Goal: Task Accomplishment & Management: Use online tool/utility

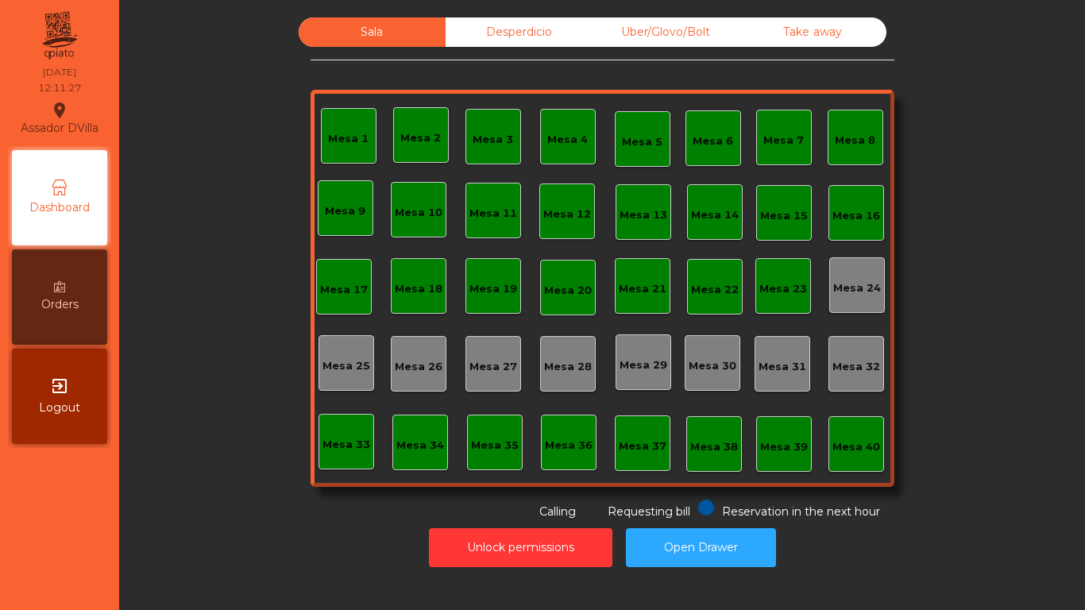
click at [322, 150] on div "Mesa 1" at bounding box center [349, 136] width 56 height 56
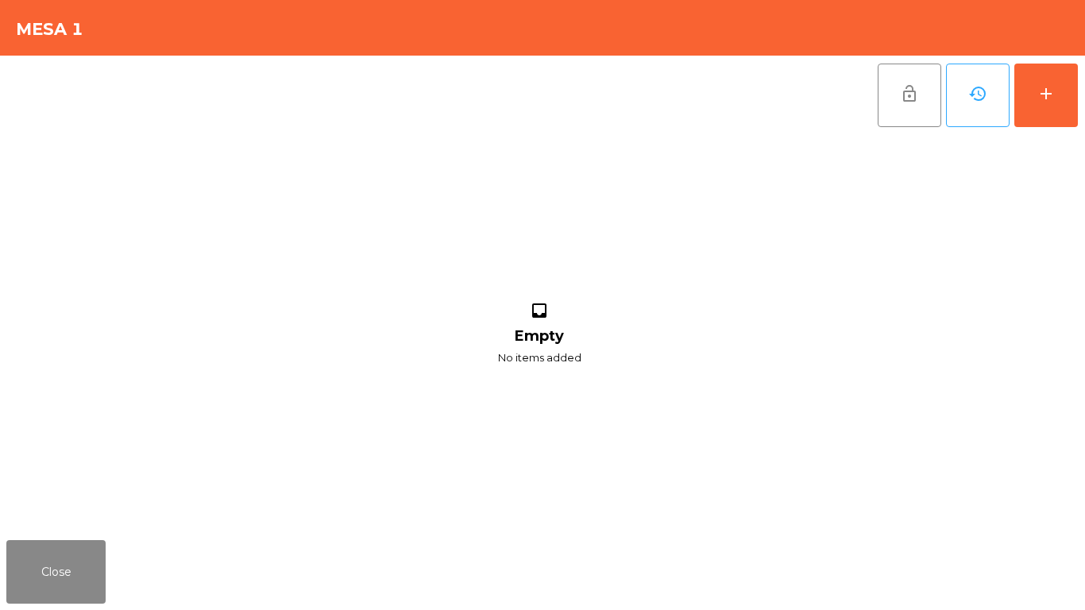
click at [1084, 91] on div "lock_open history add inbox Empty No items added" at bounding box center [542, 295] width 1085 height 478
click at [1065, 98] on button "add" at bounding box center [1046, 96] width 64 height 64
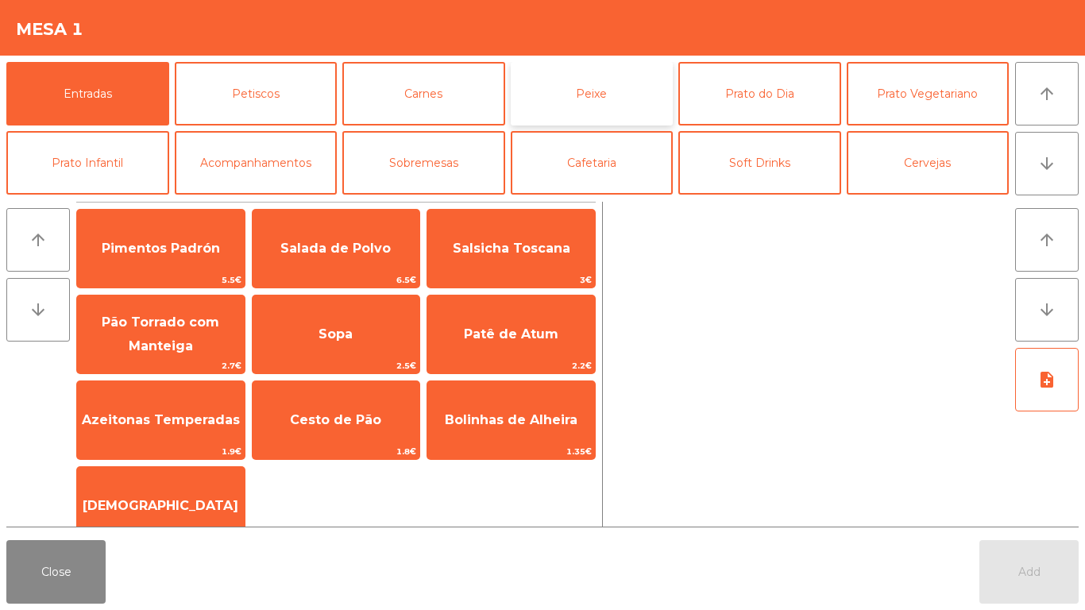
click at [625, 87] on button "Peixe" at bounding box center [592, 94] width 163 height 64
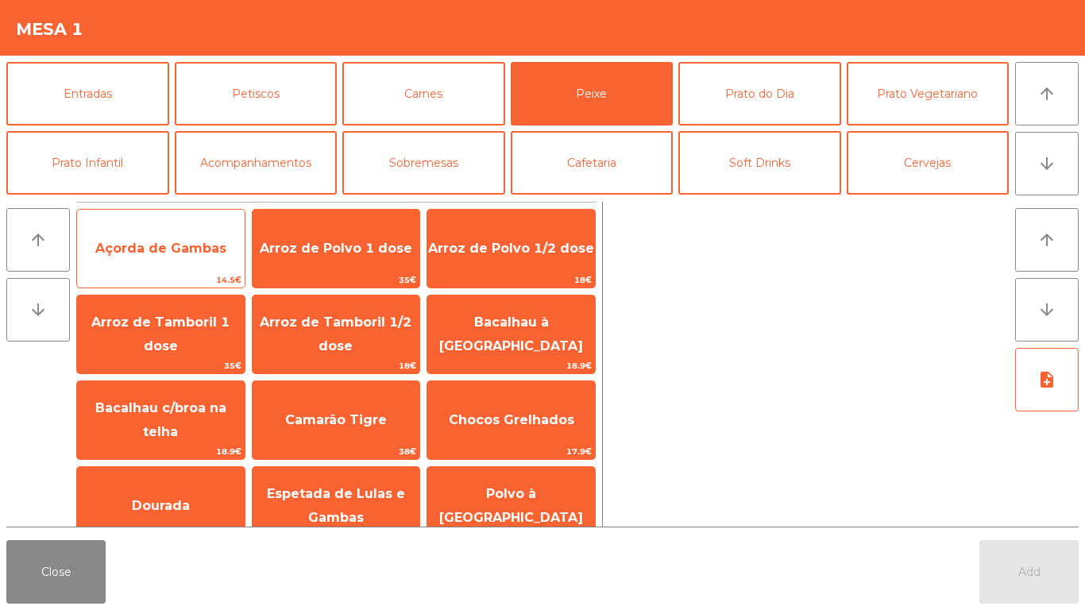
click at [157, 244] on span "Açorda de Gambas" at bounding box center [160, 248] width 131 height 15
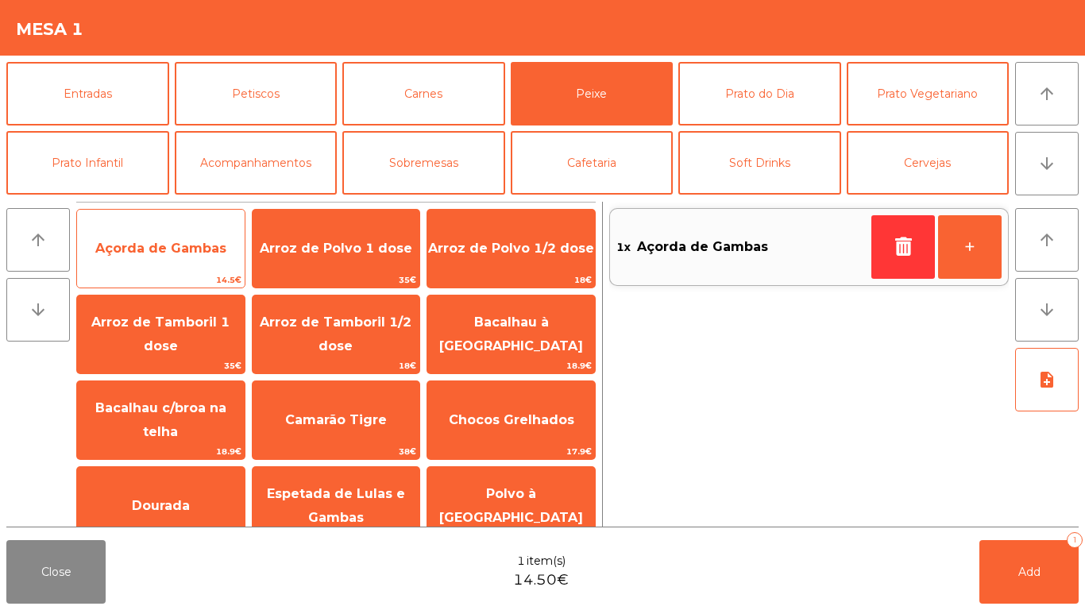
click at [145, 238] on span "Açorda de Gambas" at bounding box center [161, 248] width 168 height 43
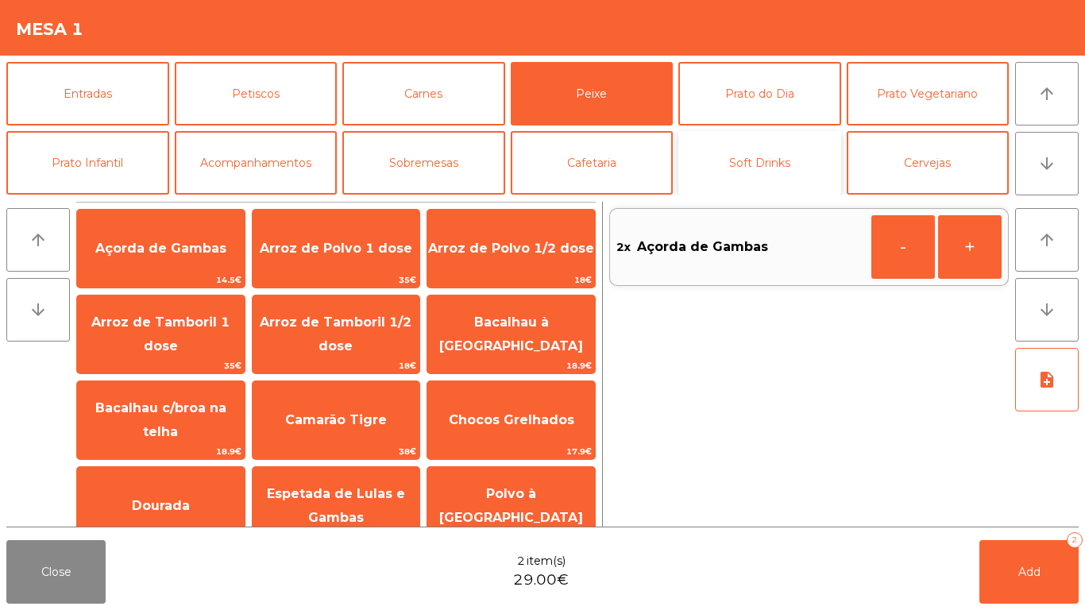
click at [771, 165] on button "Soft Drinks" at bounding box center [759, 163] width 163 height 64
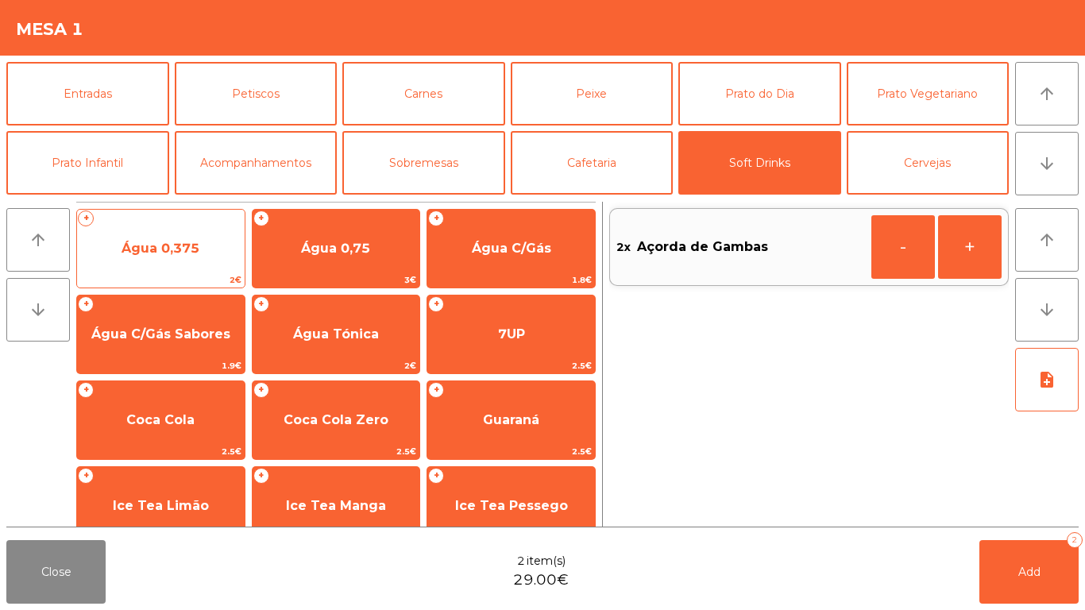
click at [135, 257] on span "Água 0,375" at bounding box center [161, 248] width 168 height 43
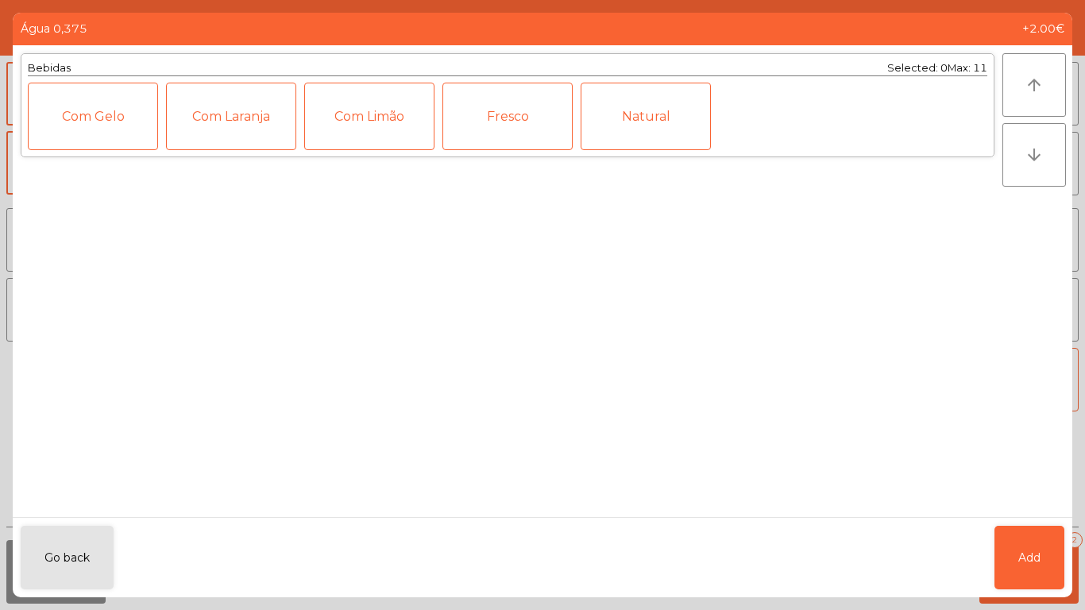
click at [635, 122] on div "Natural" at bounding box center [646, 117] width 130 height 68
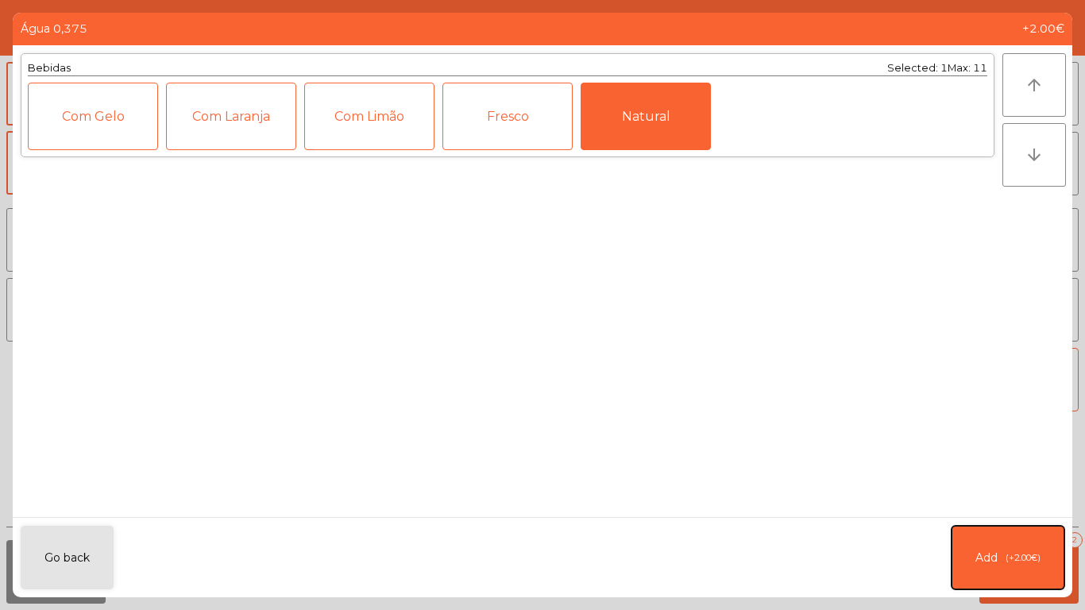
click at [1006, 553] on span "(+2.00€)" at bounding box center [1022, 558] width 35 height 14
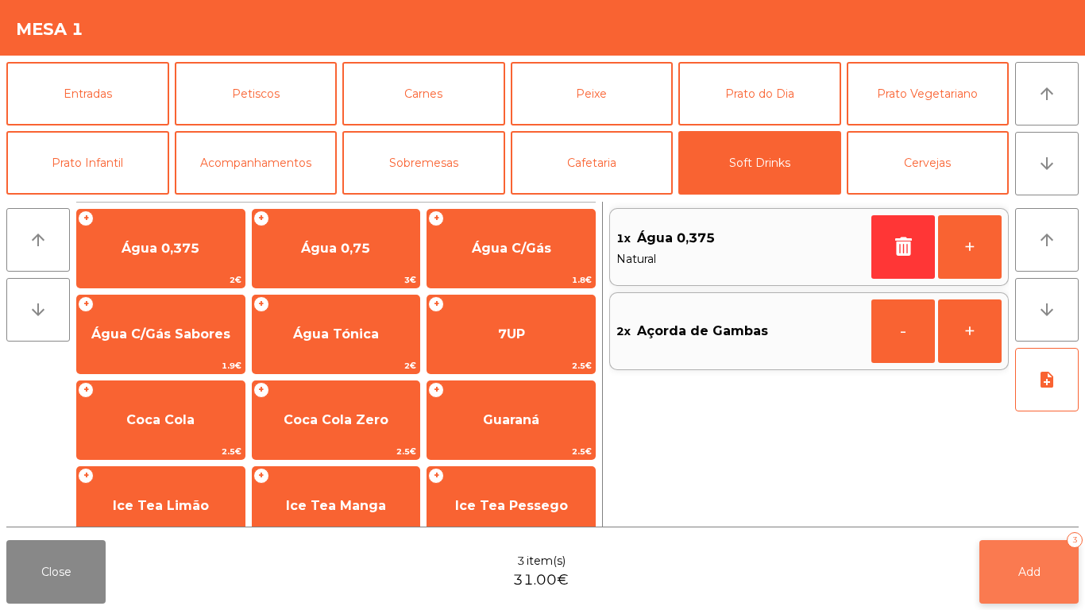
click at [1038, 570] on span "Add" at bounding box center [1029, 572] width 22 height 14
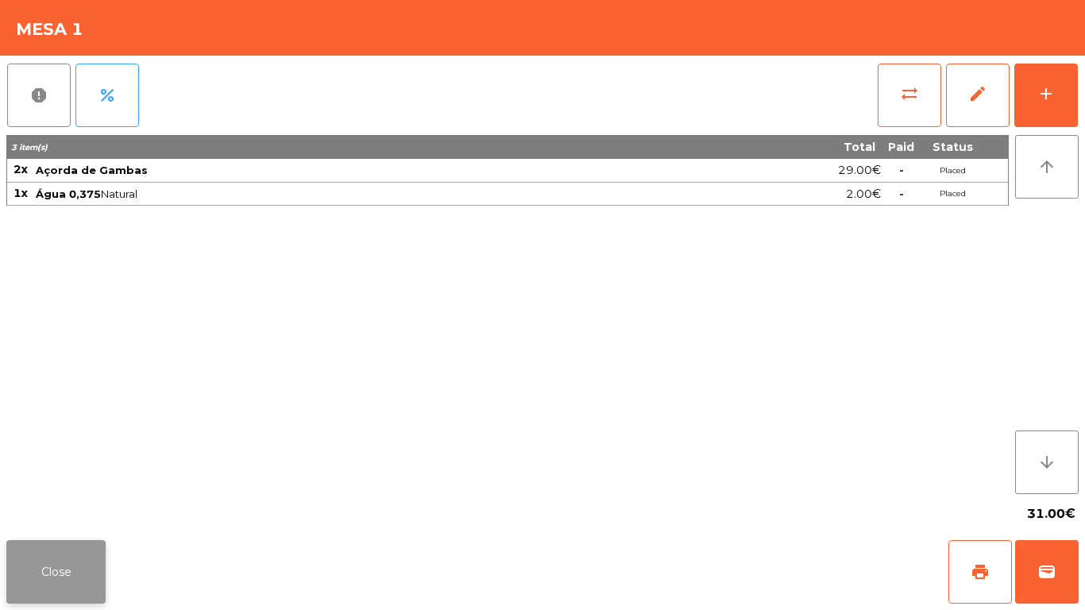
click at [74, 565] on button "Close" at bounding box center [55, 572] width 99 height 64
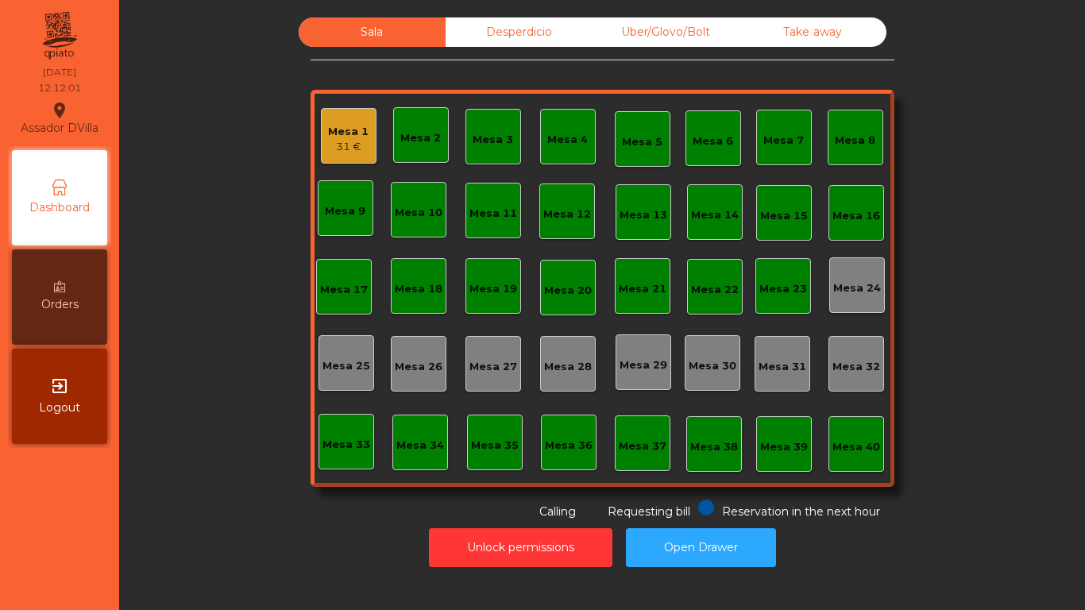
click at [208, 339] on div "Sala Desperdicio Uber/Glovo/Bolt Take away Mesa 1 31 € Mesa 2 Mesa 3 Mesa 4 Mes…" at bounding box center [602, 268] width 923 height 503
click at [400, 151] on div "13.3 €" at bounding box center [420, 146] width 41 height 16
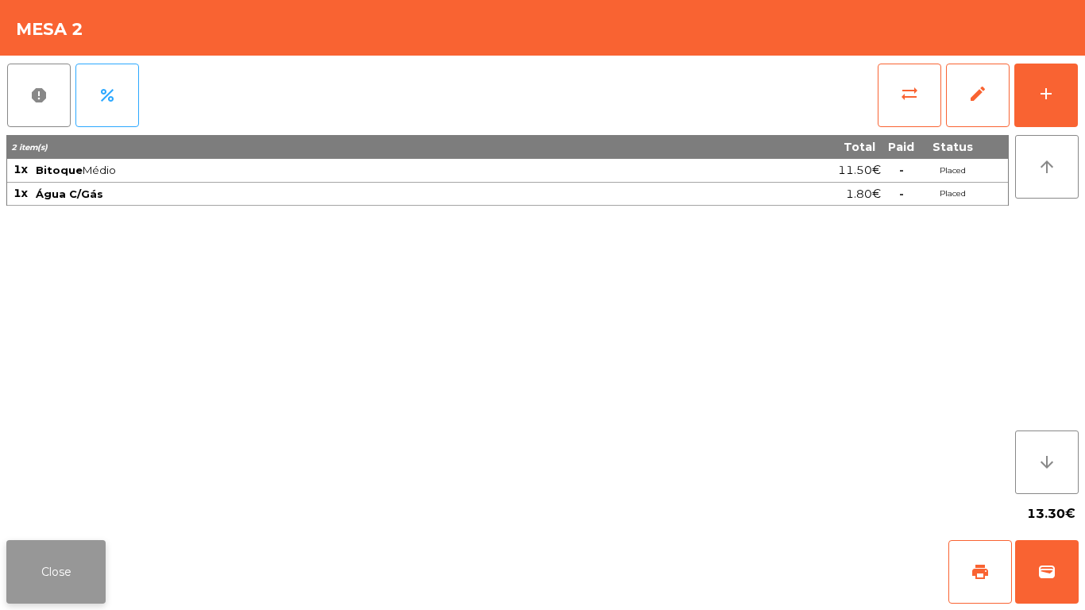
click at [53, 577] on button "Close" at bounding box center [55, 572] width 99 height 64
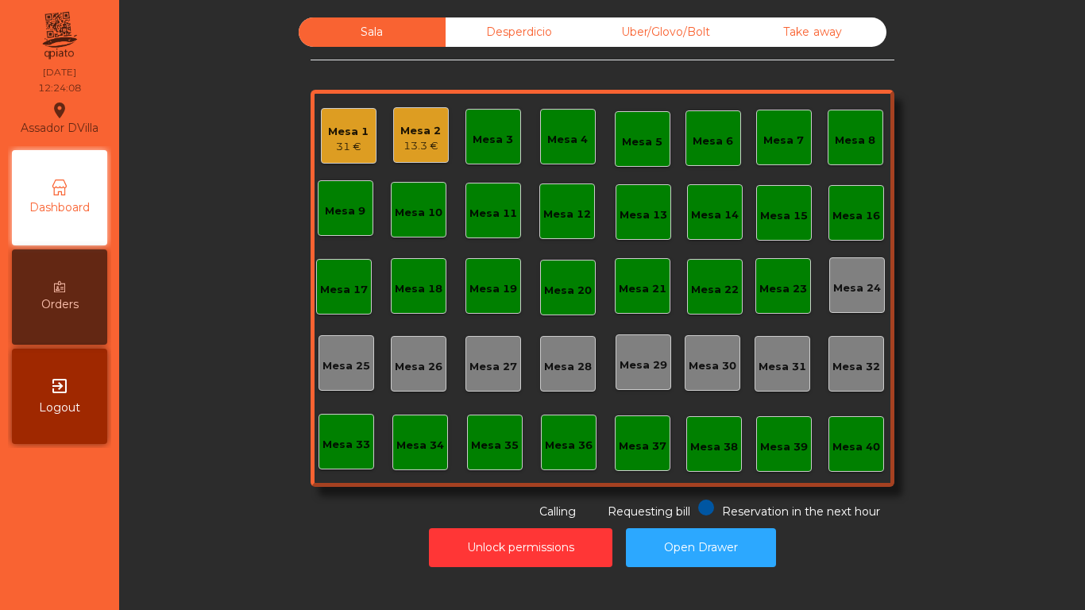
click at [321, 136] on div "Mesa 1 31 €" at bounding box center [349, 136] width 56 height 56
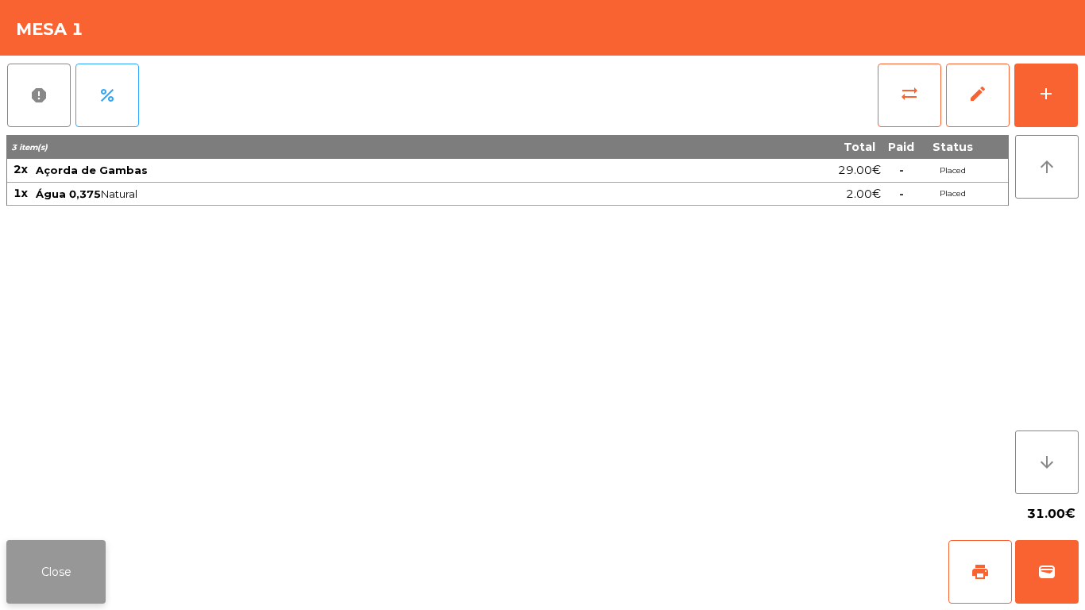
click at [69, 559] on button "Close" at bounding box center [55, 572] width 99 height 64
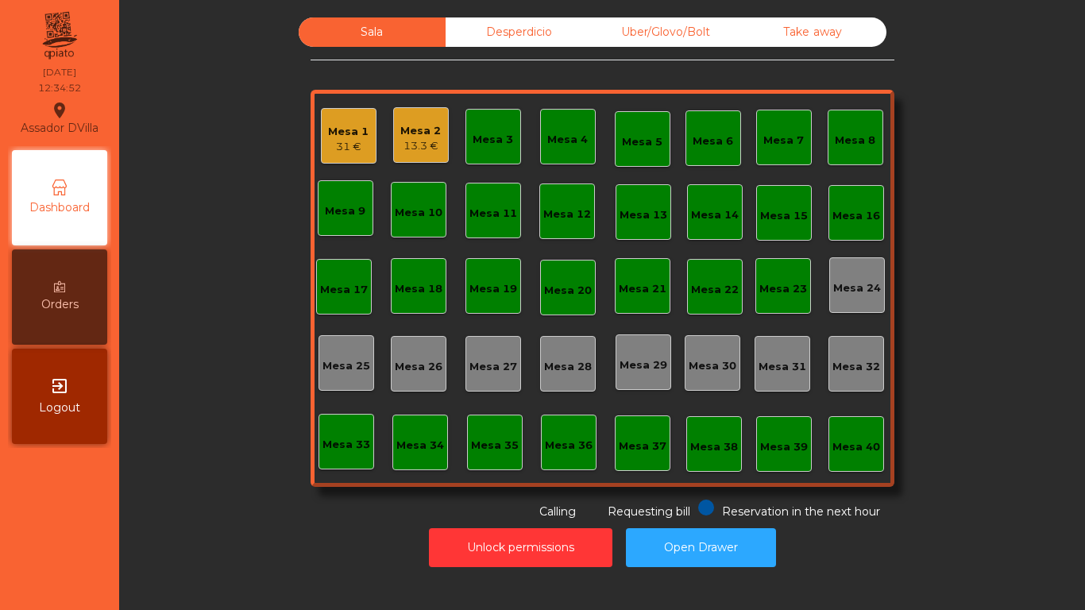
drag, startPoint x: 69, startPoint y: 559, endPoint x: 0, endPoint y: 215, distance: 350.8
click at [169, 344] on div "Sala Desperdicio Uber/Glovo/Bolt Take away Mesa 1 31 € Mesa 2 13.3 € Mesa 3 Mes…" at bounding box center [602, 268] width 923 height 503
click at [335, 110] on div "Mesa 1 31 €" at bounding box center [349, 136] width 56 height 56
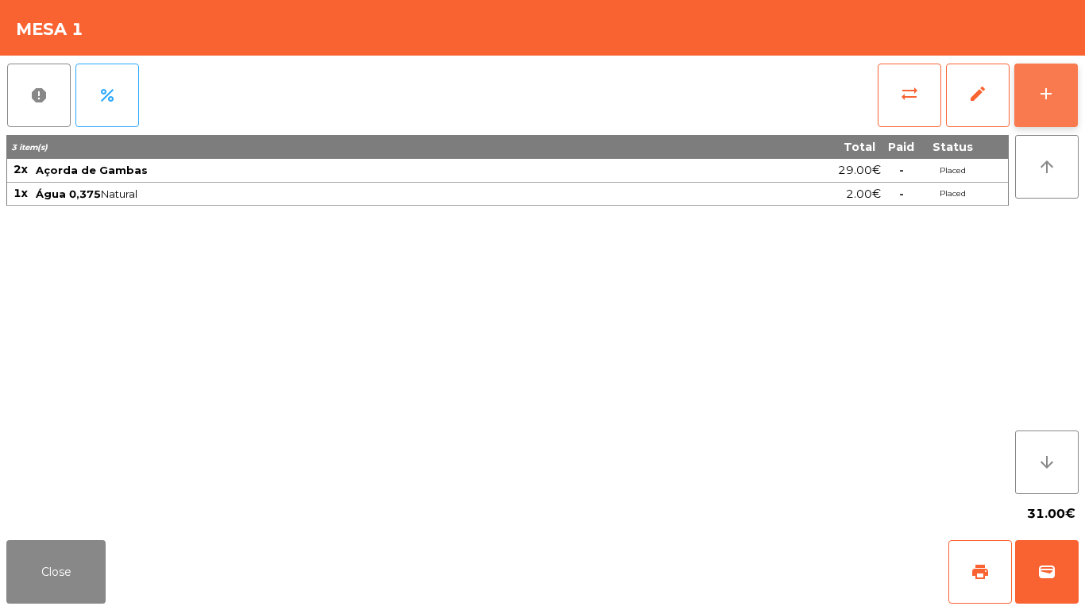
click at [1051, 95] on div "add" at bounding box center [1045, 93] width 19 height 19
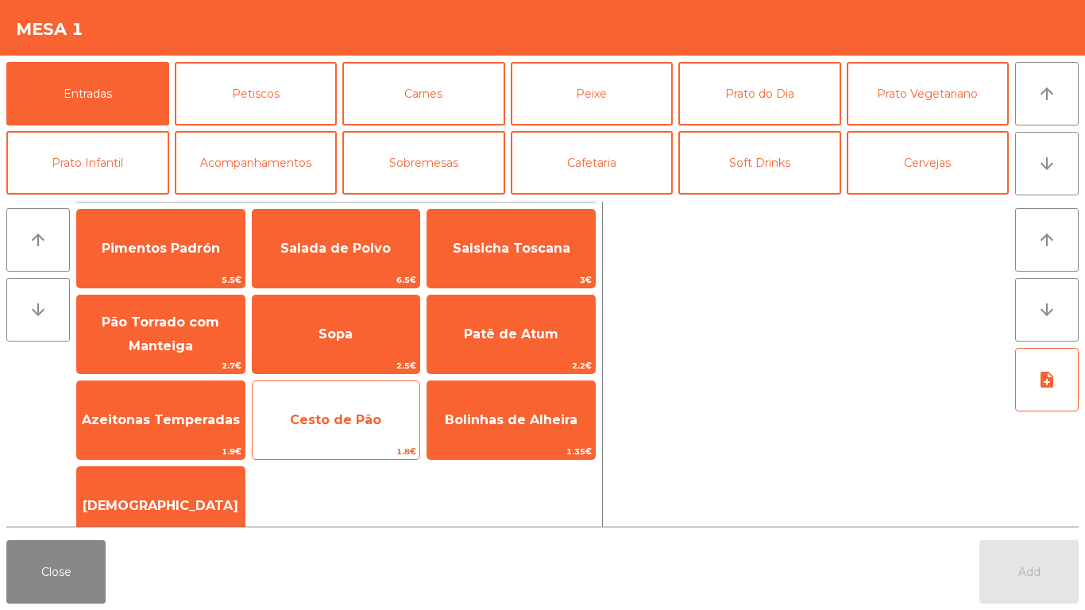
click at [355, 397] on div "Cesto de Pão 1.8€" at bounding box center [336, 419] width 169 height 79
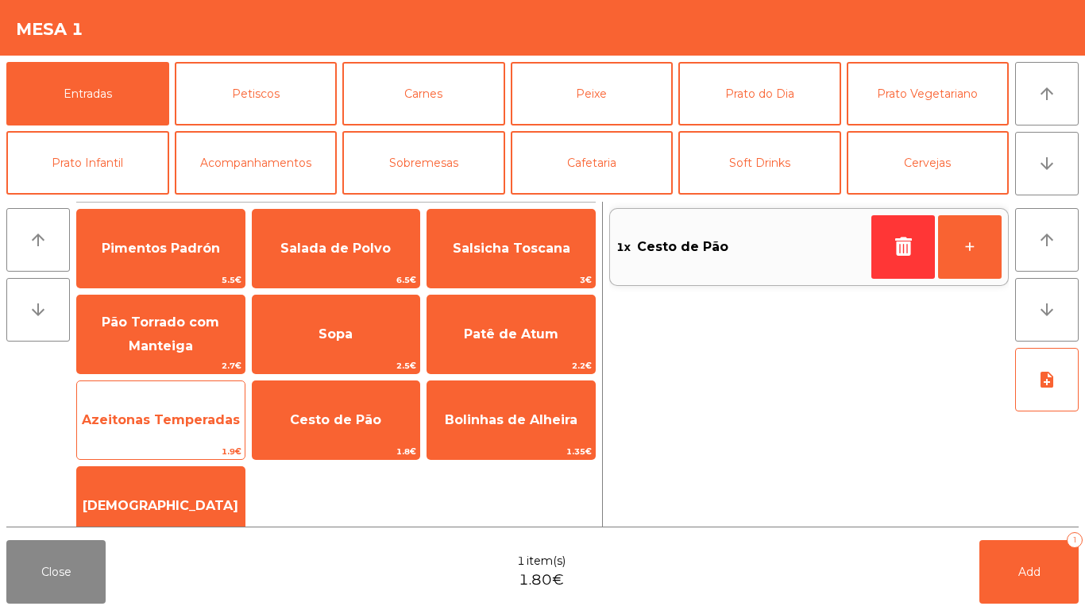
click at [81, 435] on span "Azeitonas Temperadas" at bounding box center [161, 420] width 168 height 43
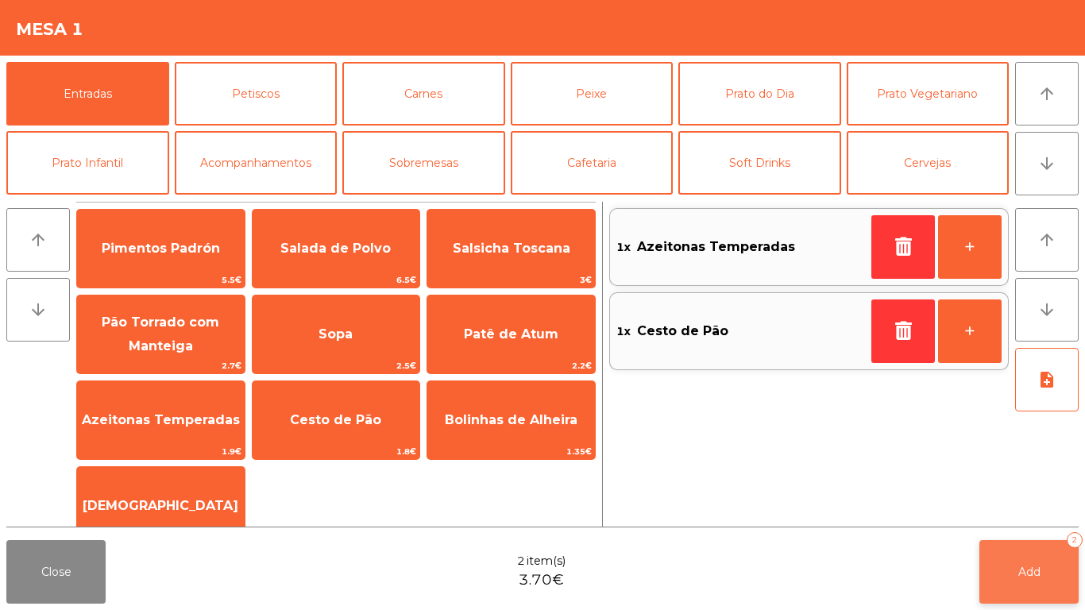
click at [1045, 555] on button "Add 2" at bounding box center [1028, 572] width 99 height 64
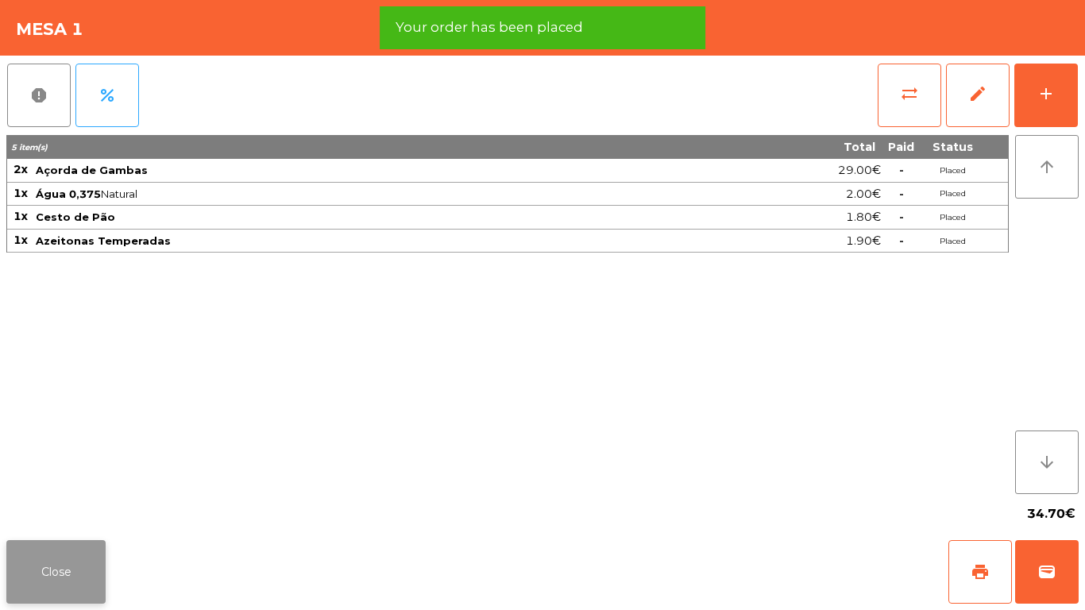
click at [49, 571] on button "Close" at bounding box center [55, 572] width 99 height 64
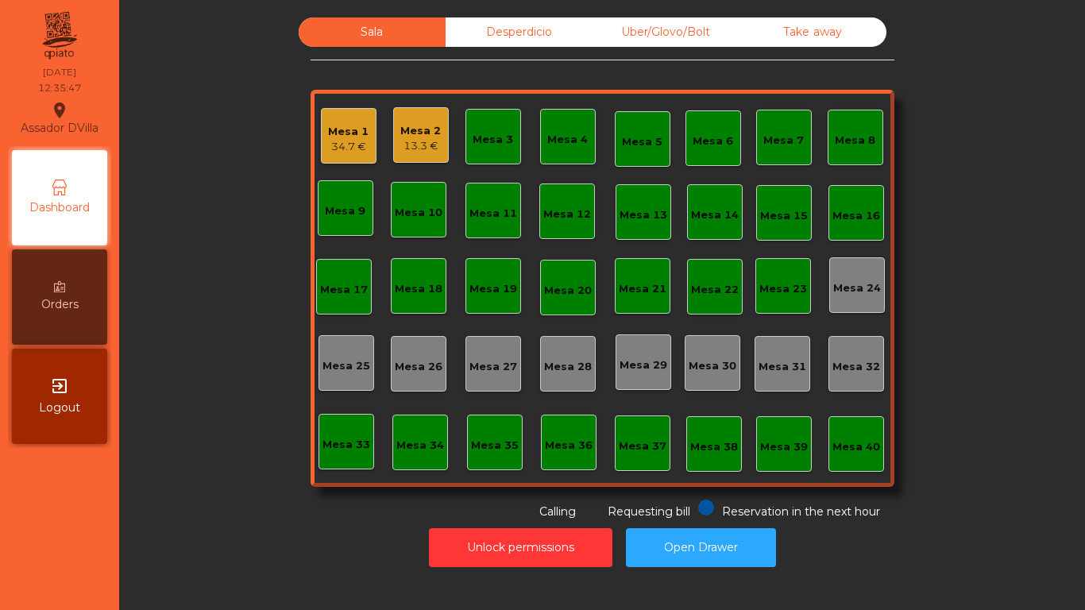
click at [321, 137] on div "Mesa 1 34.7 €" at bounding box center [349, 136] width 56 height 56
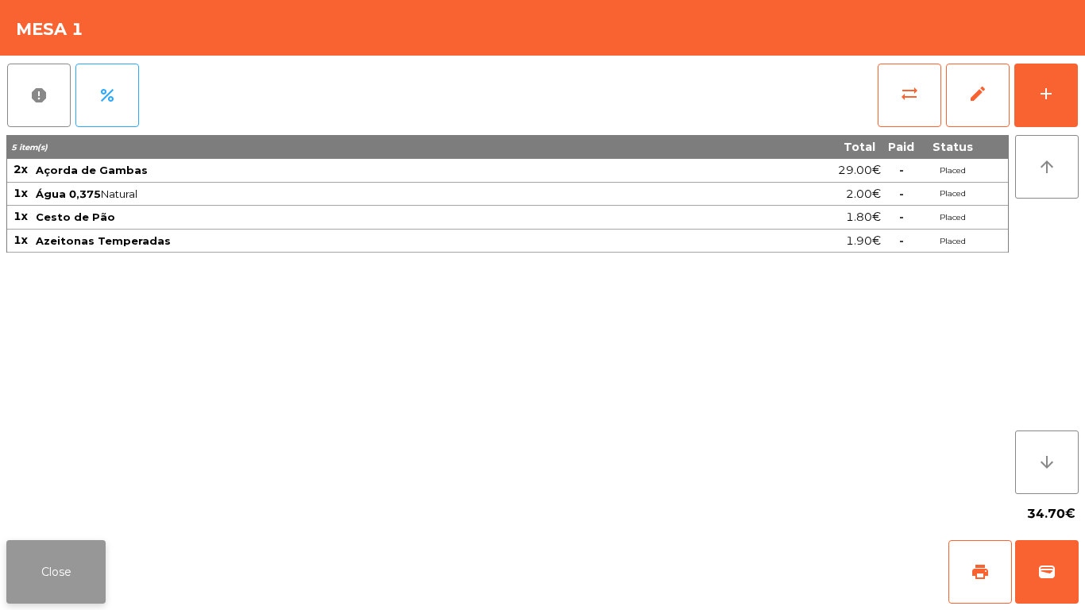
click at [71, 587] on button "Close" at bounding box center [55, 572] width 99 height 64
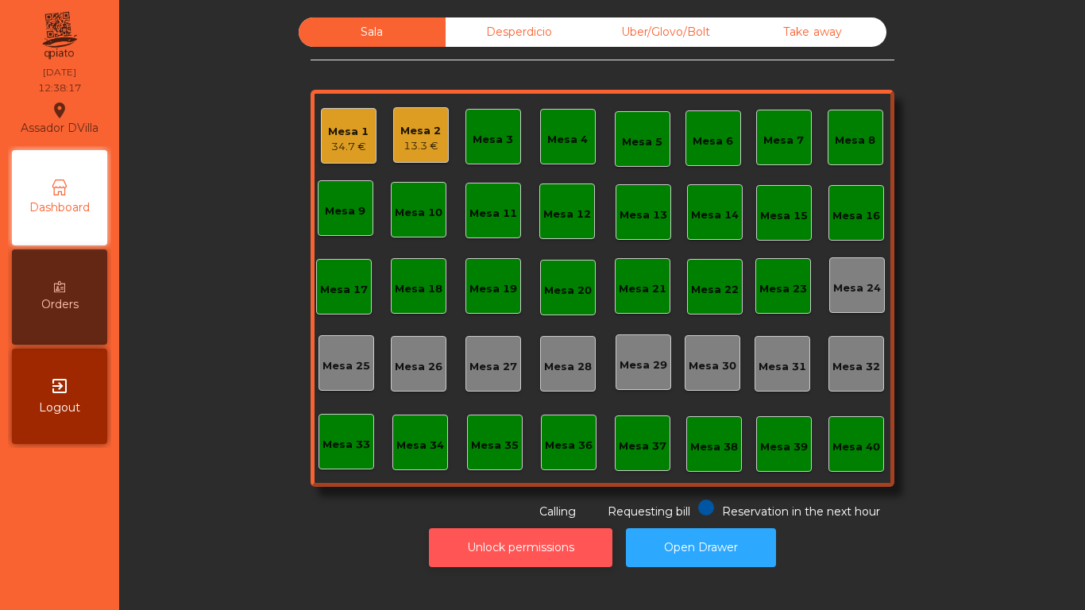
click at [527, 544] on button "Unlock permissions" at bounding box center [520, 547] width 183 height 39
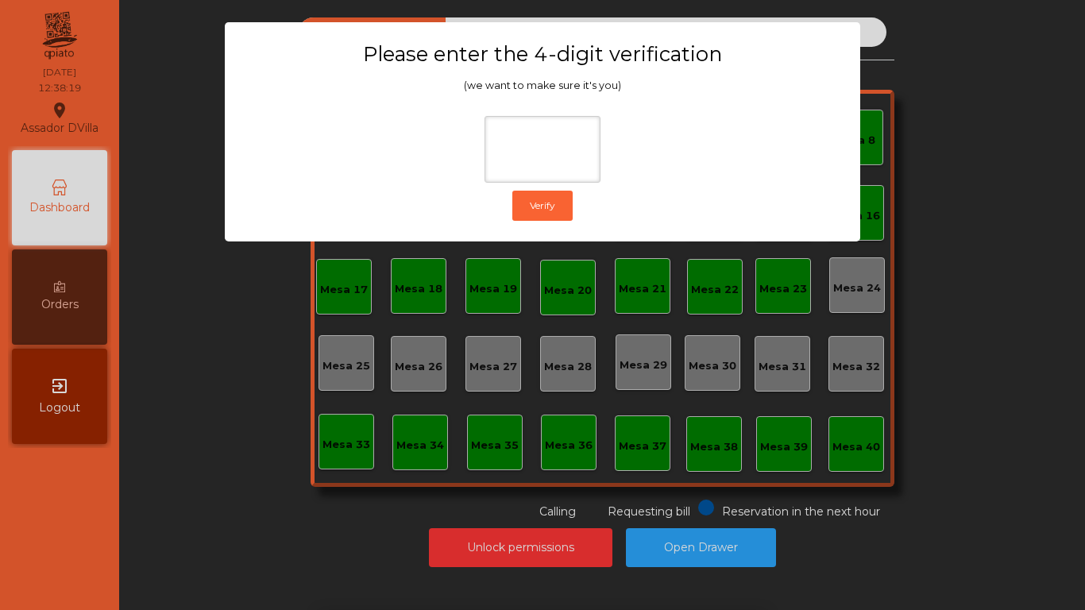
click at [209, 480] on div "1 2 3 keyboard_backspace 4 5 6 . - 7 8 9 keyboard_return 0" at bounding box center [542, 529] width 1085 height 162
click at [218, 500] on ngb-modal-window "Please enter the 4-digit verification (we want to make sure it's you) Verify" at bounding box center [542, 305] width 1031 height 610
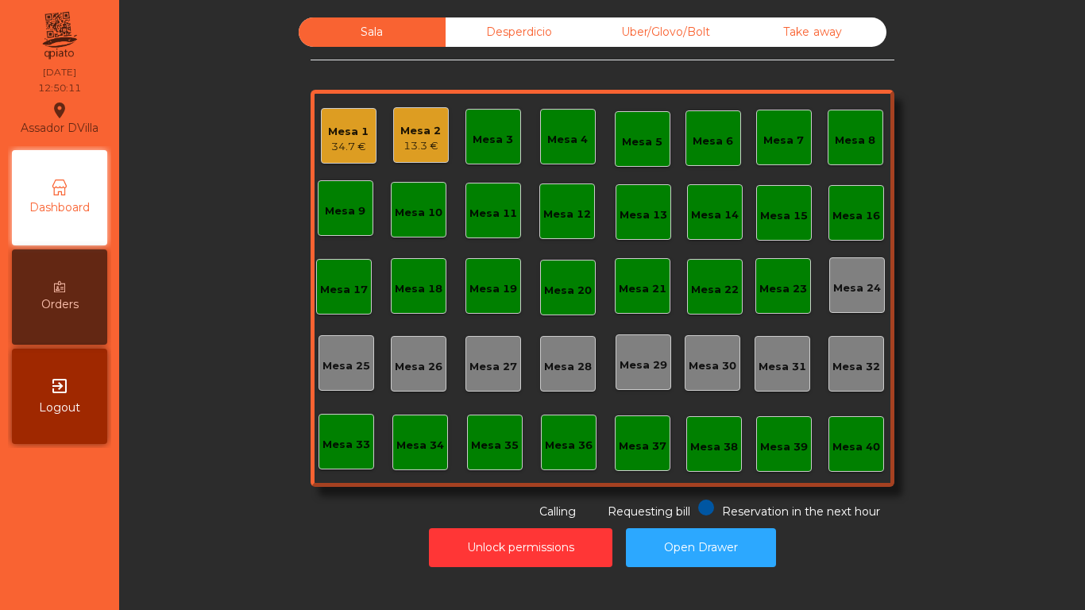
click at [344, 159] on div "Mesa 1 34.7 €" at bounding box center [349, 136] width 56 height 56
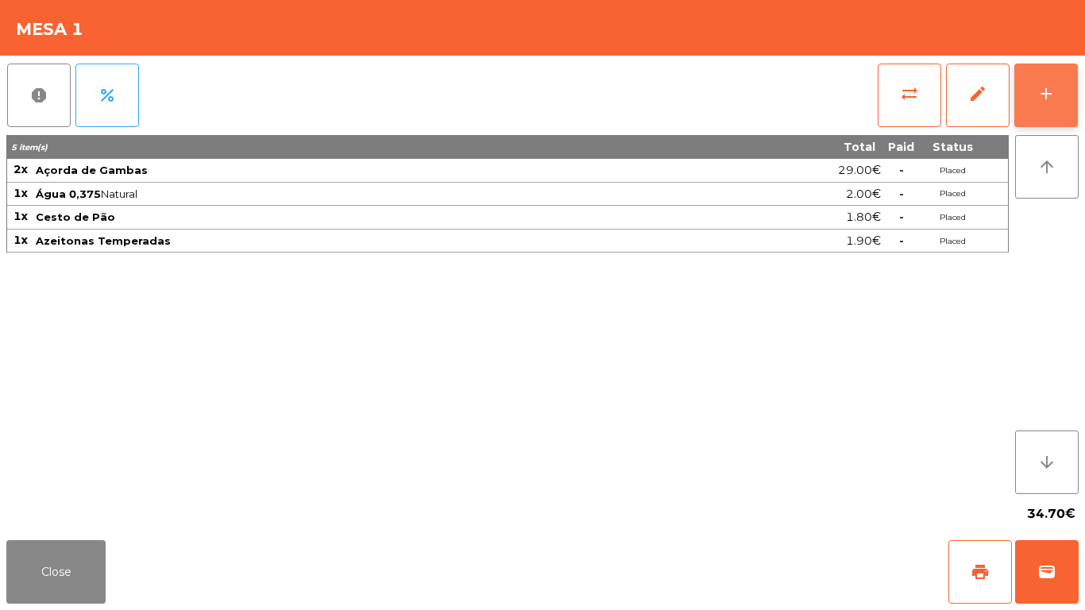
click at [1017, 93] on button "add" at bounding box center [1046, 96] width 64 height 64
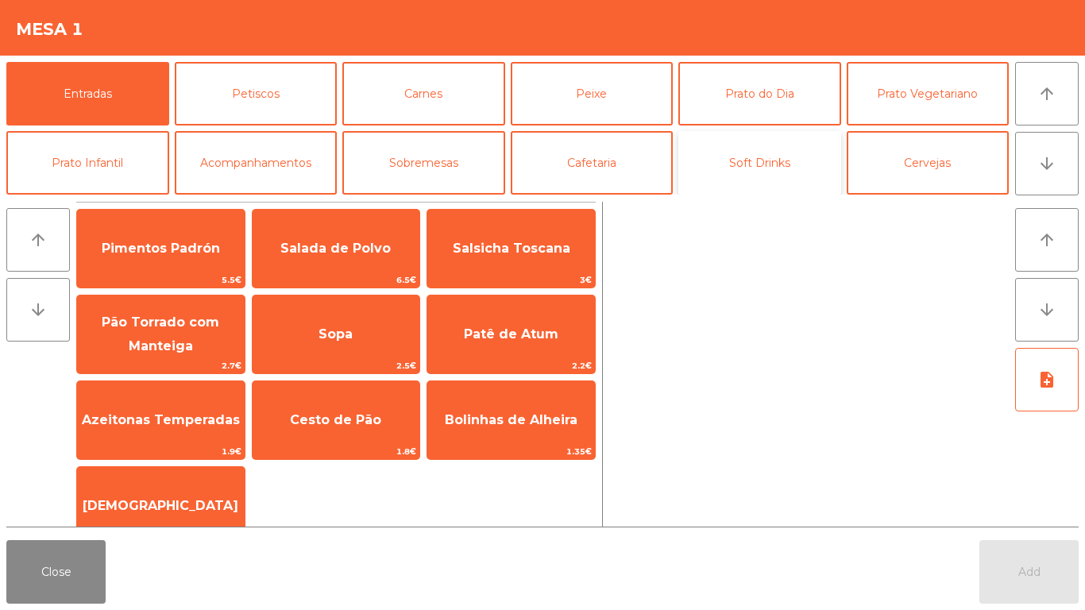
click at [788, 164] on button "Soft Drinks" at bounding box center [759, 163] width 163 height 64
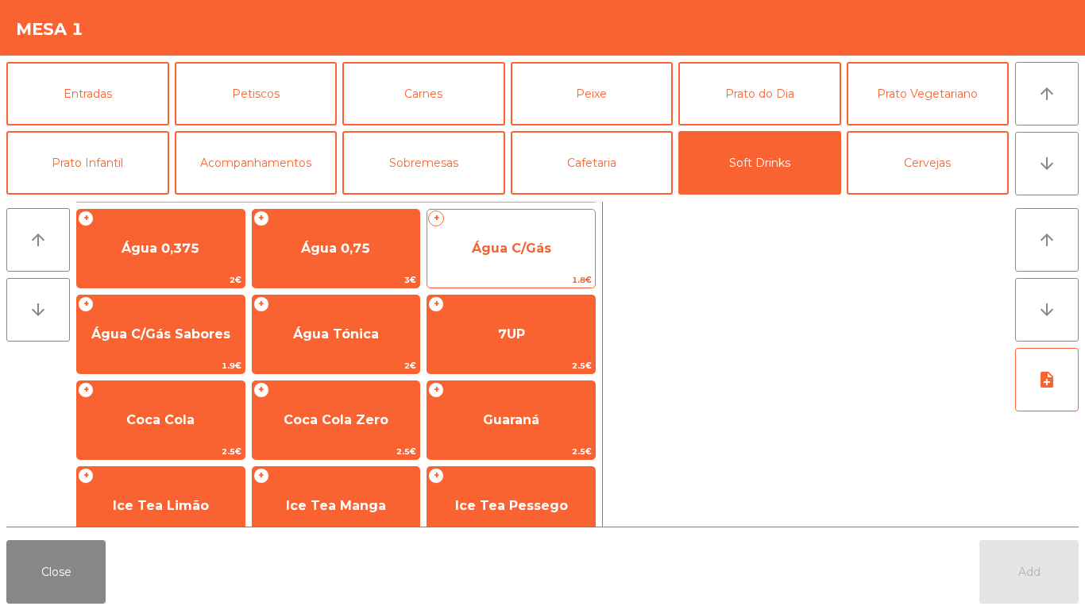
click at [519, 260] on span "Água C/Gás" at bounding box center [511, 248] width 168 height 43
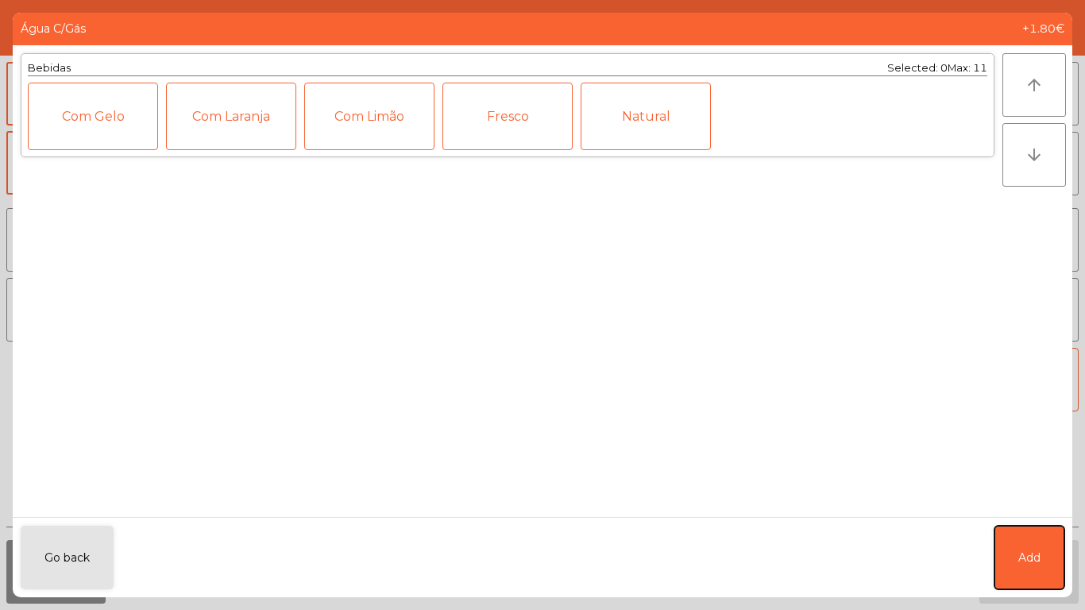
click at [1021, 538] on button "Add" at bounding box center [1029, 558] width 70 height 64
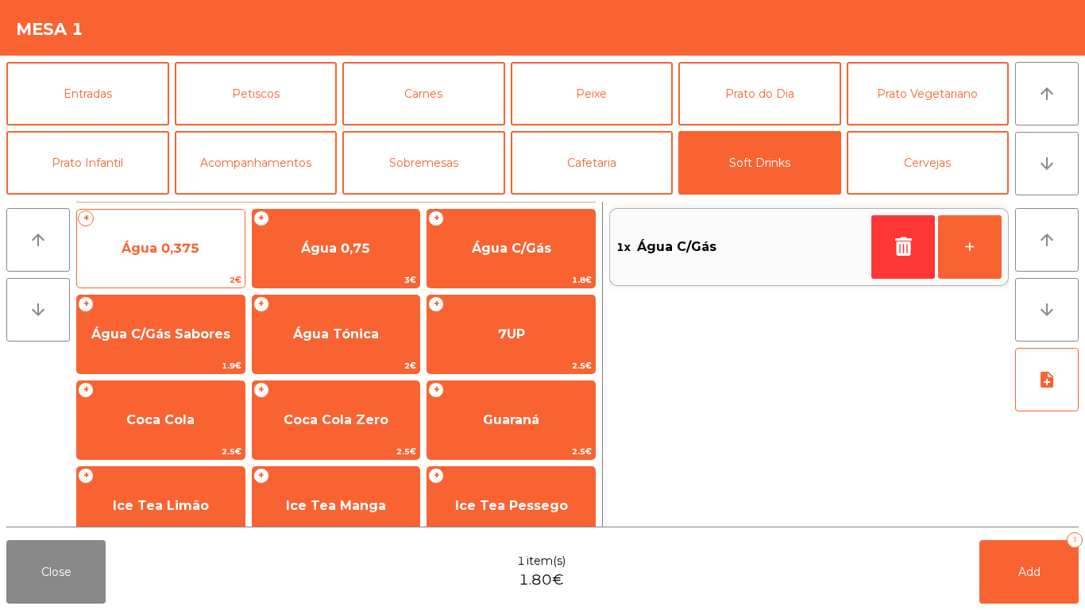
click at [170, 274] on span "2€" at bounding box center [161, 279] width 168 height 15
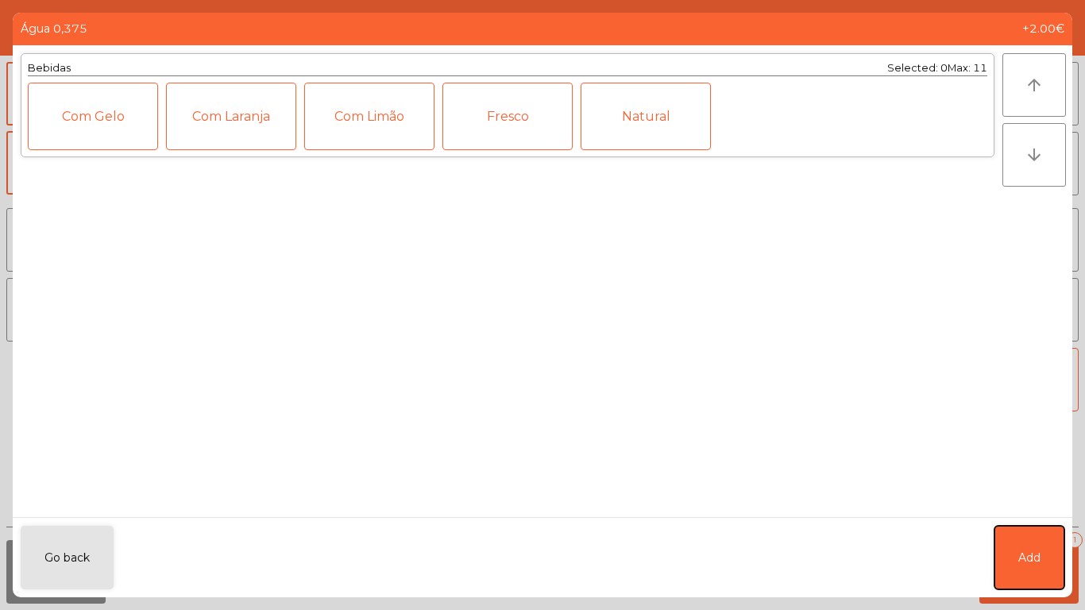
click at [1060, 546] on button "Add" at bounding box center [1029, 558] width 70 height 64
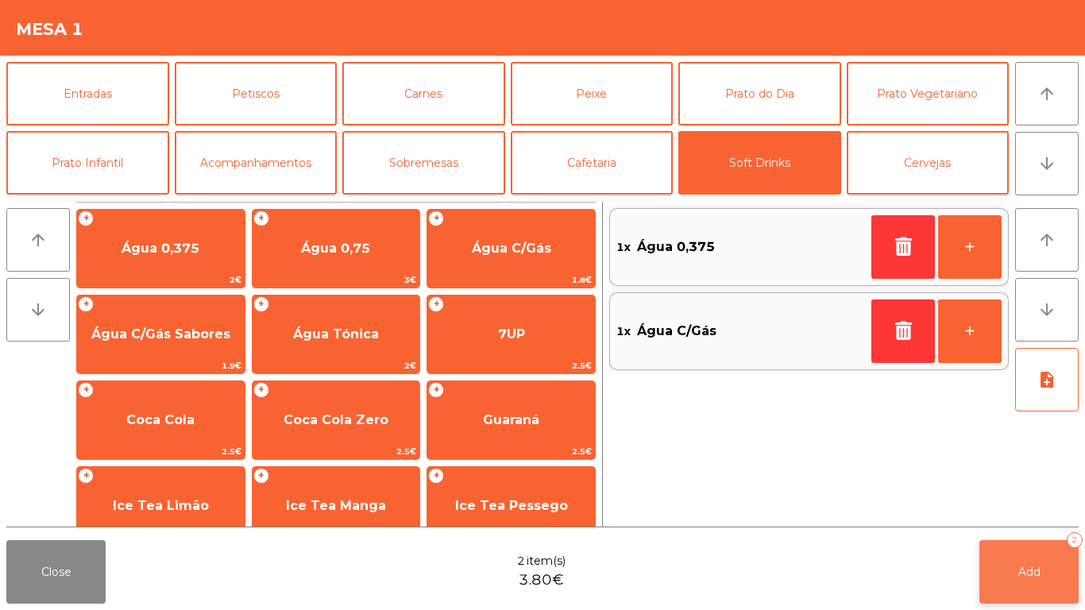
click at [1054, 569] on button "Add 2" at bounding box center [1028, 572] width 99 height 64
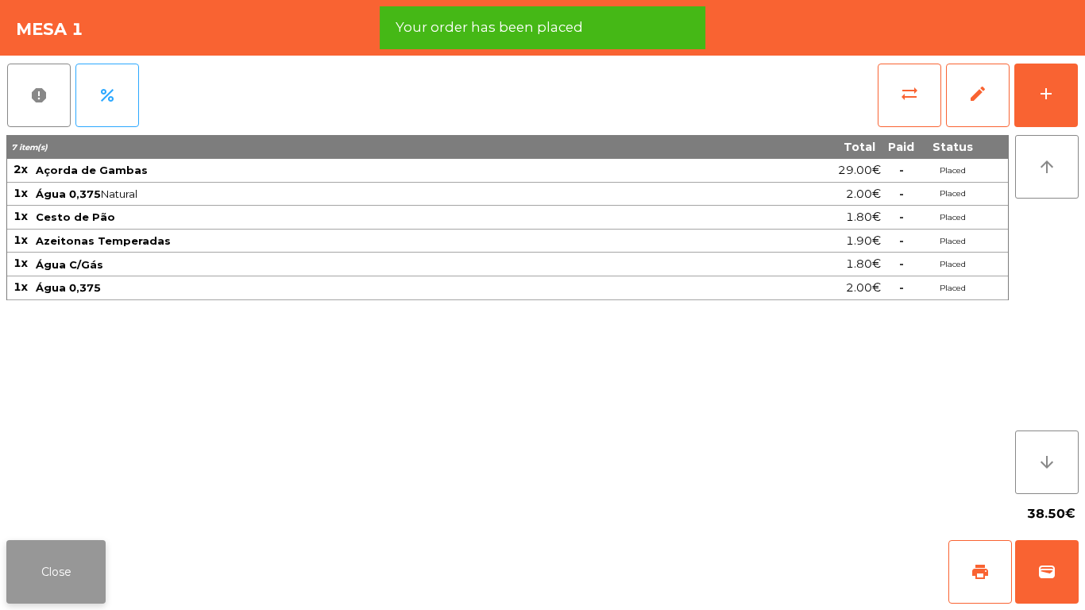
click at [87, 556] on button "Close" at bounding box center [55, 572] width 99 height 64
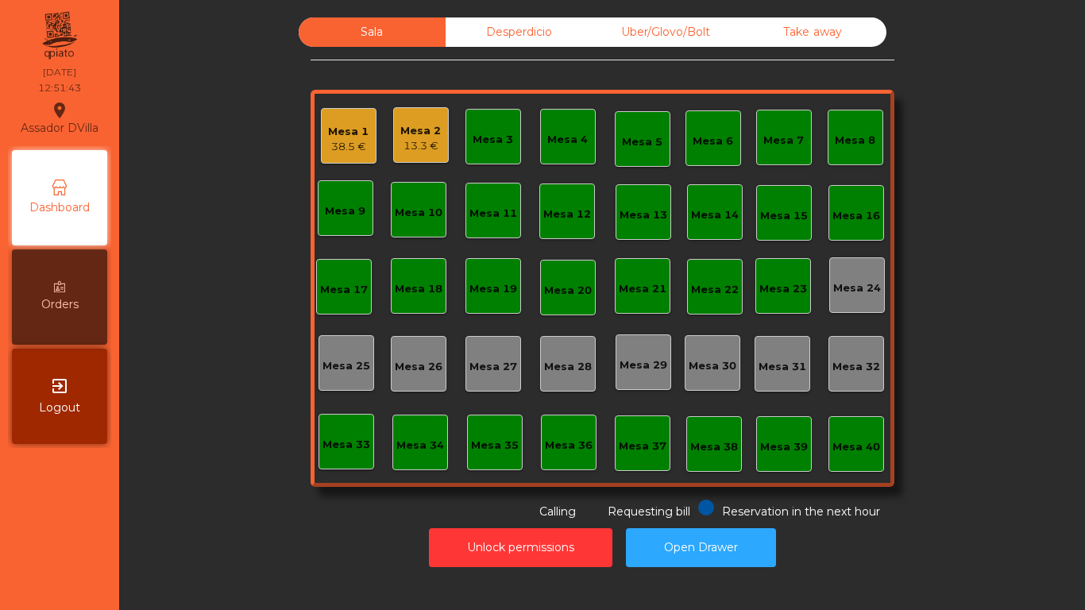
click at [403, 142] on div "13.3 €" at bounding box center [420, 146] width 41 height 16
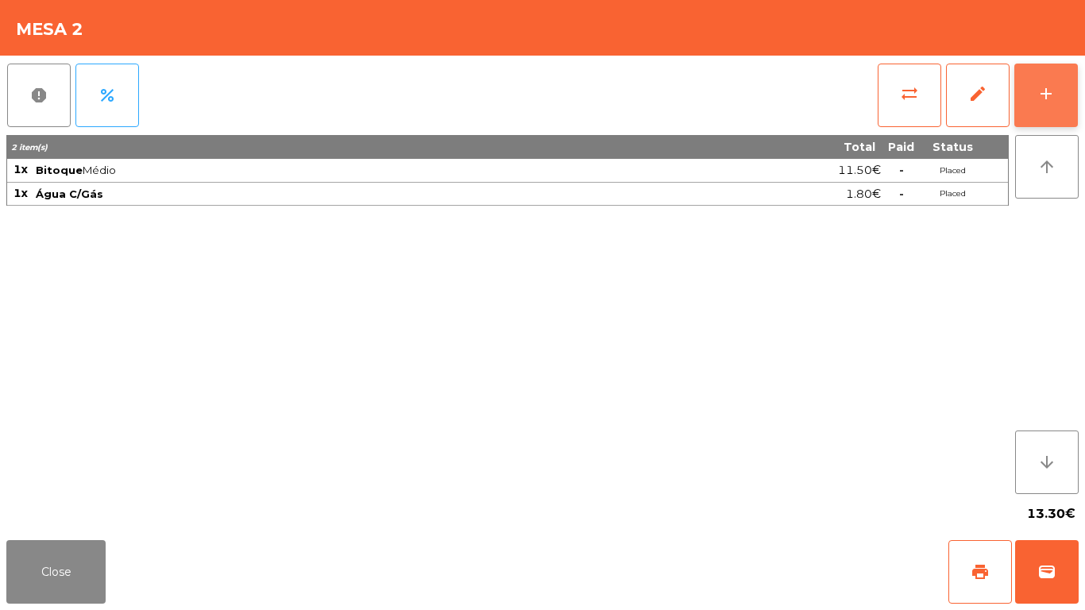
click at [1074, 78] on button "add" at bounding box center [1046, 96] width 64 height 64
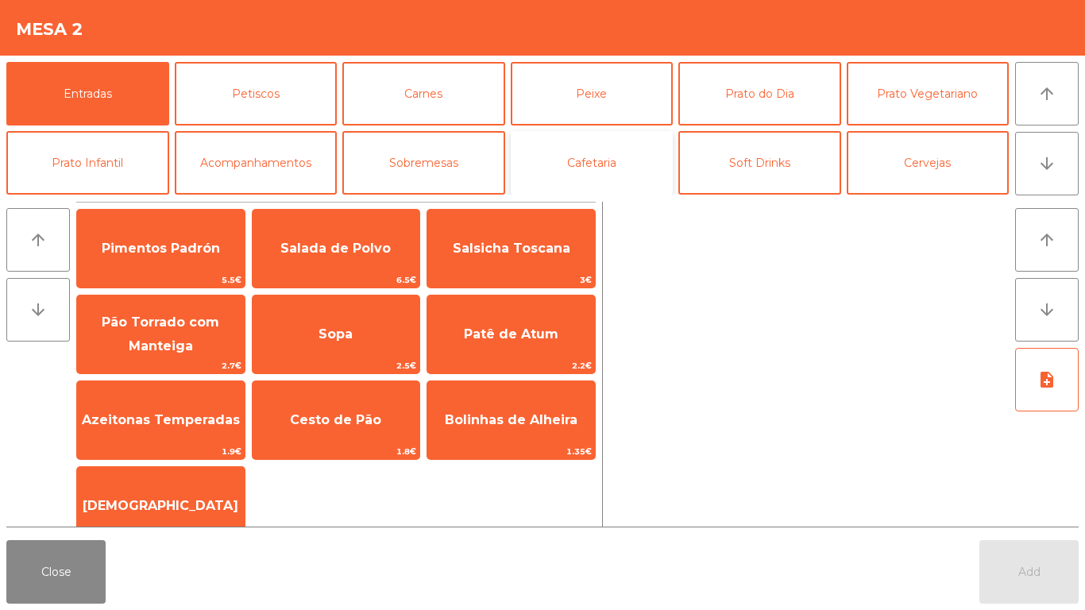
click at [610, 164] on button "Cafetaria" at bounding box center [592, 163] width 163 height 64
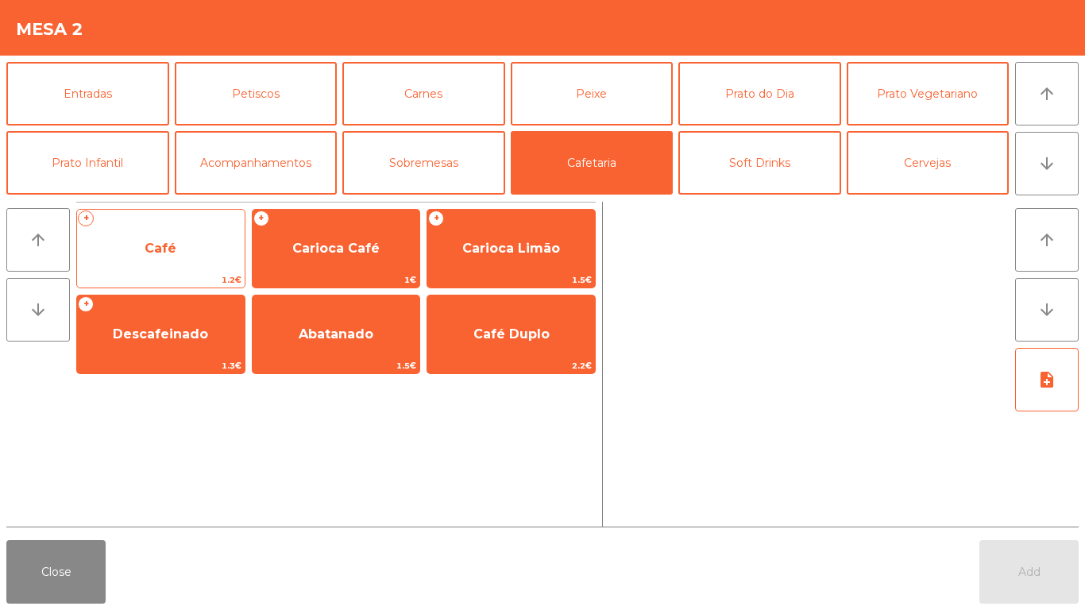
click at [149, 257] on span "Café" at bounding box center [161, 248] width 168 height 43
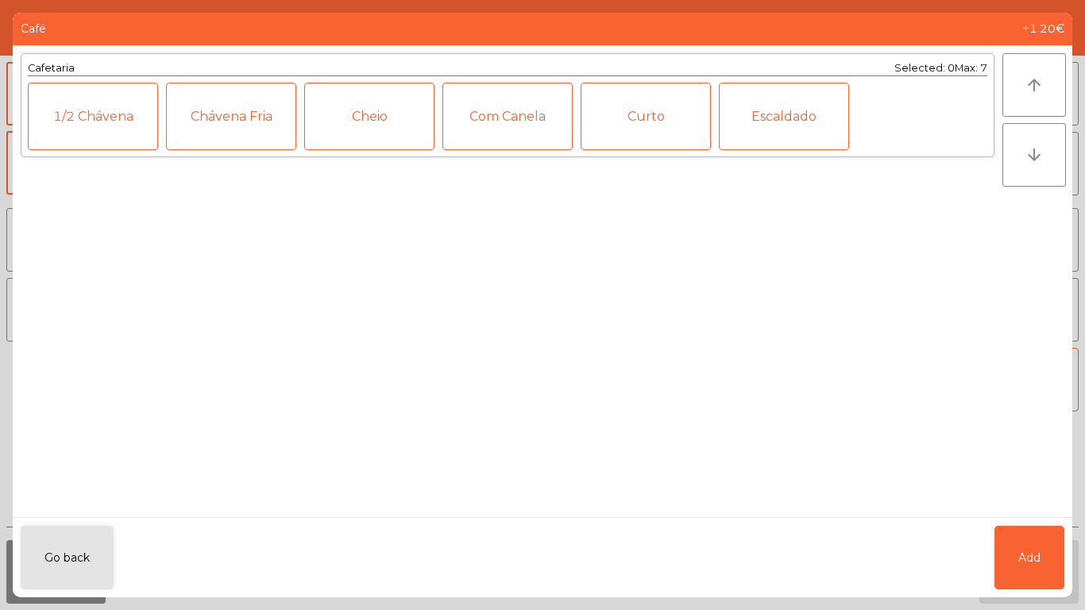
click at [367, 107] on div "Cheio" at bounding box center [369, 117] width 130 height 68
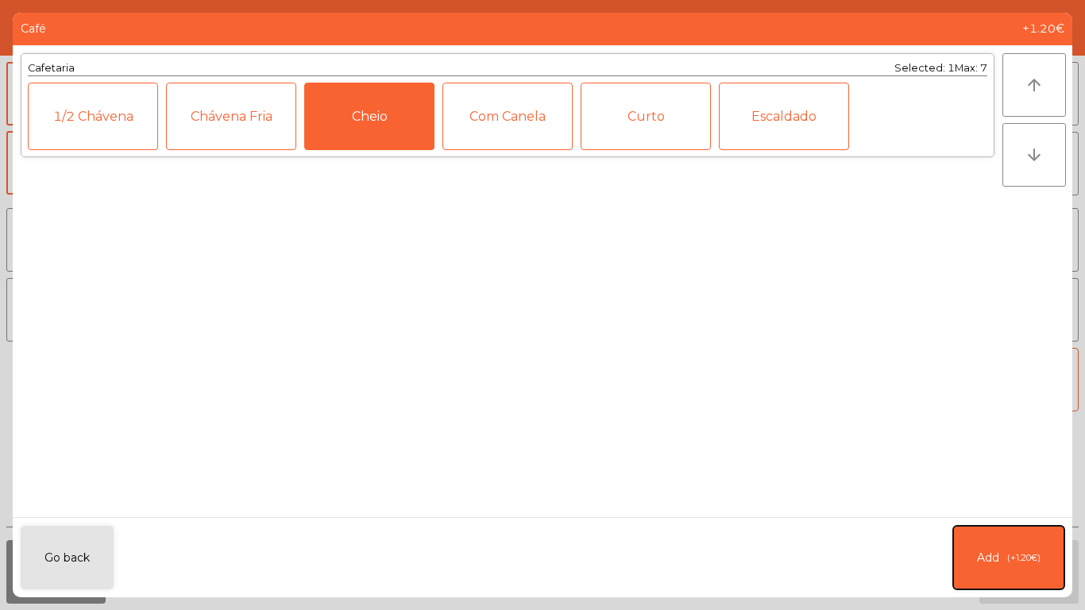
click at [1013, 550] on button "Add (+1.20€)" at bounding box center [1008, 558] width 111 height 64
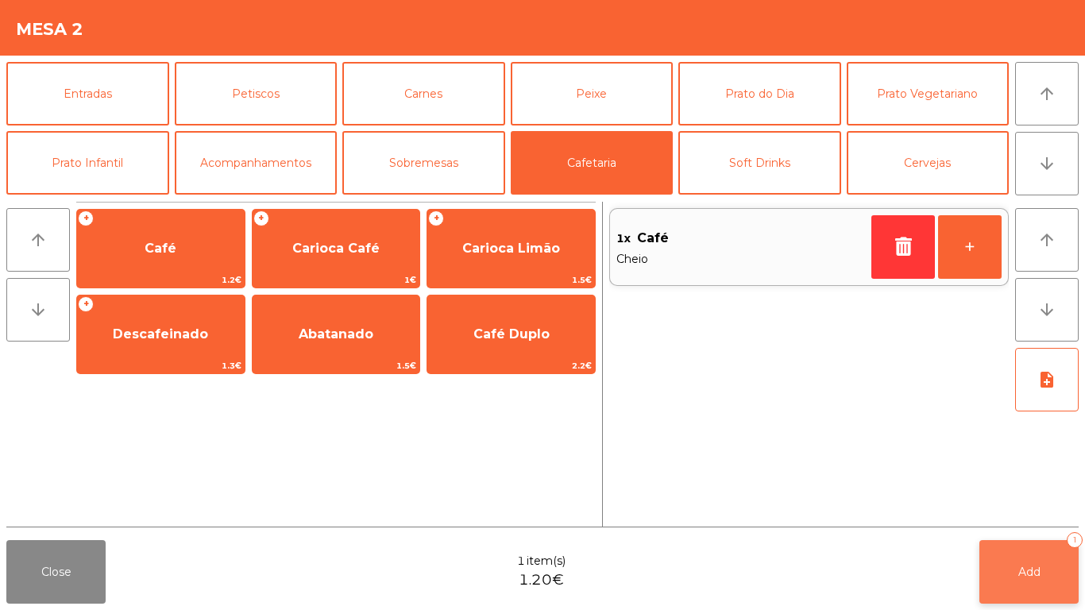
click at [1050, 558] on button "Add 1" at bounding box center [1028, 572] width 99 height 64
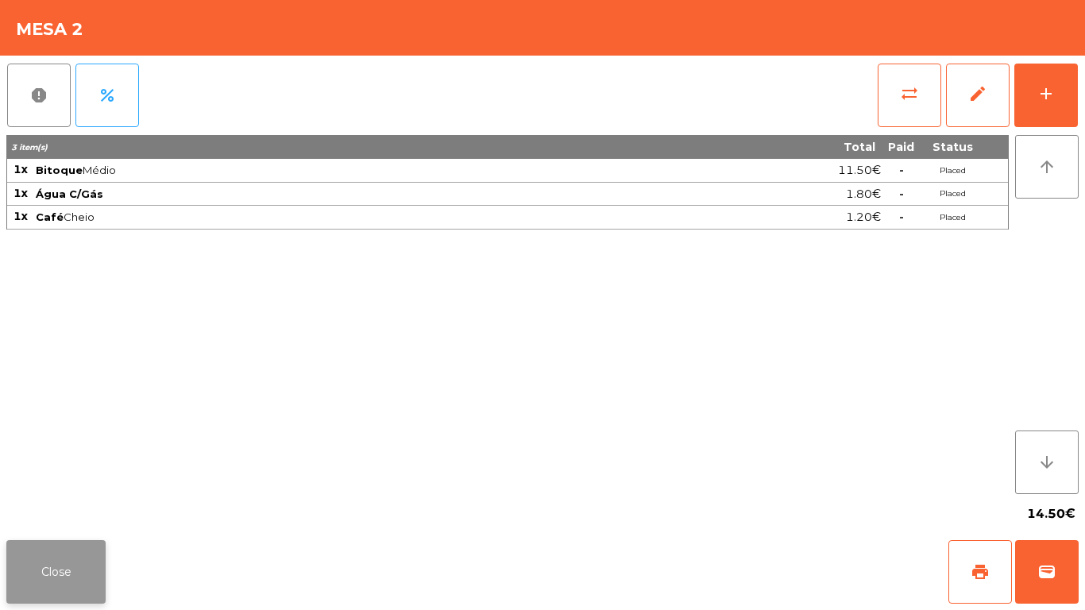
click at [36, 556] on button "Close" at bounding box center [55, 572] width 99 height 64
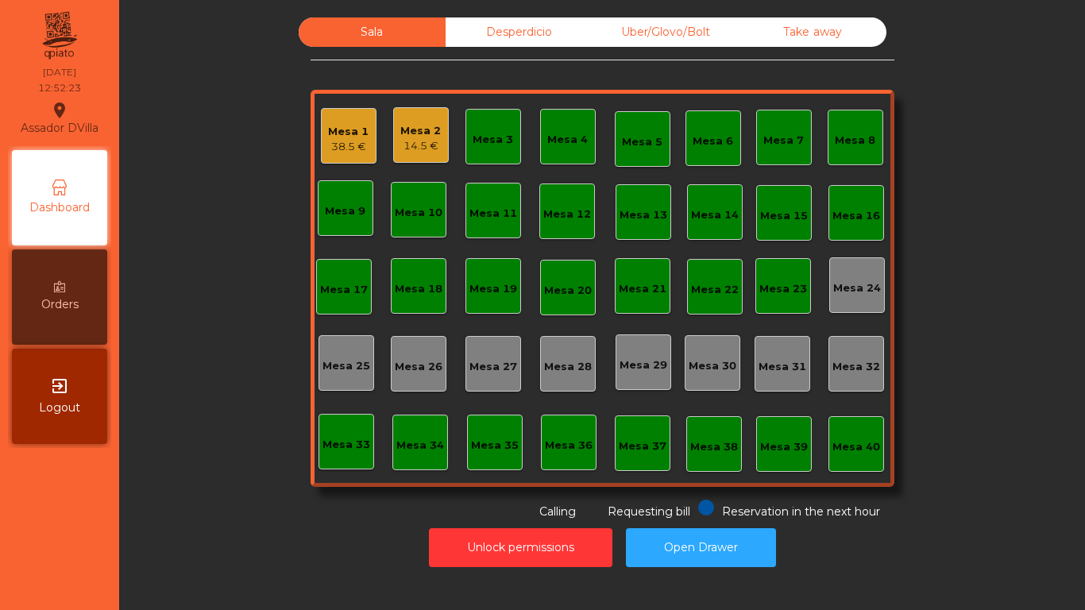
click at [393, 135] on div "Mesa 2 14.5 €" at bounding box center [421, 135] width 56 height 56
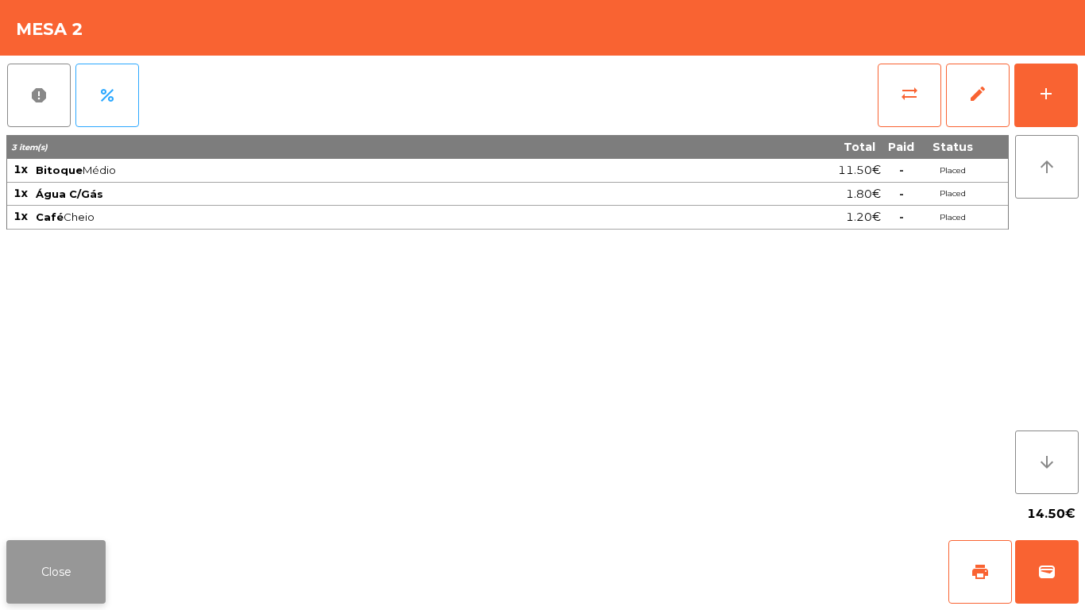
click at [71, 559] on button "Close" at bounding box center [55, 572] width 99 height 64
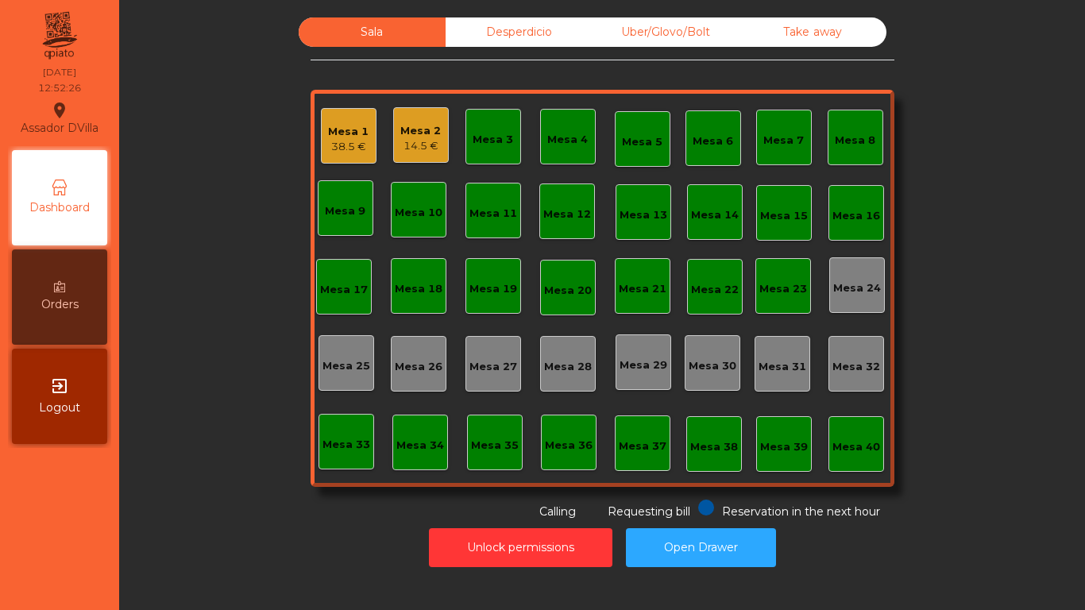
click at [295, 375] on div "Sala Desperdicio Uber/Glovo/Bolt Take away Mesa 1 38.5 € Mesa 2 14.5 € Mesa 3 M…" at bounding box center [602, 268] width 923 height 503
click at [424, 138] on div "Mesa 2 14.5 €" at bounding box center [420, 138] width 41 height 31
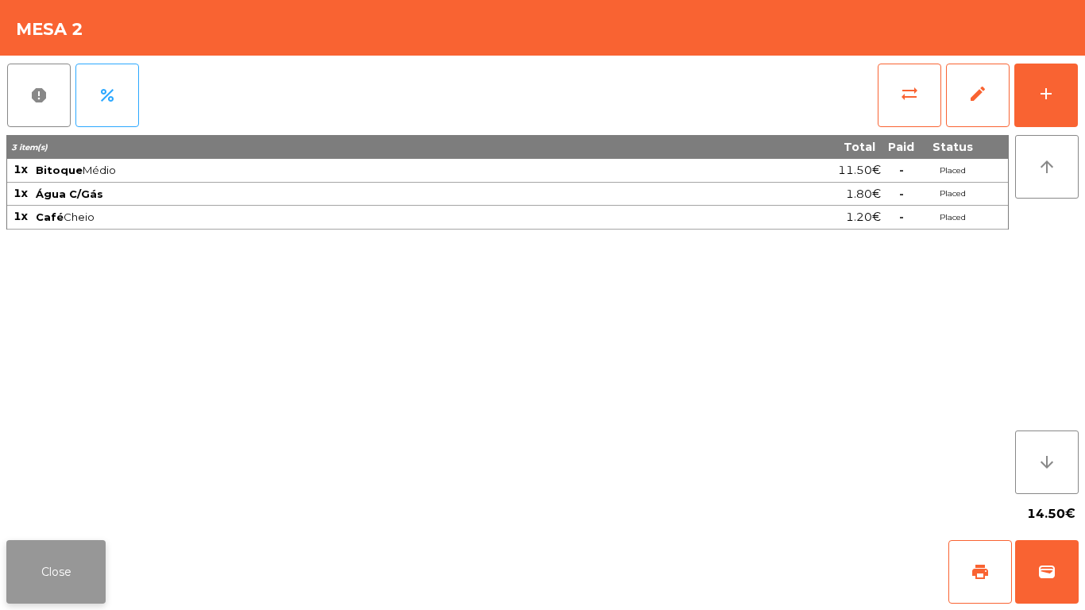
click at [75, 593] on button "Close" at bounding box center [55, 572] width 99 height 64
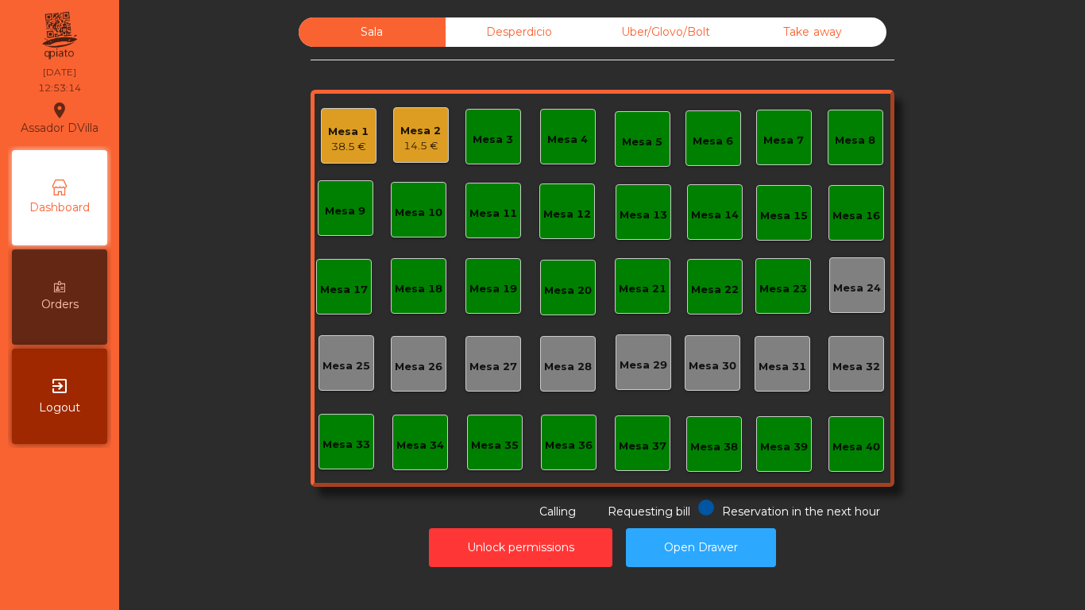
click at [354, 138] on div "Mesa 1" at bounding box center [348, 132] width 41 height 16
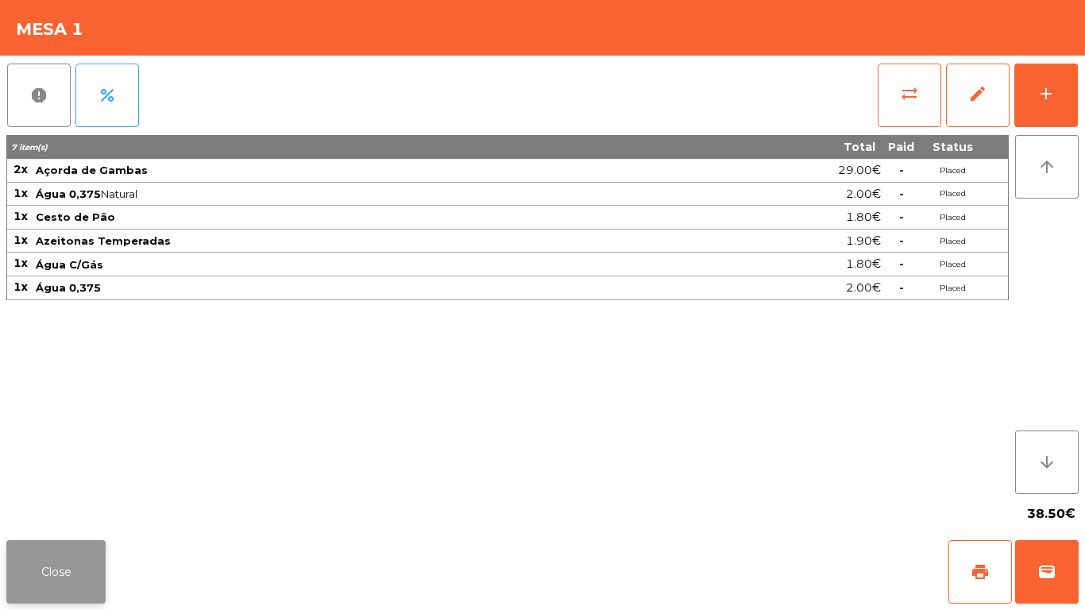
click at [75, 566] on button "Close" at bounding box center [55, 572] width 99 height 64
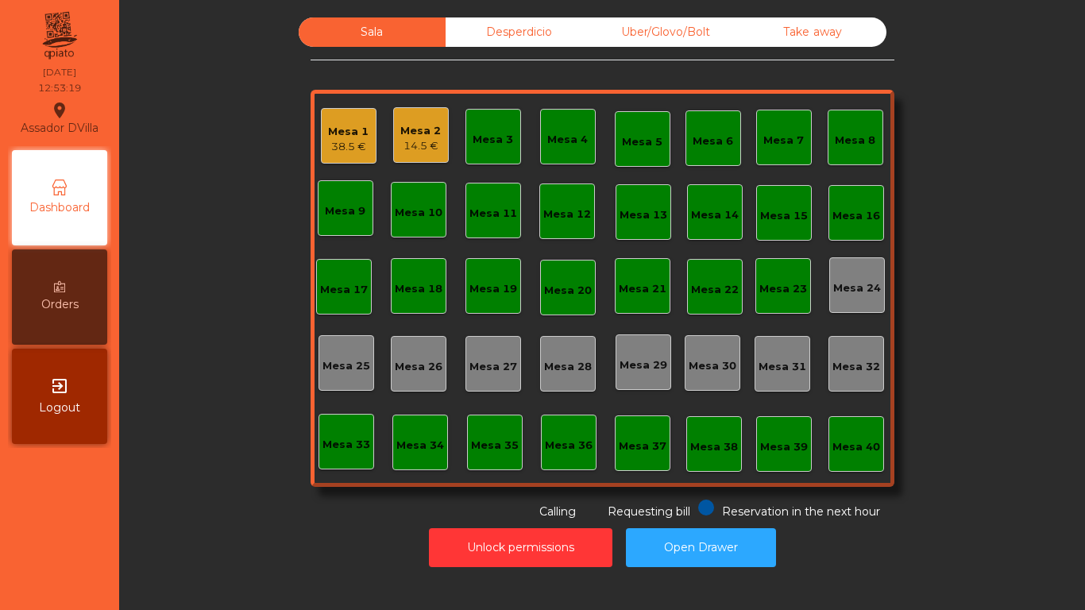
click at [400, 140] on div "14.5 €" at bounding box center [420, 146] width 41 height 16
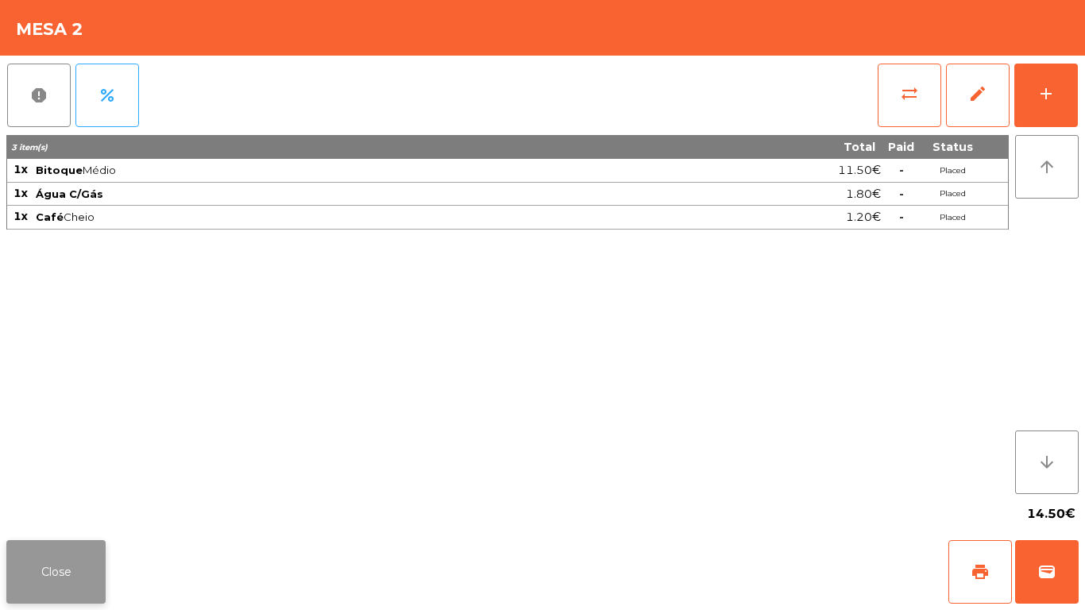
click at [98, 554] on button "Close" at bounding box center [55, 572] width 99 height 64
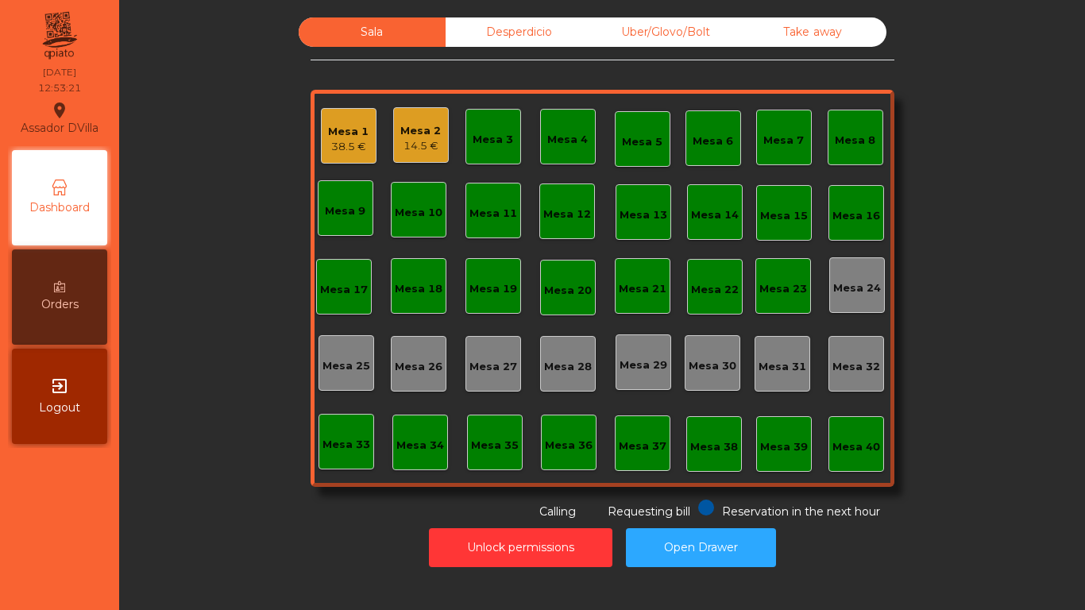
click at [813, 28] on div "Take away" at bounding box center [812, 31] width 147 height 29
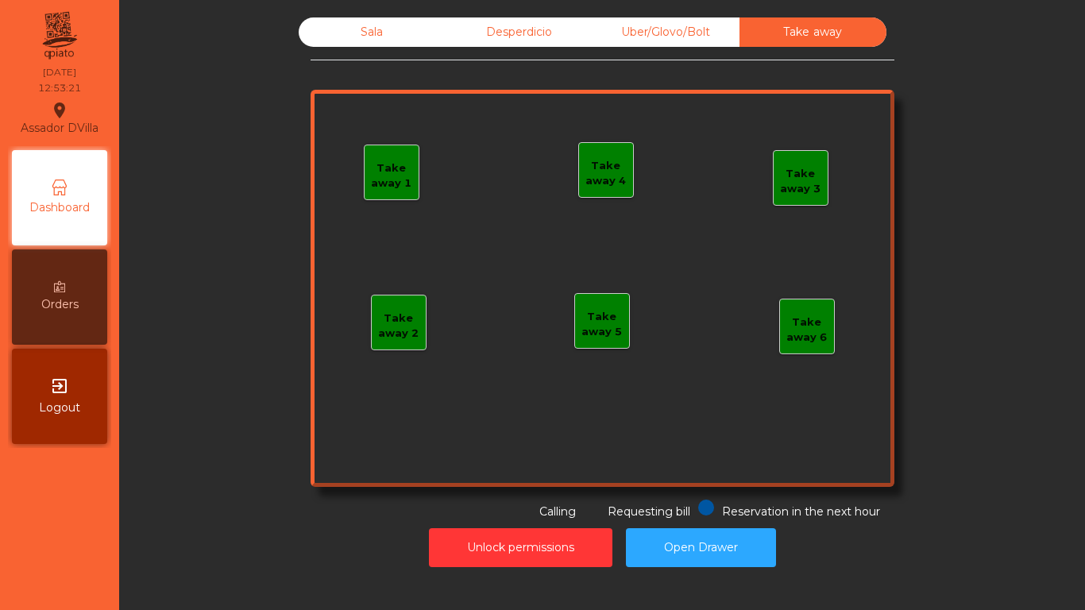
click at [654, 24] on div "Uber/Glovo/Bolt" at bounding box center [665, 31] width 147 height 29
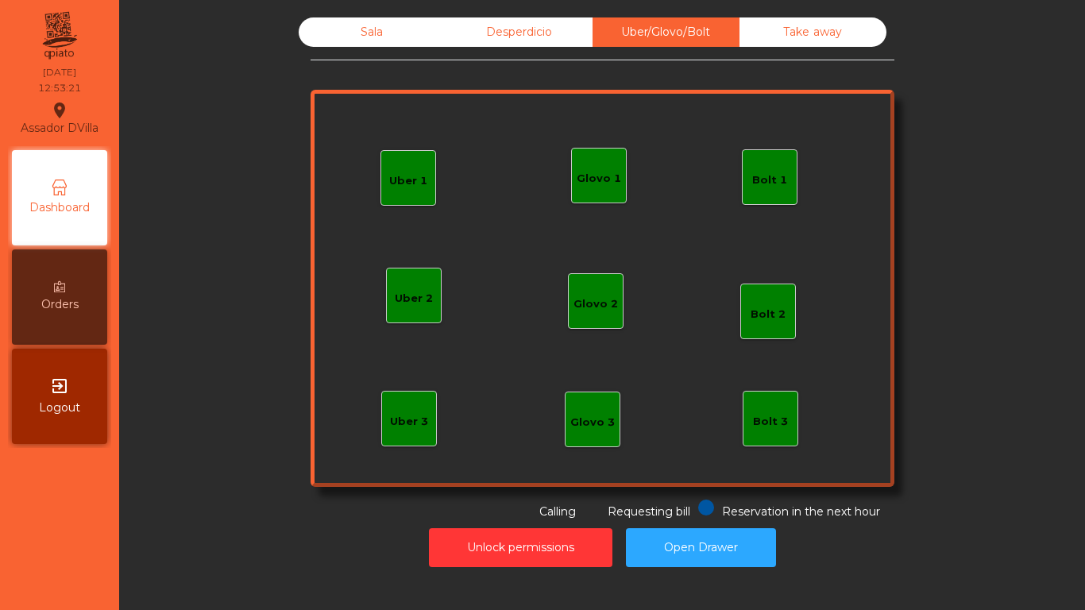
drag, startPoint x: 555, startPoint y: 37, endPoint x: 402, endPoint y: 37, distance: 153.3
click at [554, 37] on div "Desperdicio" at bounding box center [519, 31] width 147 height 29
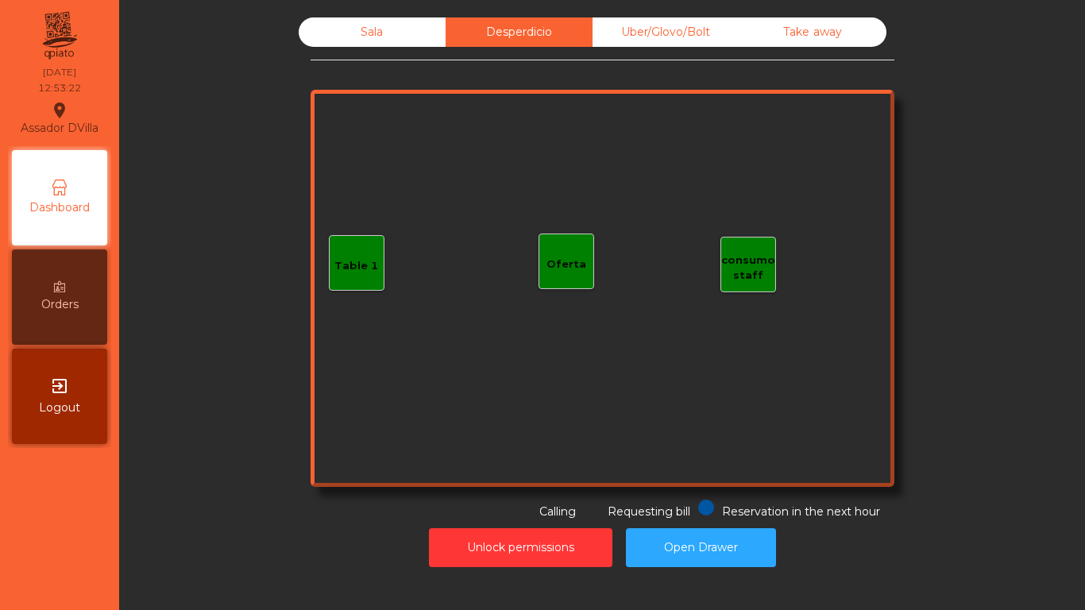
click at [384, 33] on div "Sala" at bounding box center [372, 31] width 147 height 29
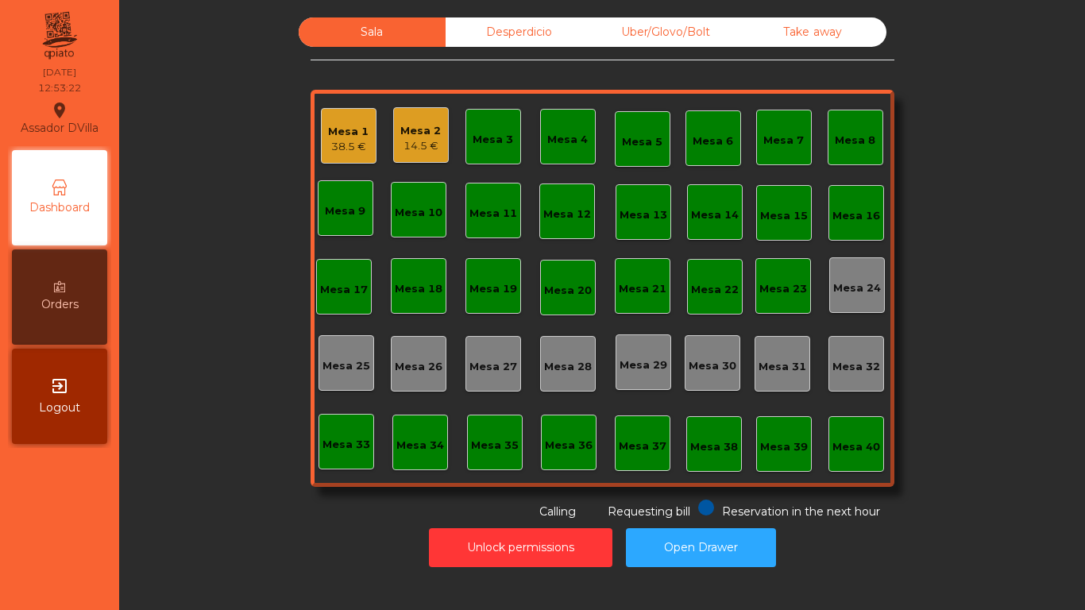
drag, startPoint x: 269, startPoint y: 108, endPoint x: 279, endPoint y: 95, distance: 16.5
click at [268, 108] on div "Sala Desperdicio Uber/Glovo/Bolt Take away Mesa 1 38.5 € Mesa 2 14.5 € Mesa 3 M…" at bounding box center [602, 268] width 923 height 503
click at [477, 47] on div "Sala Desperdicio Uber/Glovo/Bolt Take away Mesa 1 38.5 € Mesa 2 14.5 € Mesa 3 M…" at bounding box center [603, 268] width 584 height 503
click at [496, 41] on div "Desperdicio" at bounding box center [519, 31] width 147 height 29
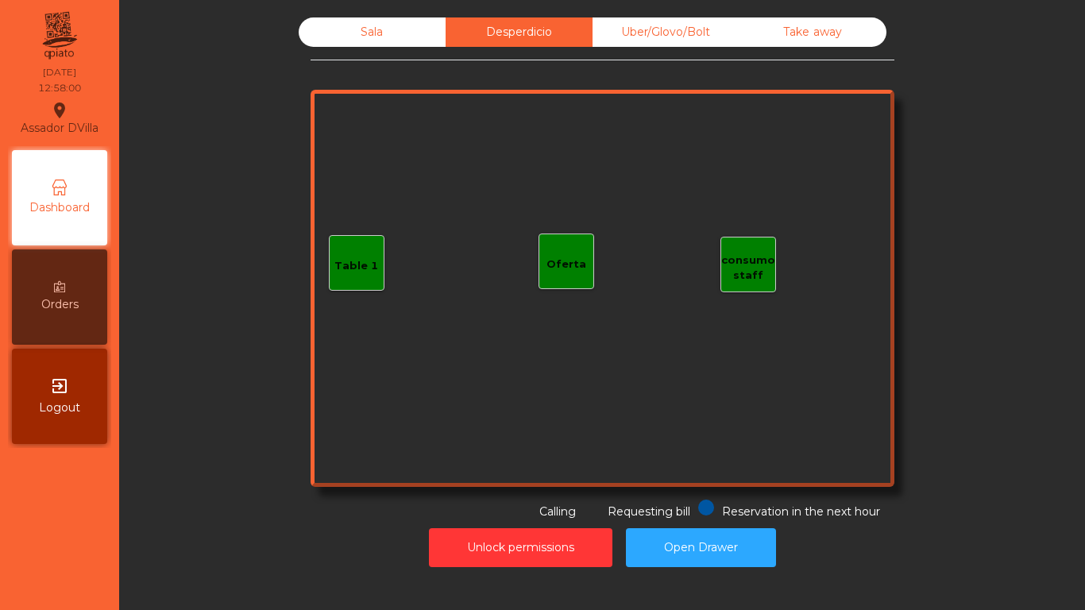
drag, startPoint x: 852, startPoint y: 27, endPoint x: 754, endPoint y: 27, distance: 97.7
click at [851, 27] on div "Take away" at bounding box center [812, 31] width 147 height 29
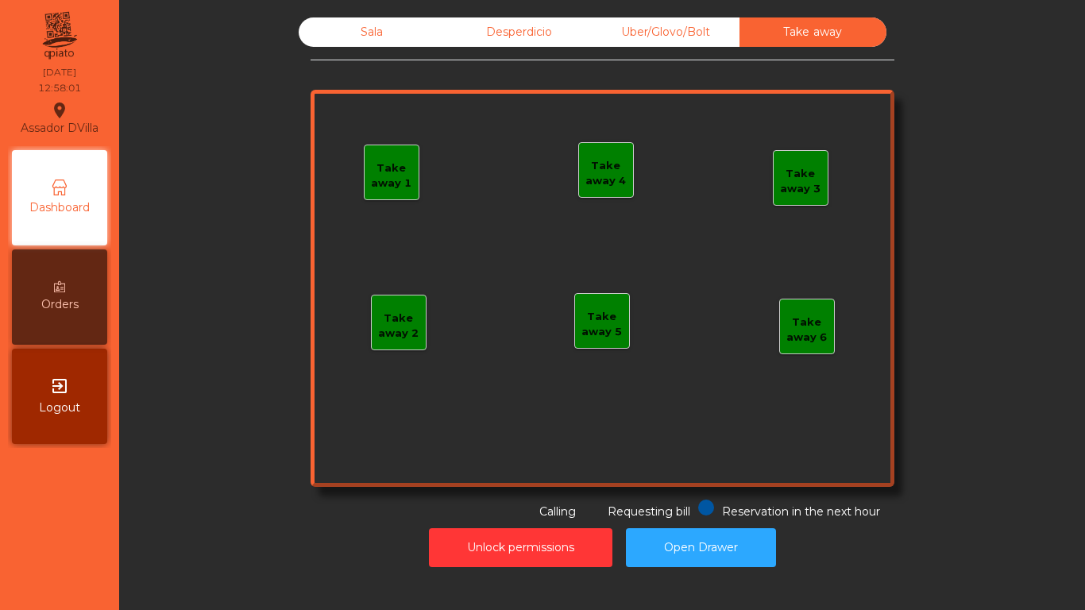
click at [710, 29] on div "Uber/Glovo/Bolt" at bounding box center [665, 31] width 147 height 29
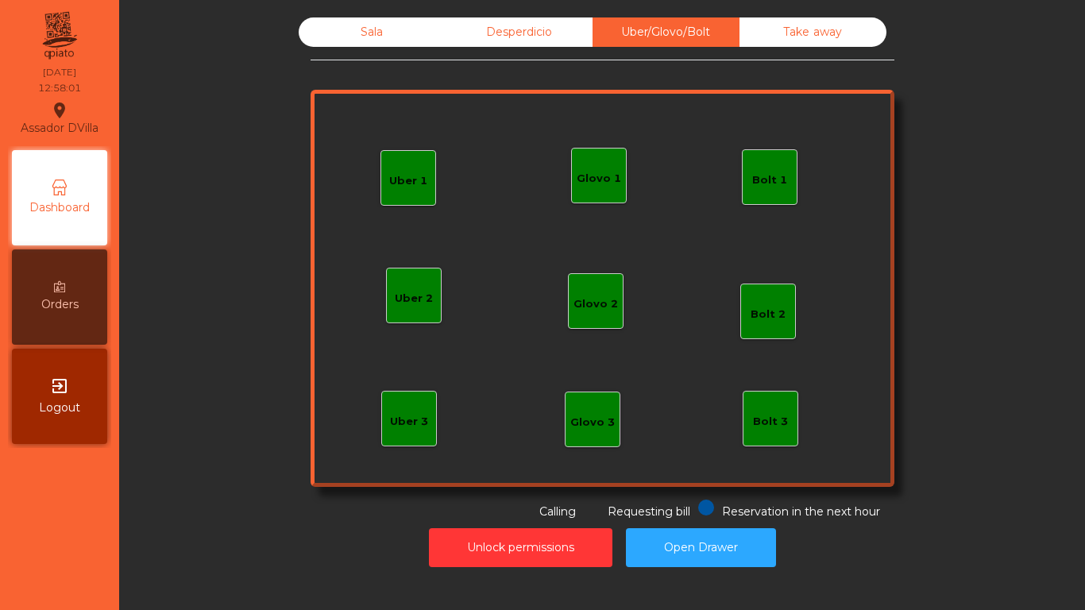
click at [525, 38] on div "Desperdicio" at bounding box center [519, 31] width 147 height 29
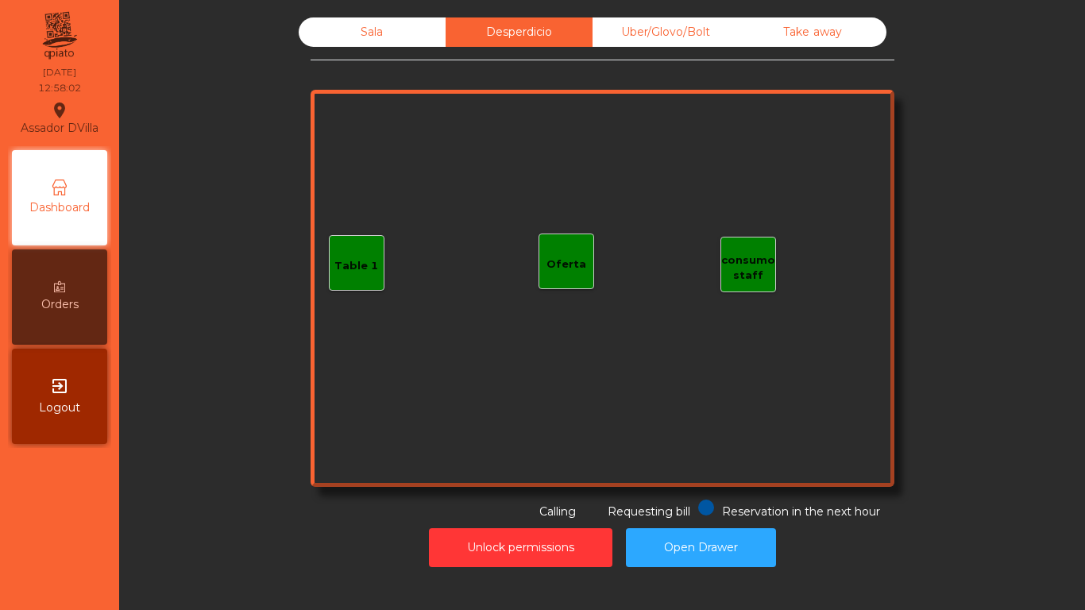
click at [404, 37] on div "Sala" at bounding box center [372, 31] width 147 height 29
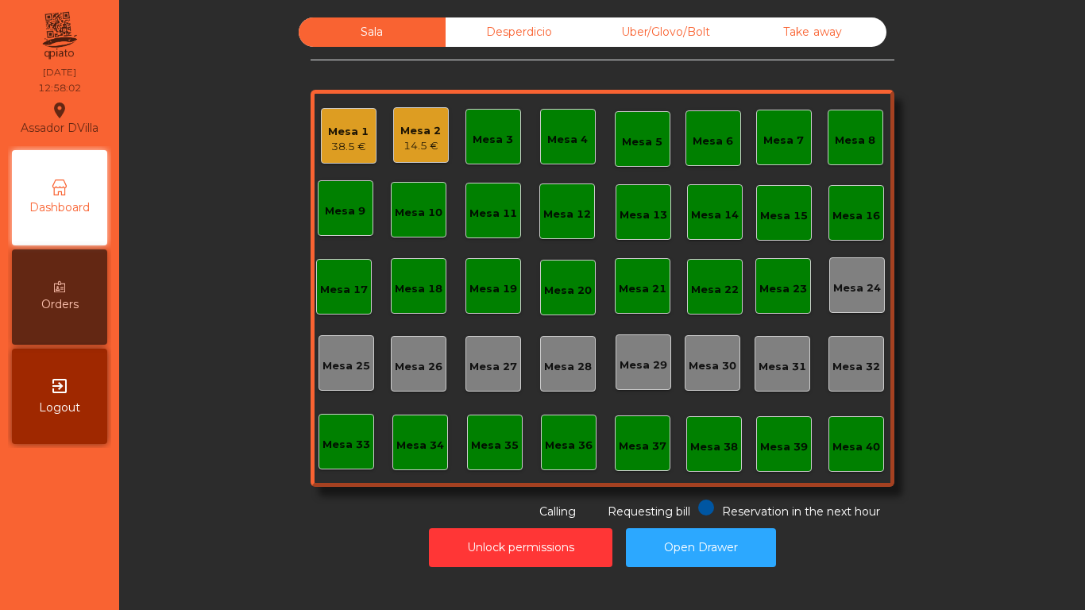
click at [311, 86] on div "Sala Desperdicio Uber/Glovo/Bolt Take away Mesa 1 38.5 € Mesa 2 14.5 € Mesa 3 M…" at bounding box center [603, 268] width 584 height 503
click at [489, 48] on div "Sala Desperdicio Uber/Glovo/Bolt Take away Mesa 1 38.5 € Mesa 2 Mesa 3 Mesa 4 M…" at bounding box center [603, 268] width 584 height 503
click at [491, 40] on div "Desperdicio" at bounding box center [519, 31] width 147 height 29
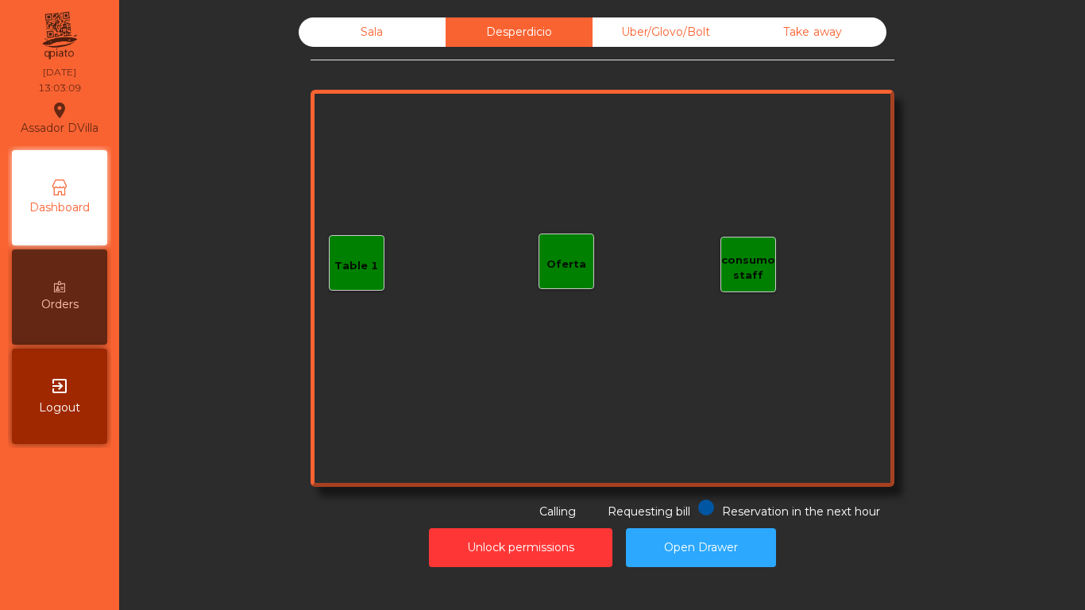
click at [423, 25] on div "Sala" at bounding box center [372, 31] width 147 height 29
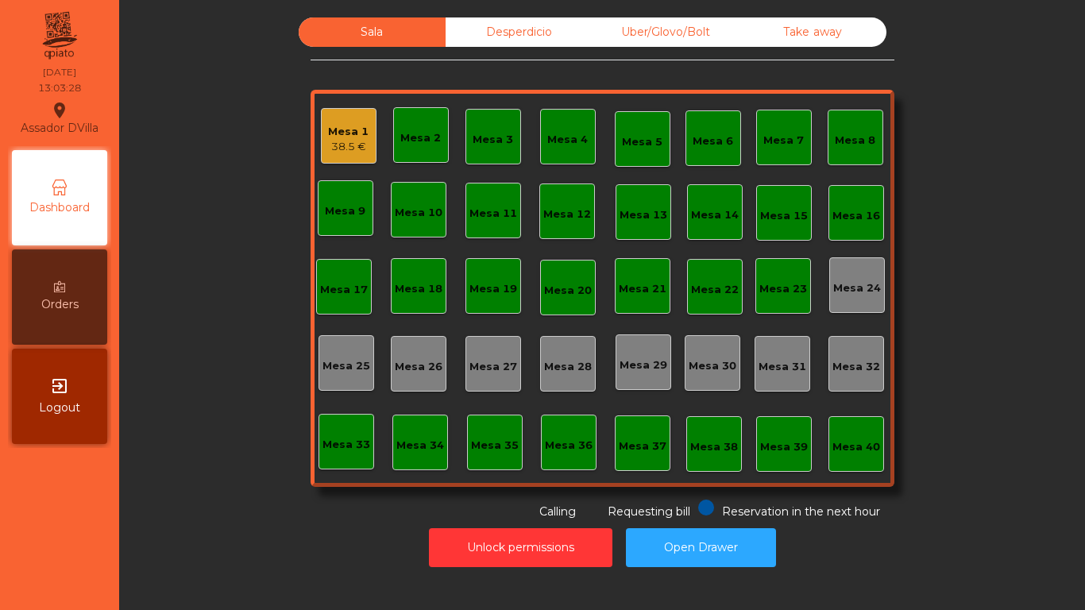
click at [322, 155] on div "Mesa 1 38.5 €" at bounding box center [349, 136] width 56 height 56
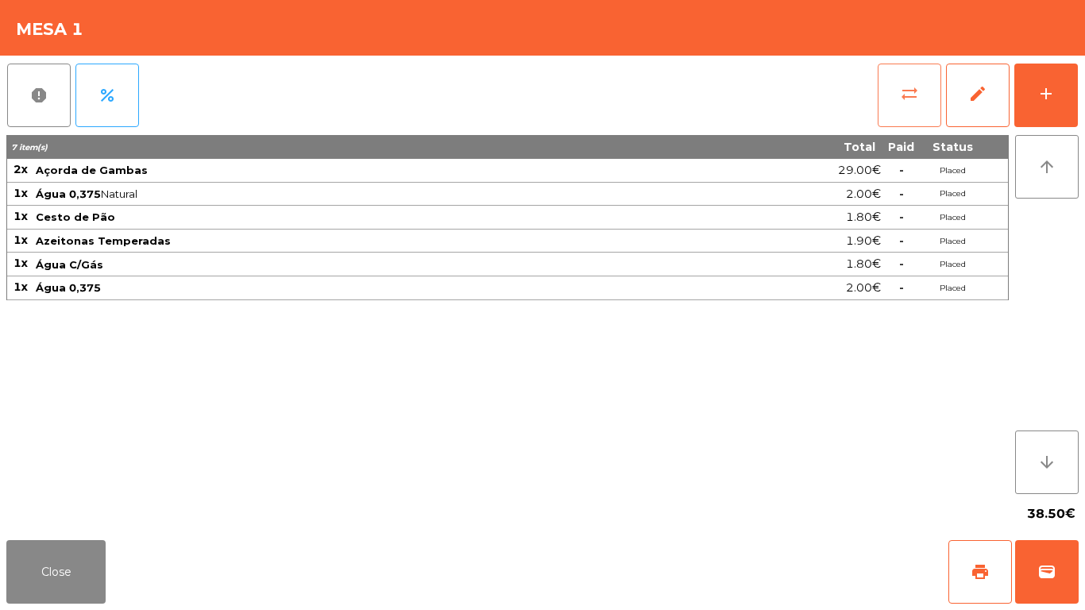
click at [917, 92] on span "sync_alt" at bounding box center [909, 93] width 19 height 19
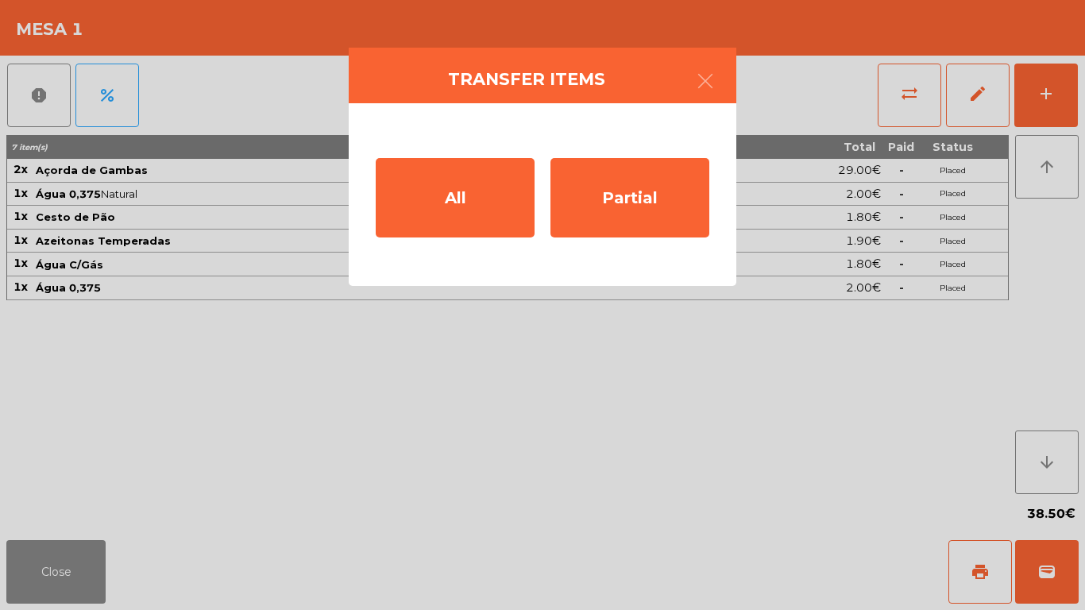
click at [451, 498] on ngb-modal-window "Transfer items All Partial" at bounding box center [542, 305] width 1085 height 610
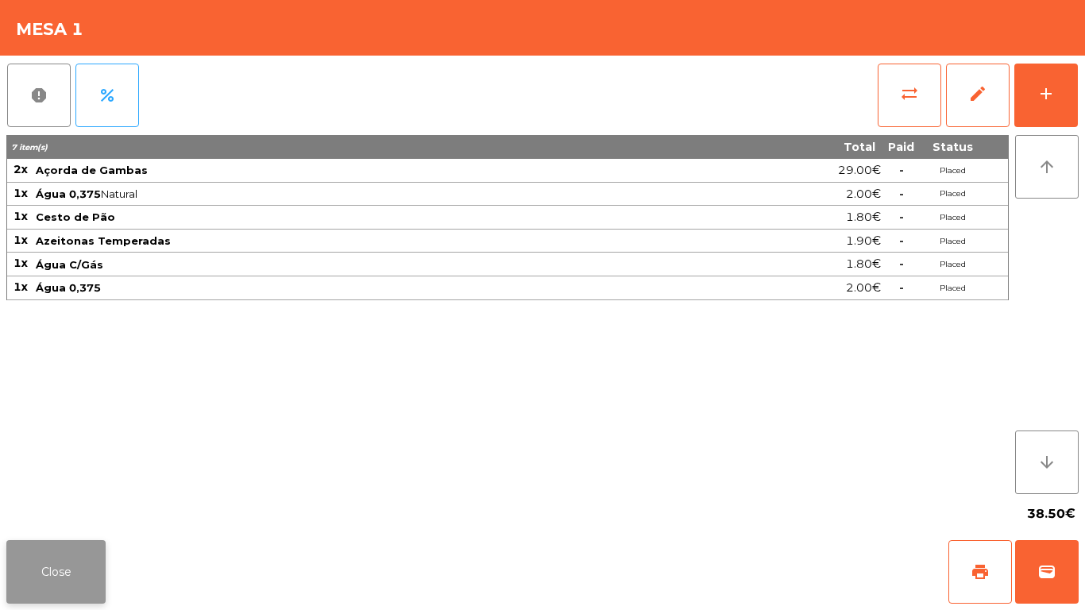
click at [37, 575] on button "Close" at bounding box center [55, 572] width 99 height 64
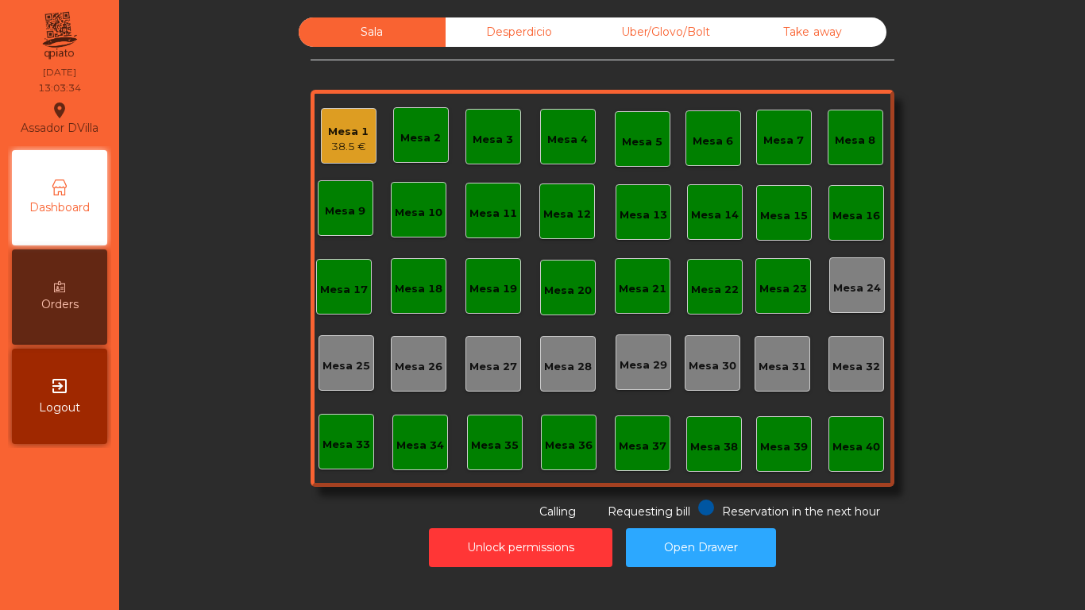
click at [321, 114] on div "Mesa 1 38.5 €" at bounding box center [349, 136] width 56 height 56
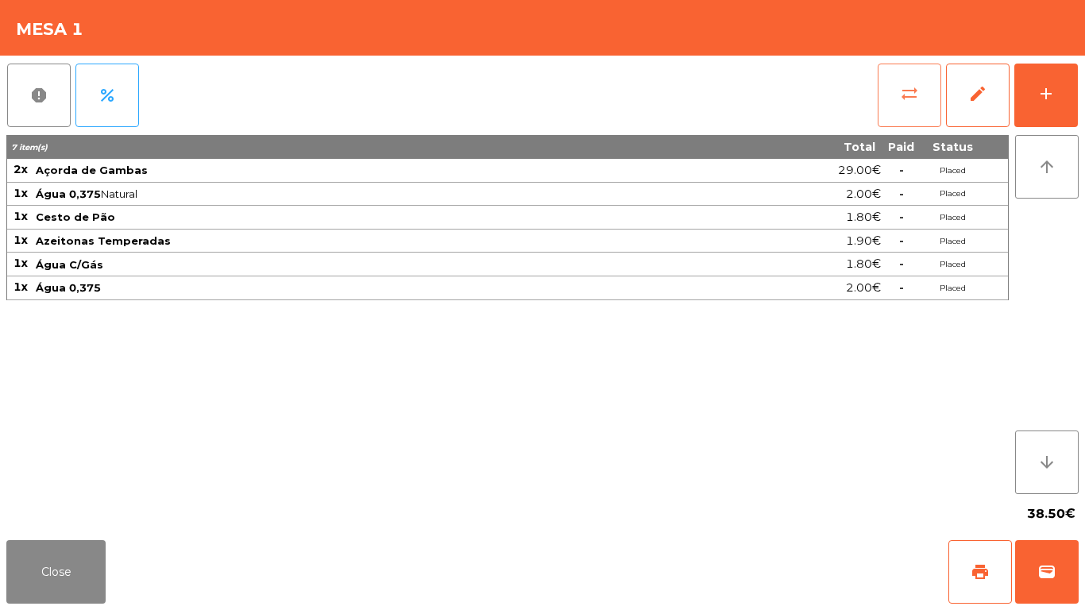
click at [922, 79] on button "sync_alt" at bounding box center [910, 96] width 64 height 64
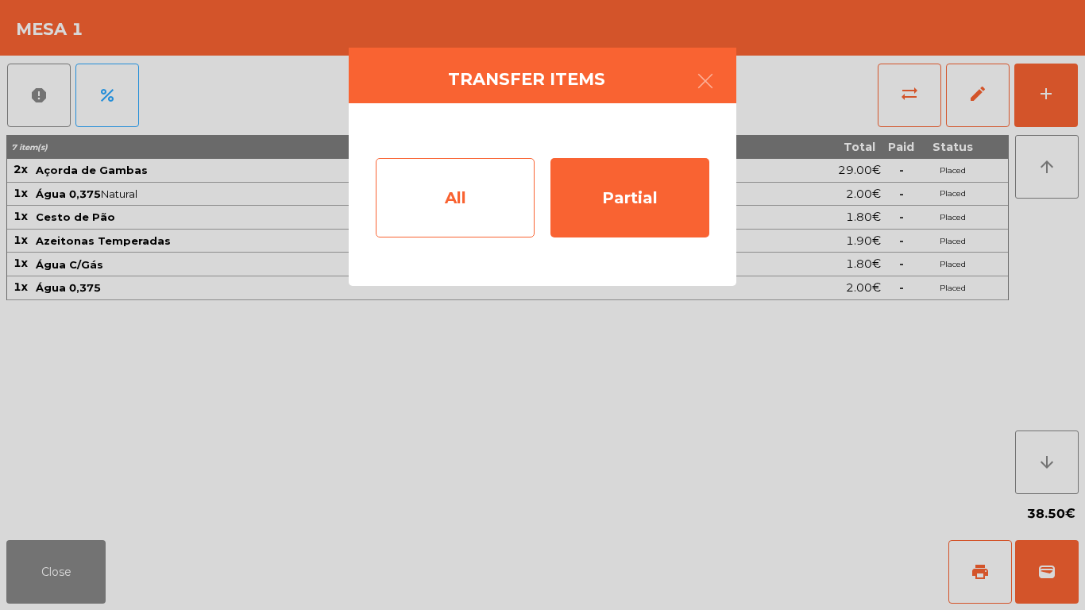
click at [431, 183] on div "All" at bounding box center [455, 197] width 159 height 79
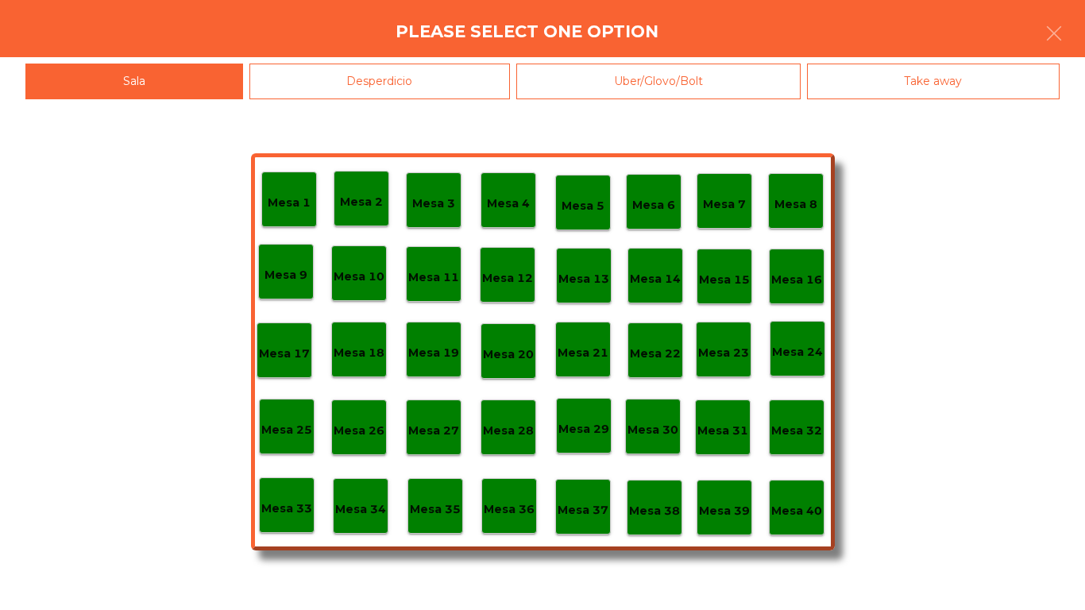
click at [791, 493] on div "Mesa 40" at bounding box center [797, 508] width 56 height 56
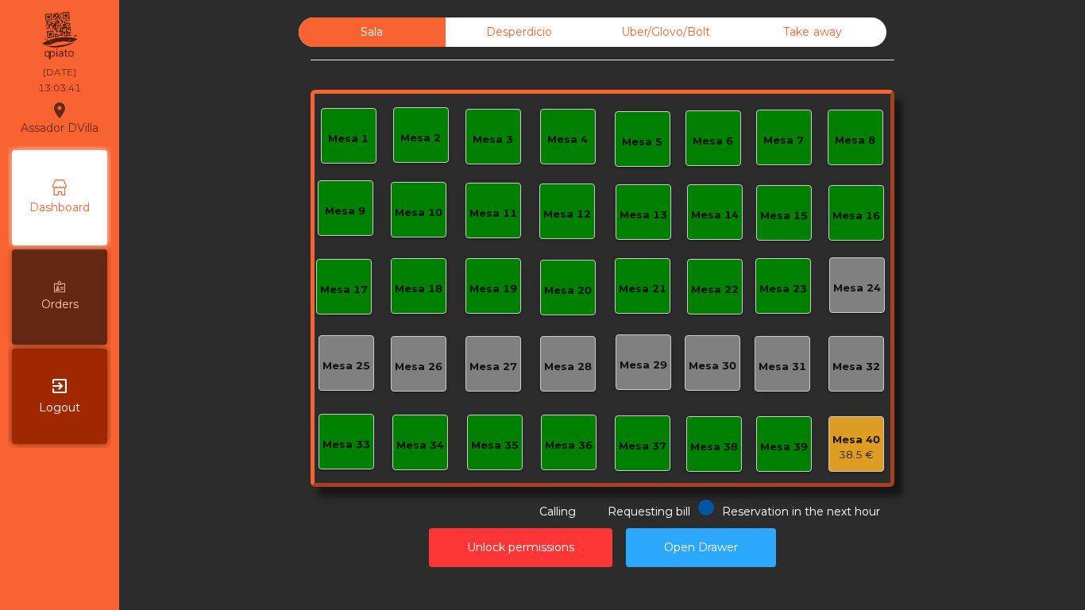
click at [862, 443] on div "Mesa 40" at bounding box center [856, 440] width 48 height 16
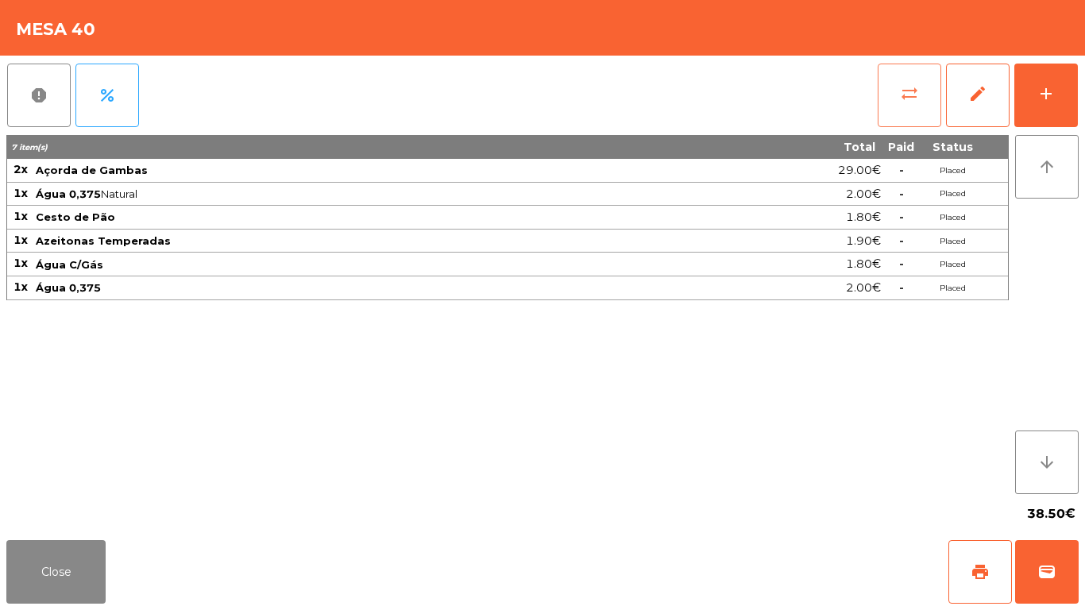
click at [930, 110] on button "sync_alt" at bounding box center [910, 96] width 64 height 64
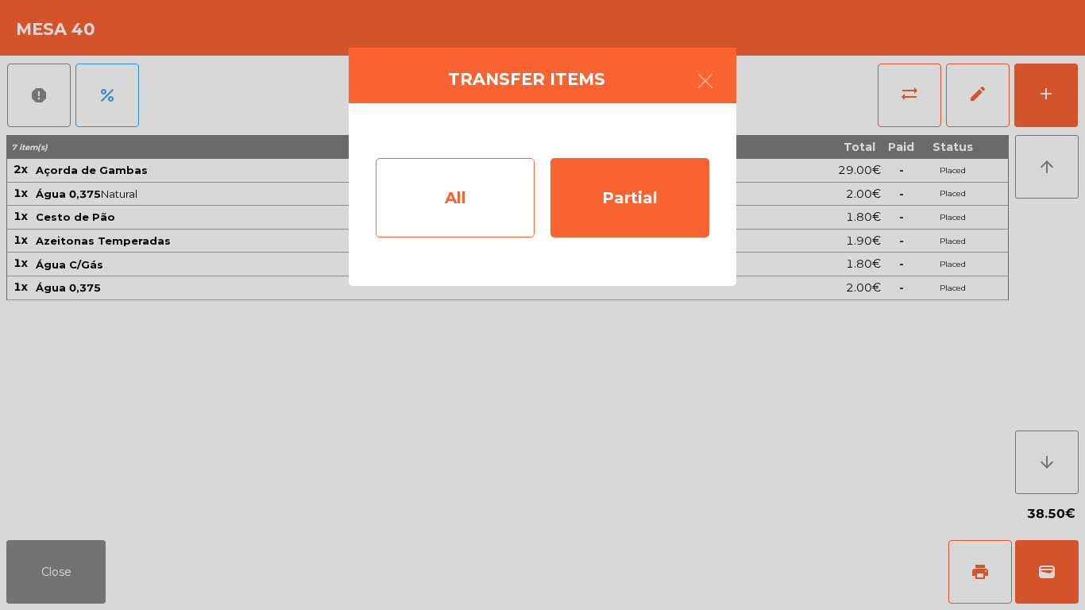
click at [452, 187] on div "All" at bounding box center [455, 197] width 159 height 79
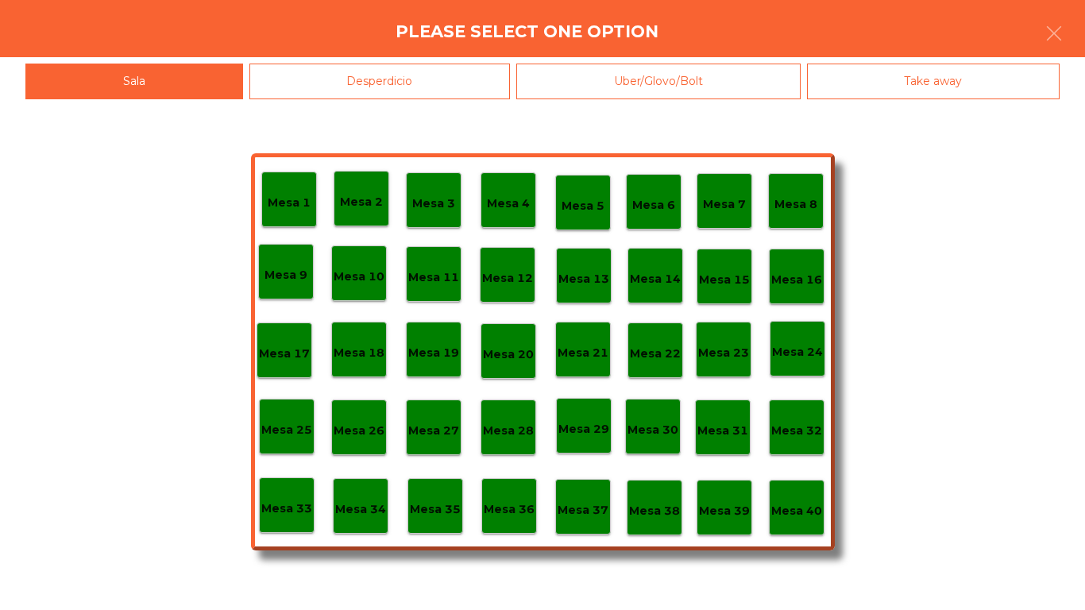
click at [281, 206] on p "Mesa 1" at bounding box center [289, 203] width 43 height 18
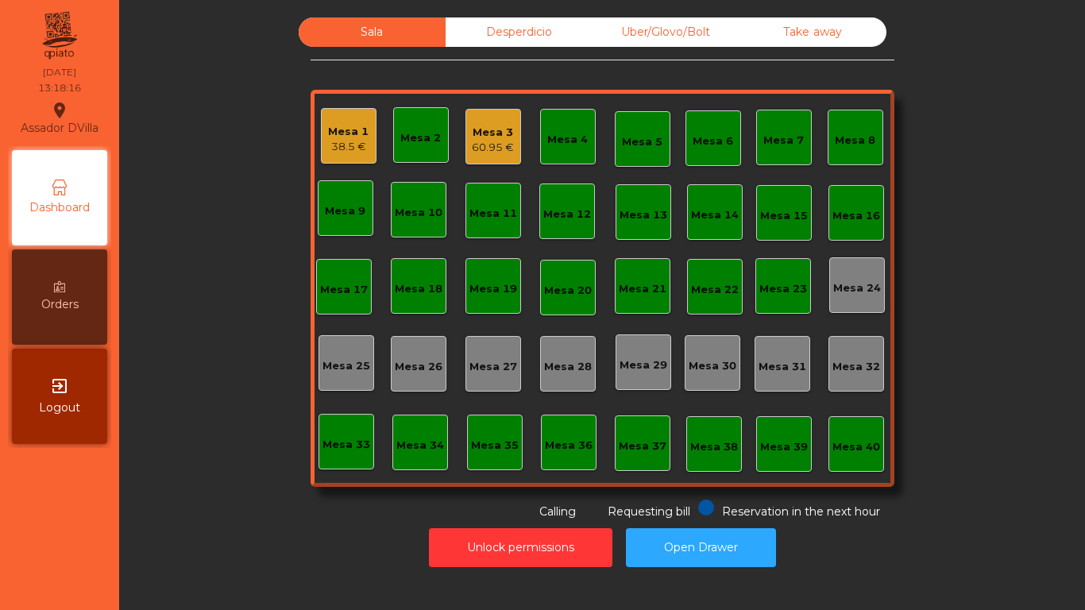
click at [328, 144] on div "38.5 €" at bounding box center [348, 147] width 41 height 16
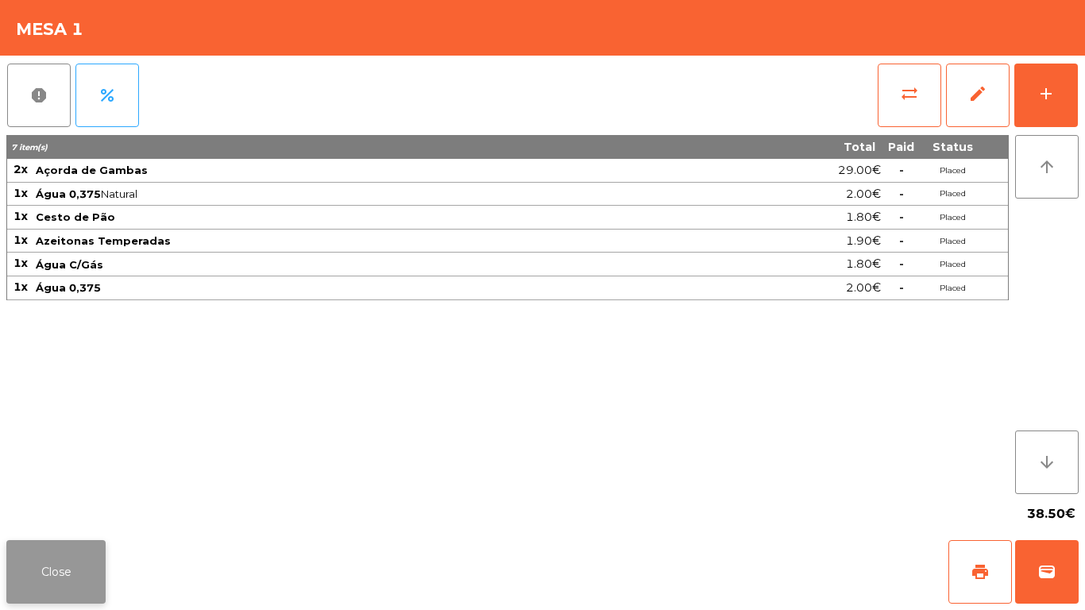
click at [56, 574] on button "Close" at bounding box center [55, 572] width 99 height 64
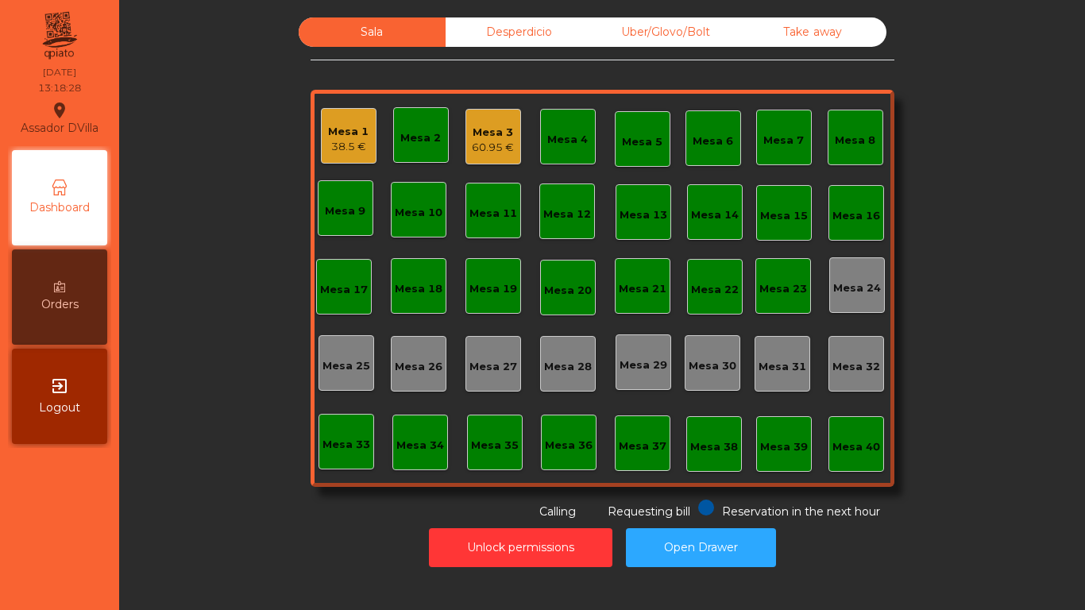
click at [495, 148] on div "60.95 €" at bounding box center [493, 148] width 42 height 16
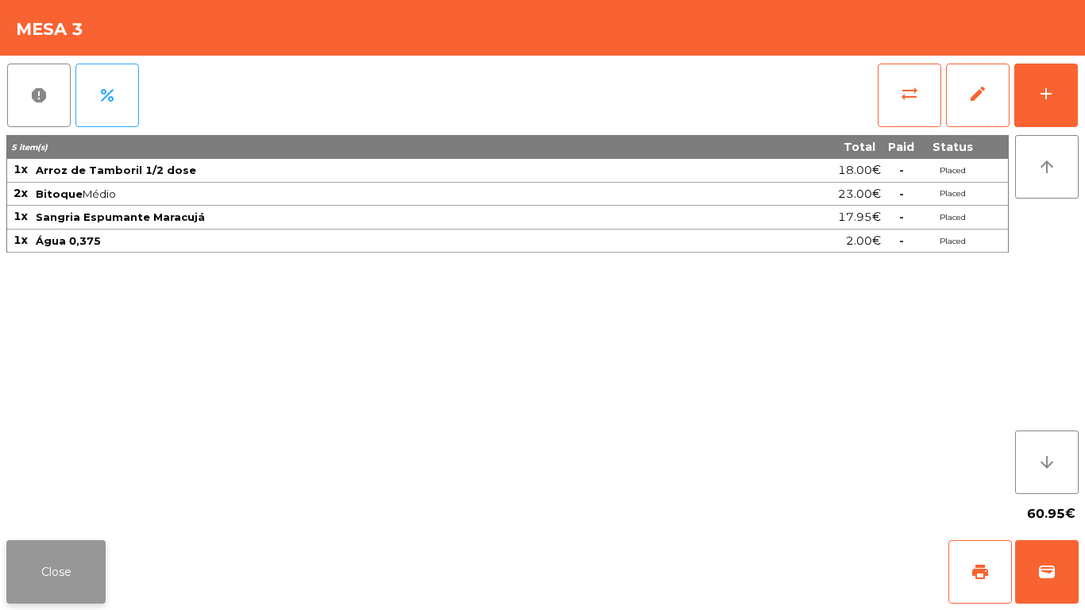
click at [65, 550] on button "Close" at bounding box center [55, 572] width 99 height 64
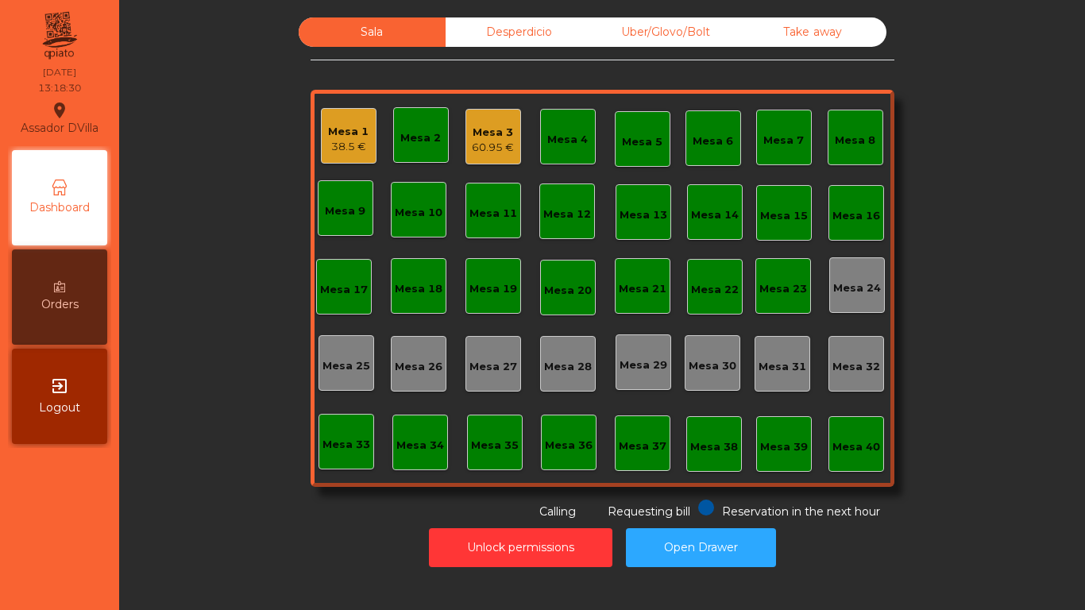
click at [505, 131] on div "Mesa 3" at bounding box center [493, 133] width 42 height 16
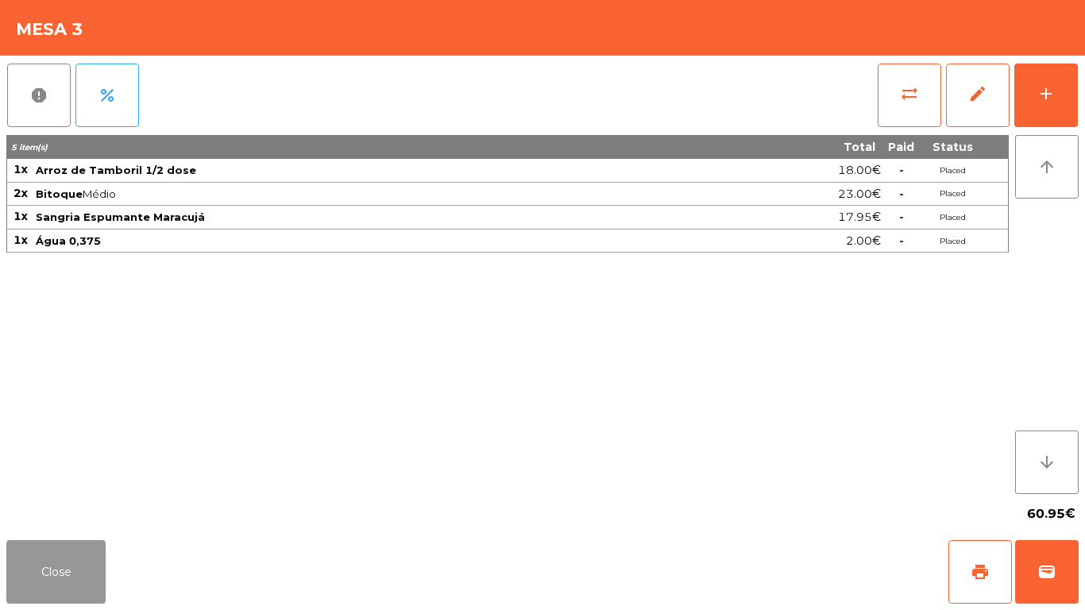
click at [16, 579] on button "Close" at bounding box center [55, 572] width 99 height 64
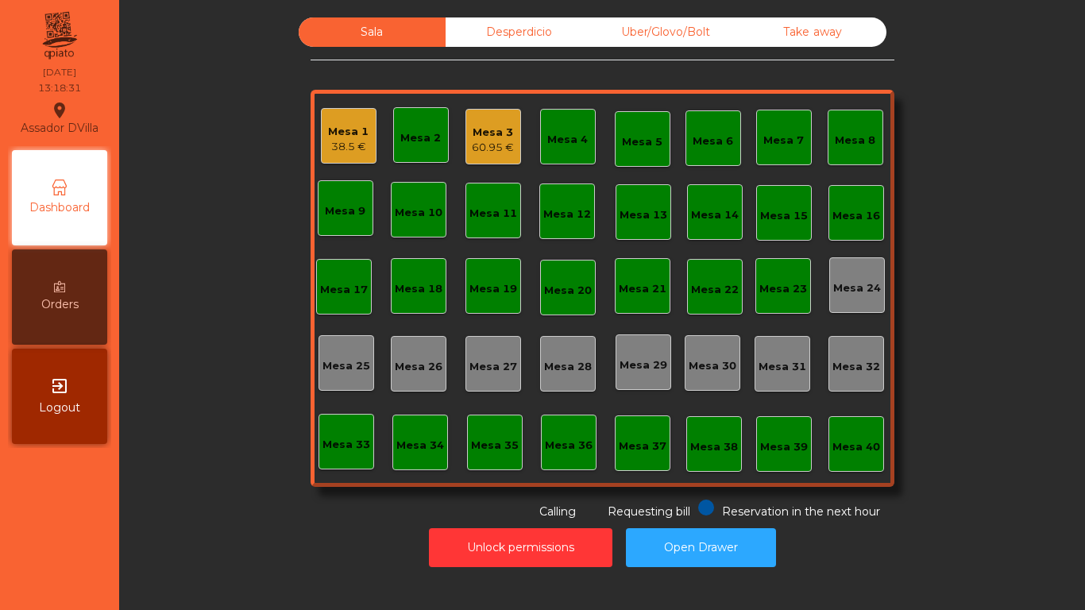
click at [183, 518] on div "Sala Desperdicio Uber/Glovo/Bolt Take away Mesa 1 38.5 € Mesa 2 Mesa 3 60.95 € …" at bounding box center [602, 268] width 923 height 503
click at [341, 124] on div "Mesa 1" at bounding box center [348, 132] width 41 height 16
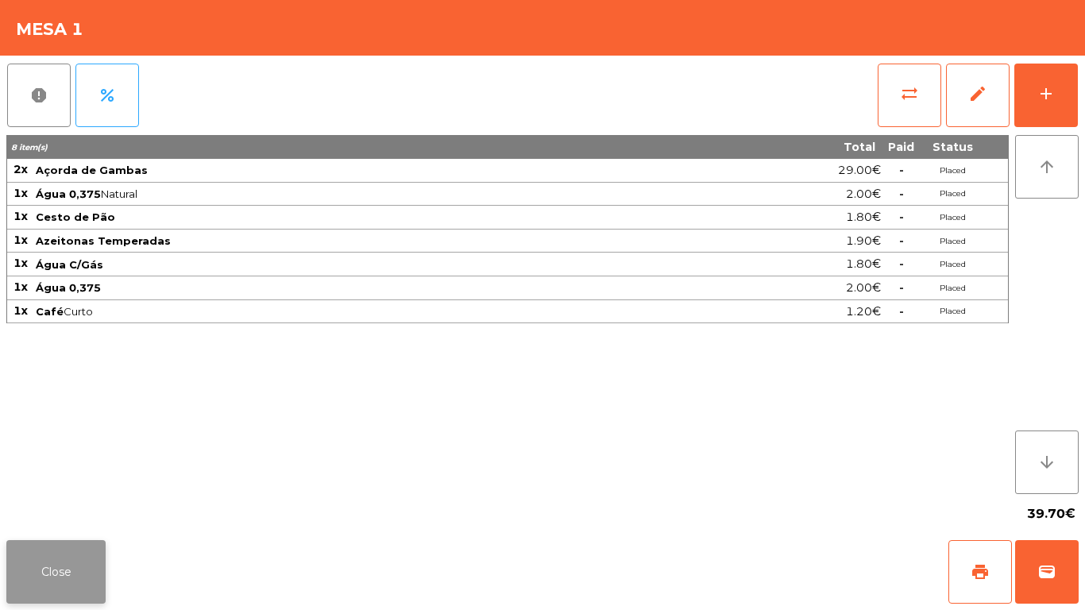
click at [86, 574] on button "Close" at bounding box center [55, 572] width 99 height 64
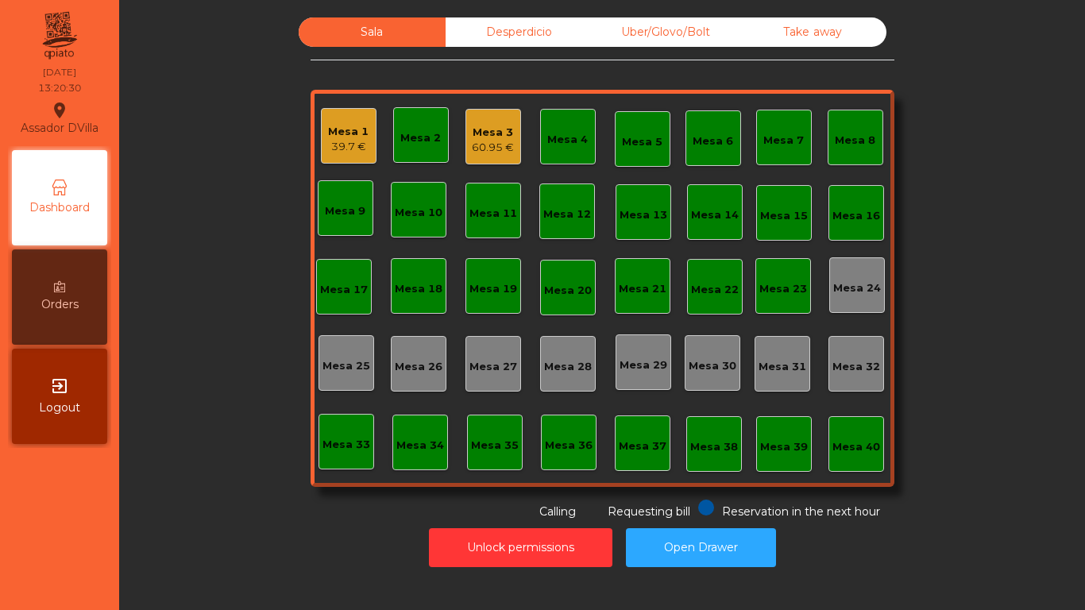
click at [499, 133] on div "Mesa 3" at bounding box center [493, 133] width 42 height 16
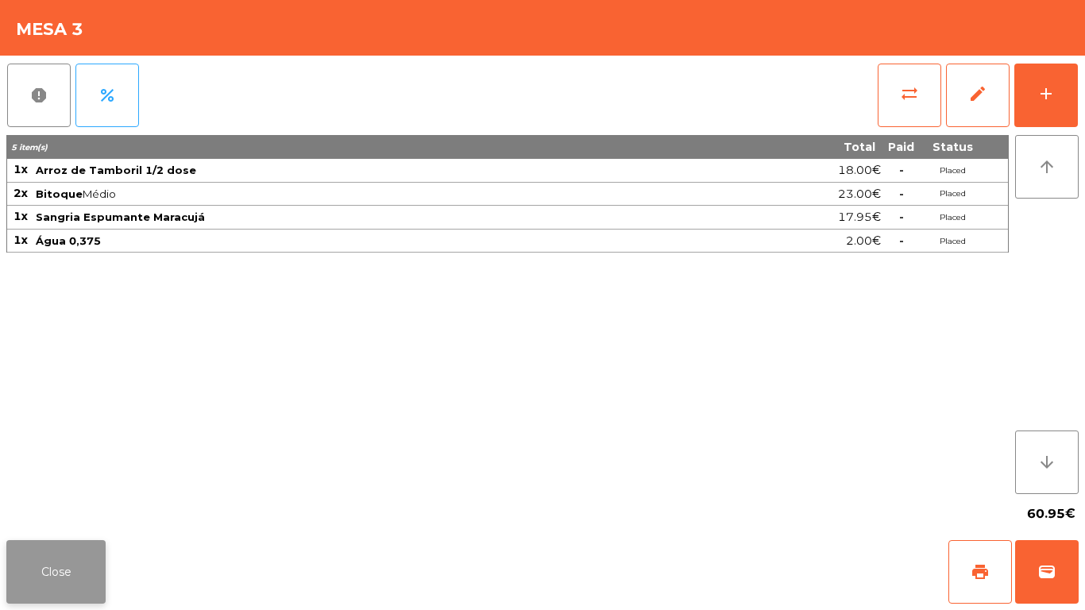
click at [25, 552] on button "Close" at bounding box center [55, 572] width 99 height 64
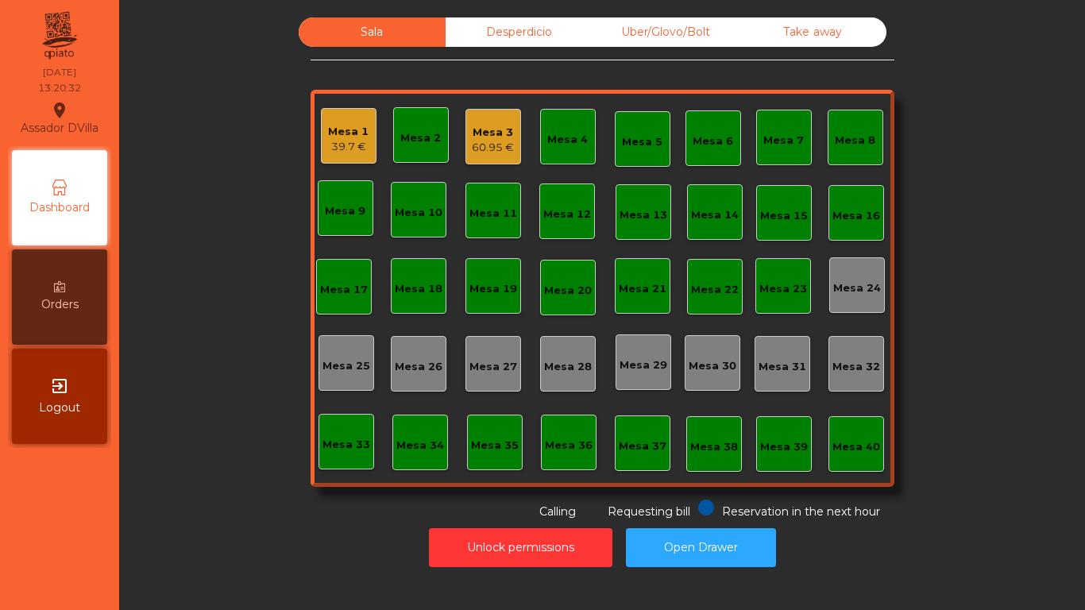
click at [351, 108] on div "Mesa 1 39.7 €" at bounding box center [349, 136] width 56 height 56
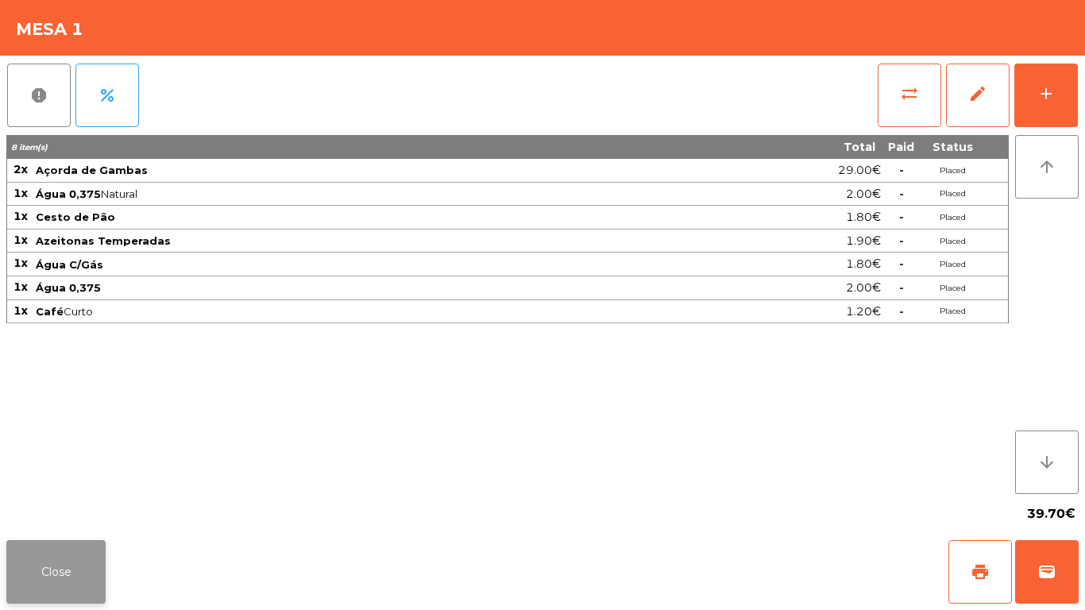
click at [48, 566] on button "Close" at bounding box center [55, 572] width 99 height 64
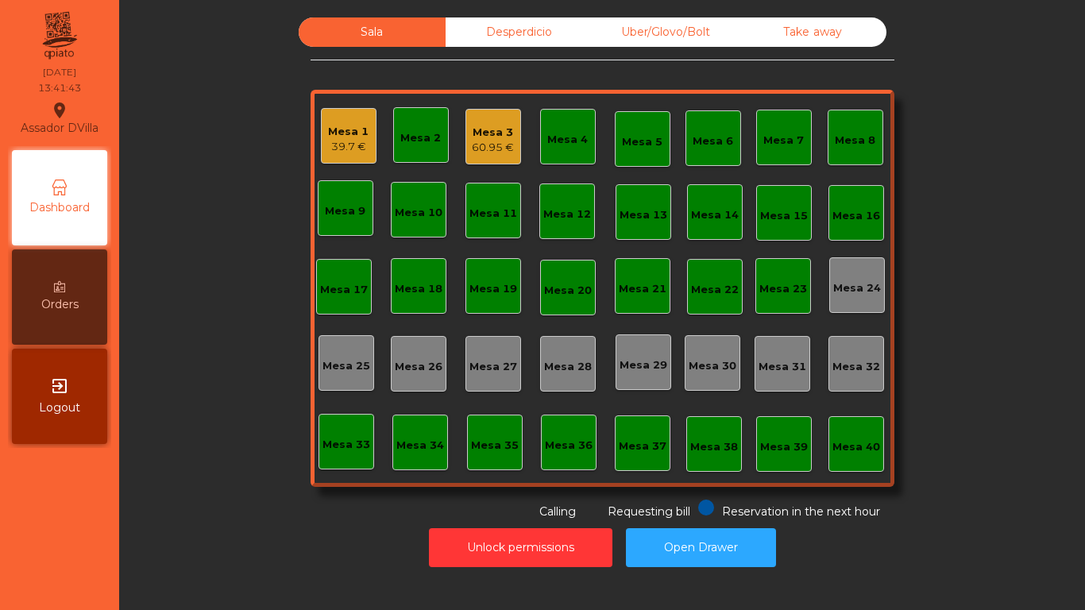
click at [485, 137] on div "Mesa 3" at bounding box center [493, 133] width 42 height 16
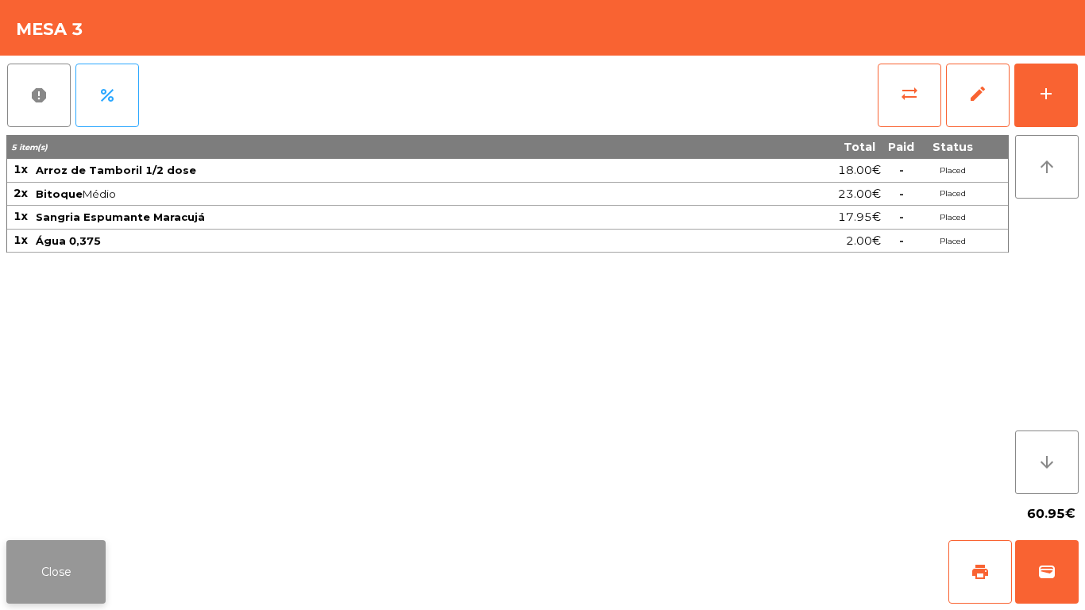
click at [37, 561] on button "Close" at bounding box center [55, 572] width 99 height 64
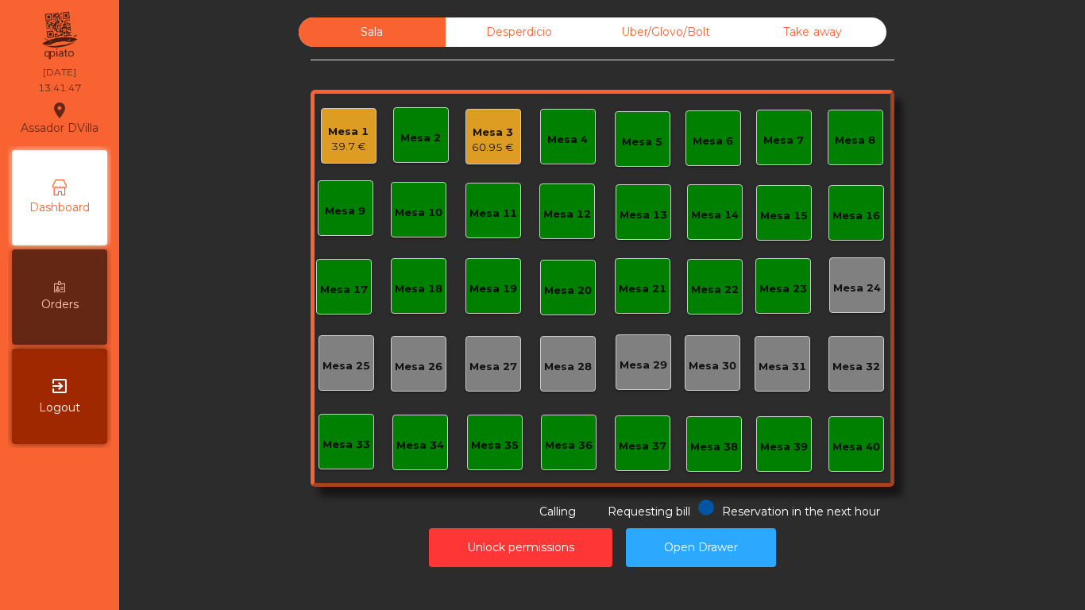
drag, startPoint x: 805, startPoint y: 22, endPoint x: 783, endPoint y: 21, distance: 22.3
click at [805, 22] on div "Take away" at bounding box center [812, 31] width 147 height 29
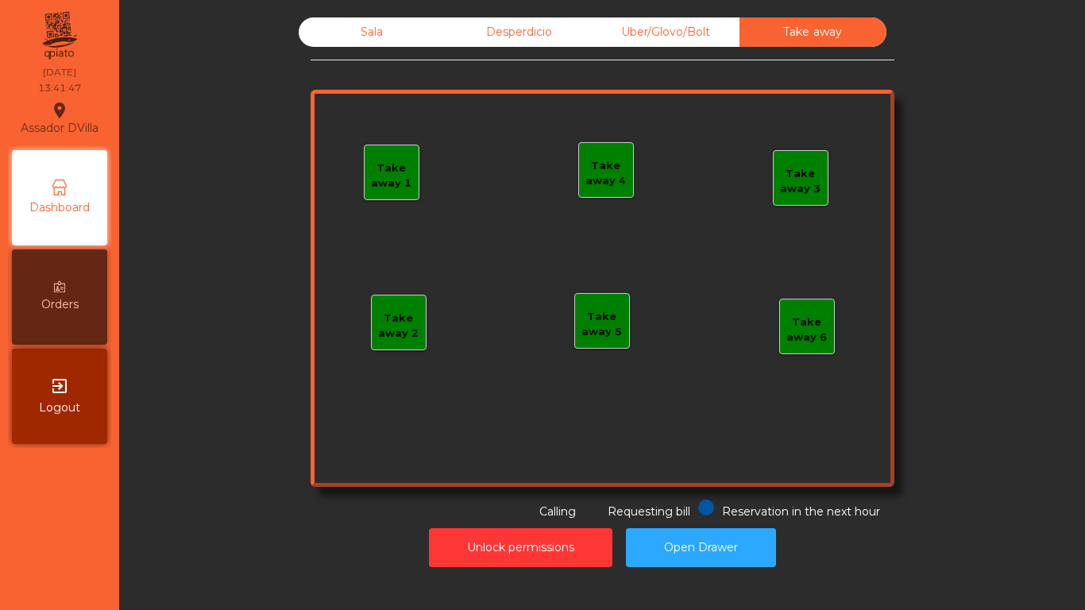
click at [693, 26] on div "Uber/Glovo/Bolt" at bounding box center [665, 31] width 147 height 29
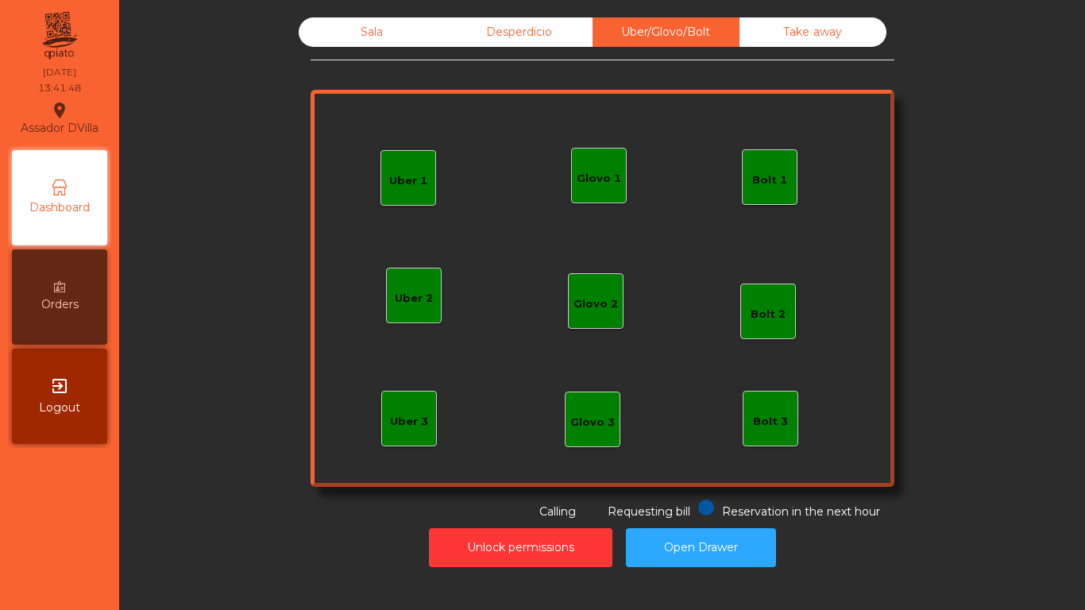
click at [463, 29] on div "Desperdicio" at bounding box center [519, 31] width 147 height 29
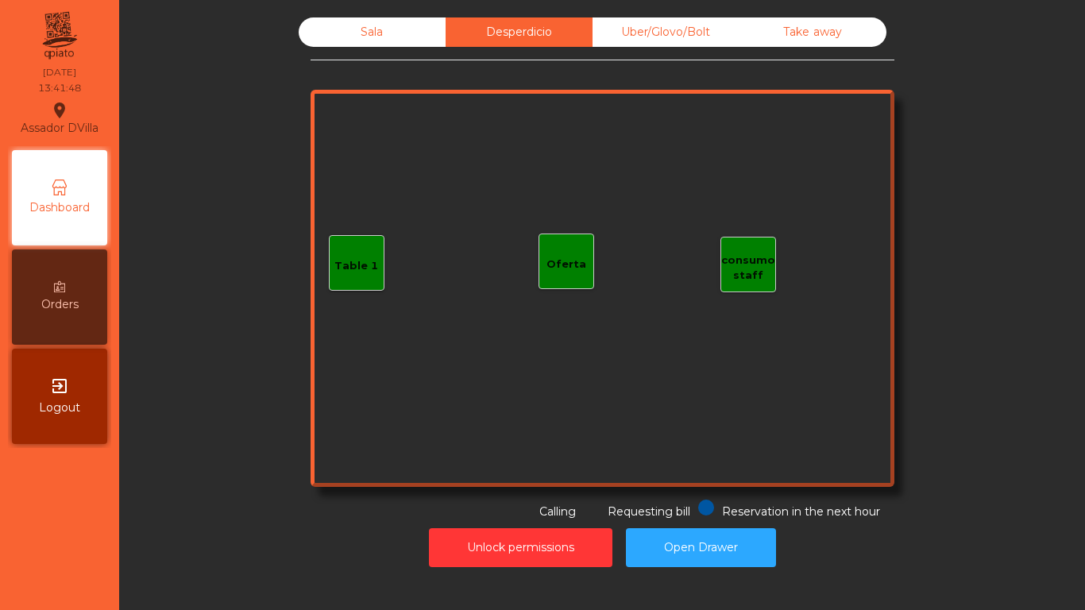
click at [400, 37] on div "Sala" at bounding box center [372, 31] width 147 height 29
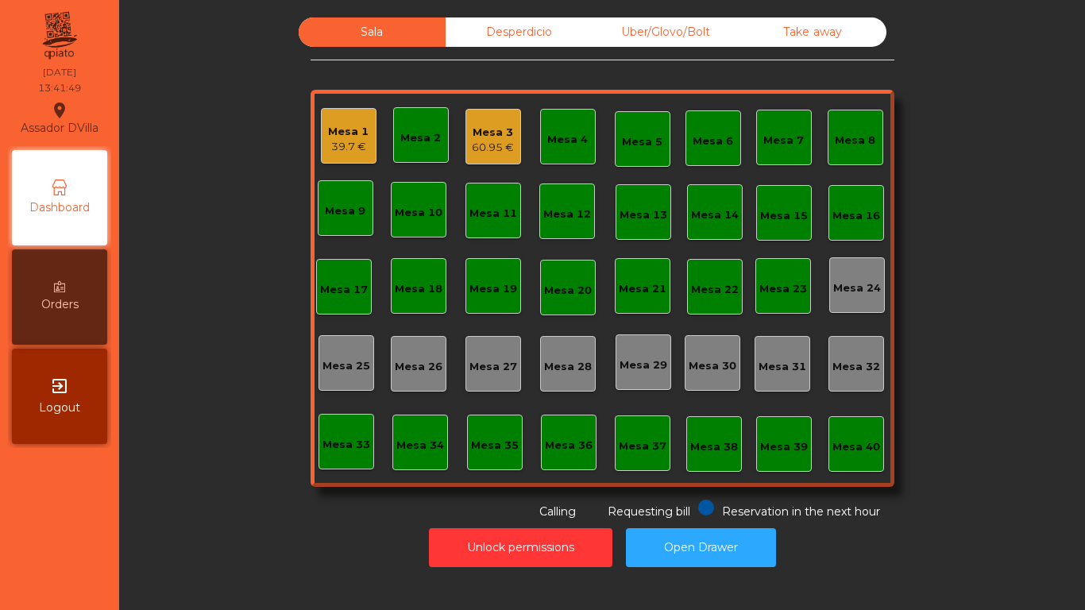
click at [210, 168] on div "Sala Desperdicio Uber/Glovo/Bolt Take away Mesa 1 39.7 € Mesa 2 Mesa 3 60.95 € …" at bounding box center [602, 268] width 923 height 503
click at [66, 294] on div "Orders" at bounding box center [59, 296] width 95 height 95
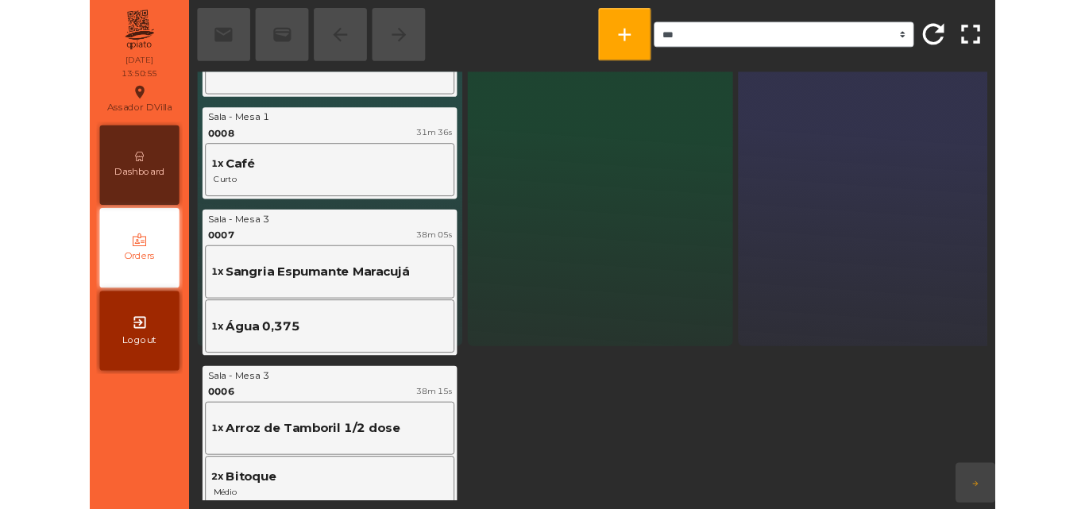
scroll to position [159, 0]
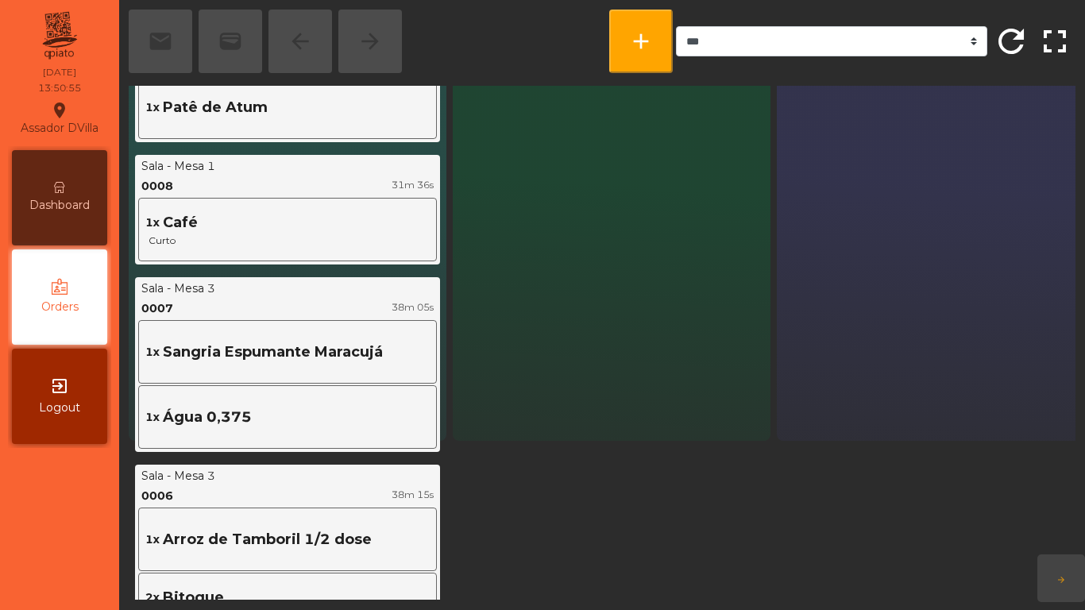
click at [48, 214] on div "Dashboard" at bounding box center [59, 197] width 95 height 95
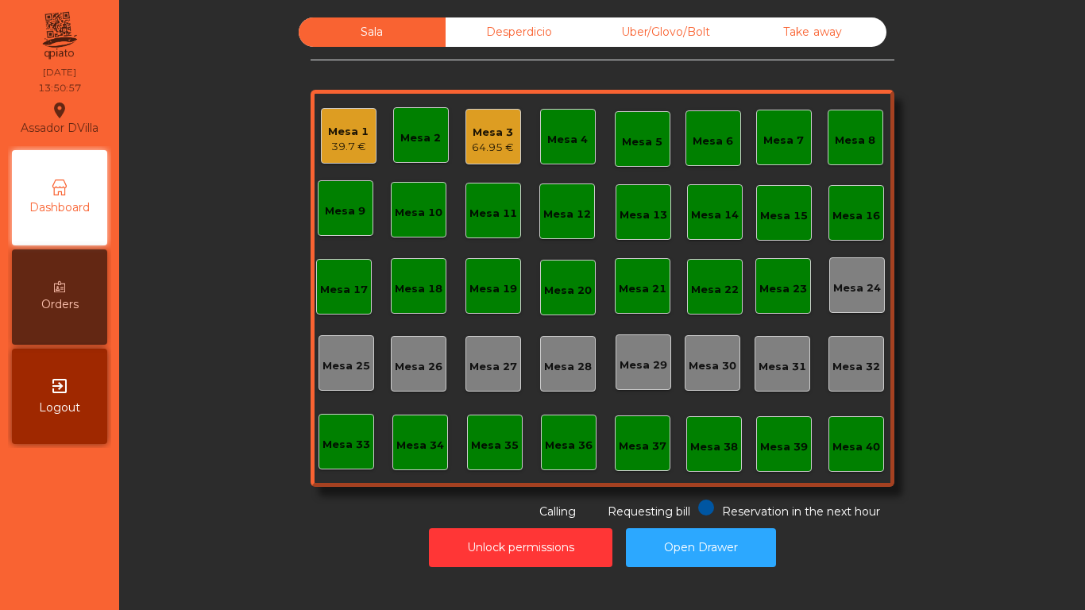
click at [488, 139] on div "Mesa 3" at bounding box center [493, 133] width 42 height 16
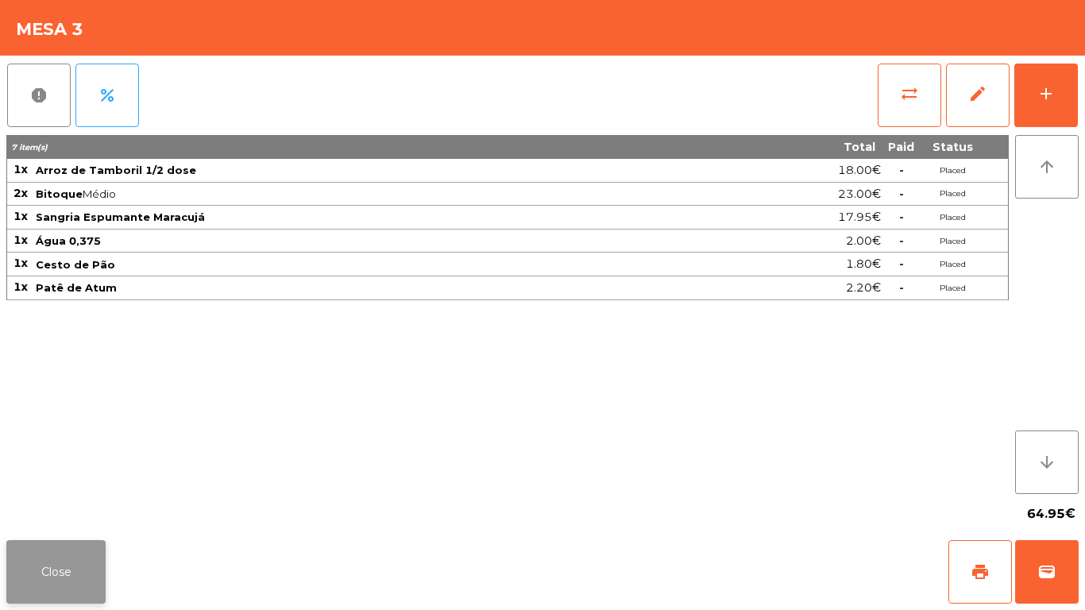
click at [91, 565] on button "Close" at bounding box center [55, 572] width 99 height 64
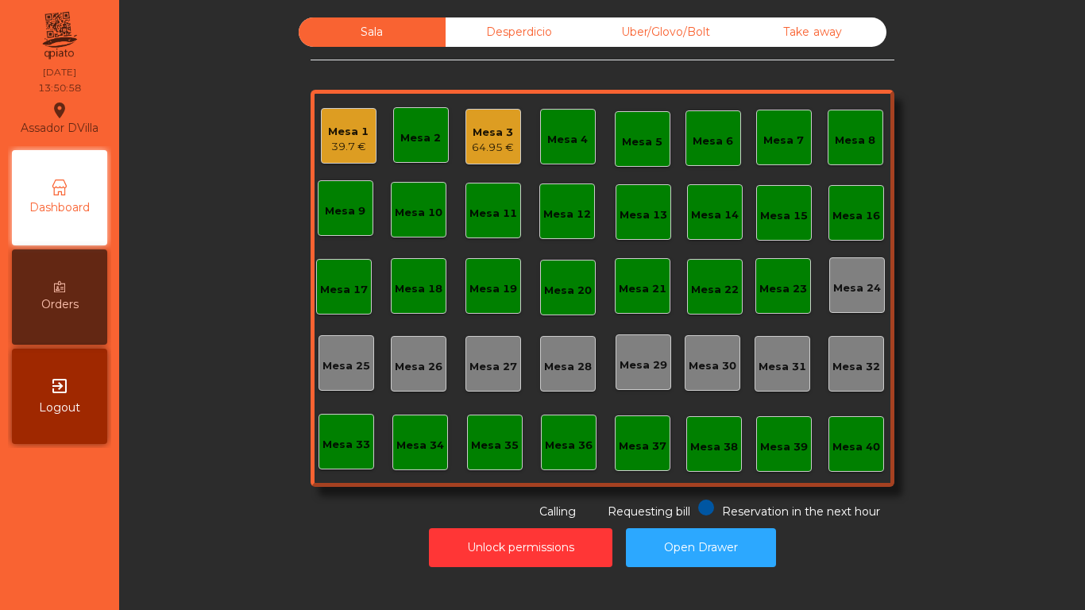
click at [194, 523] on div "Unlock permissions Open Drawer" at bounding box center [602, 547] width 923 height 55
click at [504, 141] on div "64.95 €" at bounding box center [493, 148] width 42 height 16
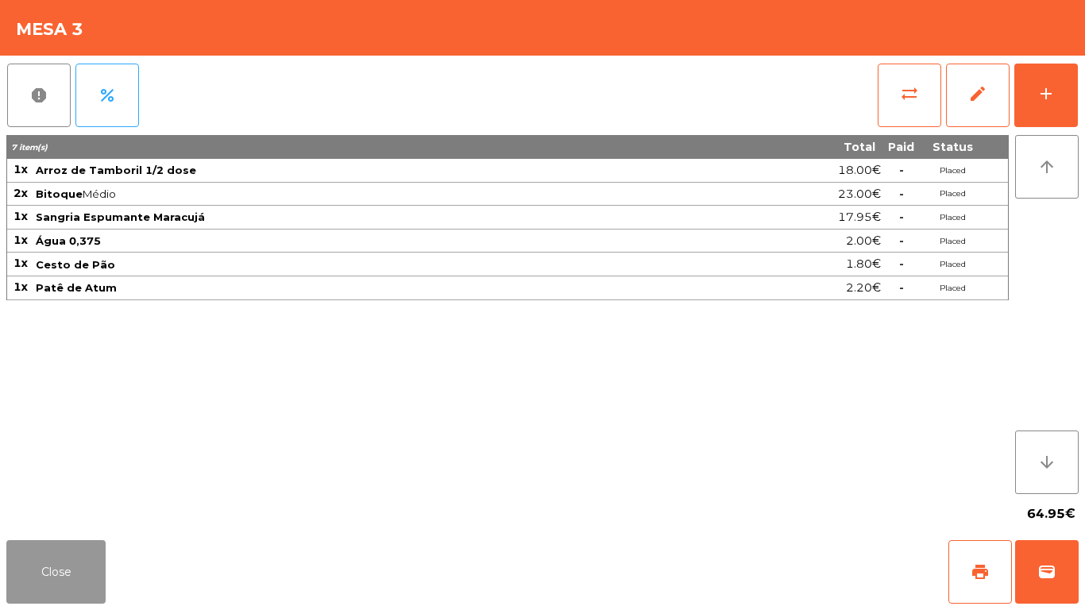
click at [48, 577] on button "Close" at bounding box center [55, 572] width 99 height 64
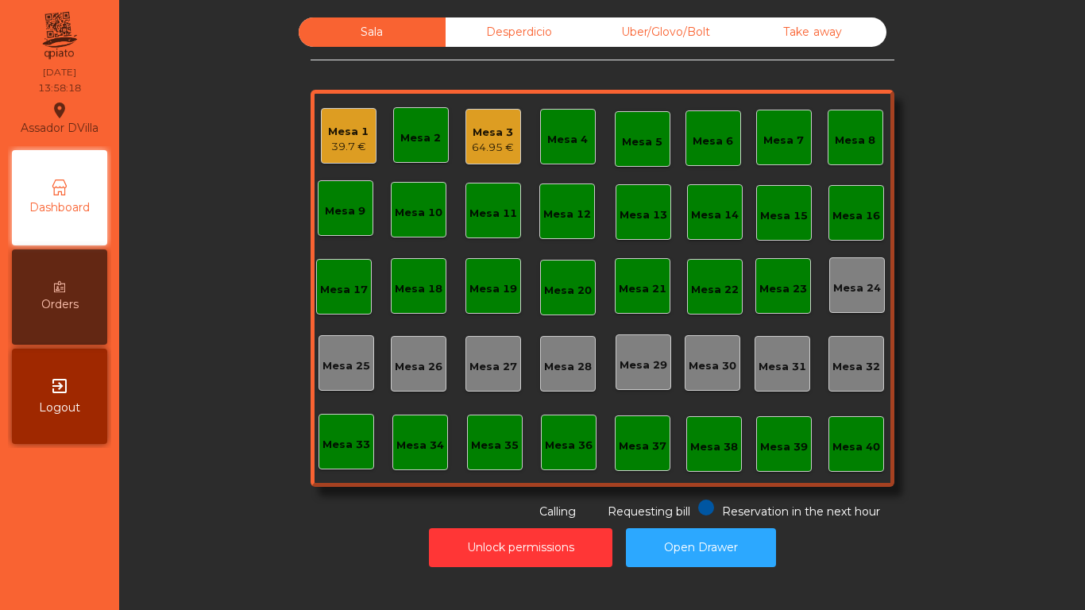
drag, startPoint x: 149, startPoint y: 486, endPoint x: 168, endPoint y: 455, distance: 36.4
click at [165, 461] on div "Sala Desperdicio Uber/Glovo/Bolt Take away Mesa 1 39.7 € Mesa 2 Mesa 3 64.95 € …" at bounding box center [602, 268] width 923 height 503
click at [491, 143] on div "64.95 €" at bounding box center [493, 148] width 42 height 16
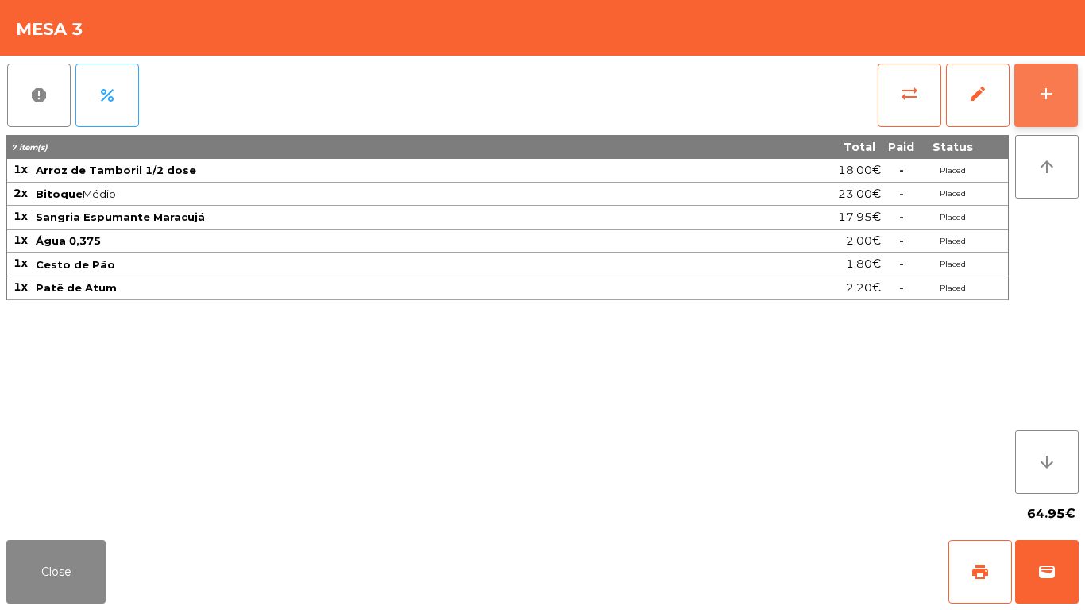
click at [1076, 71] on button "add" at bounding box center [1046, 96] width 64 height 64
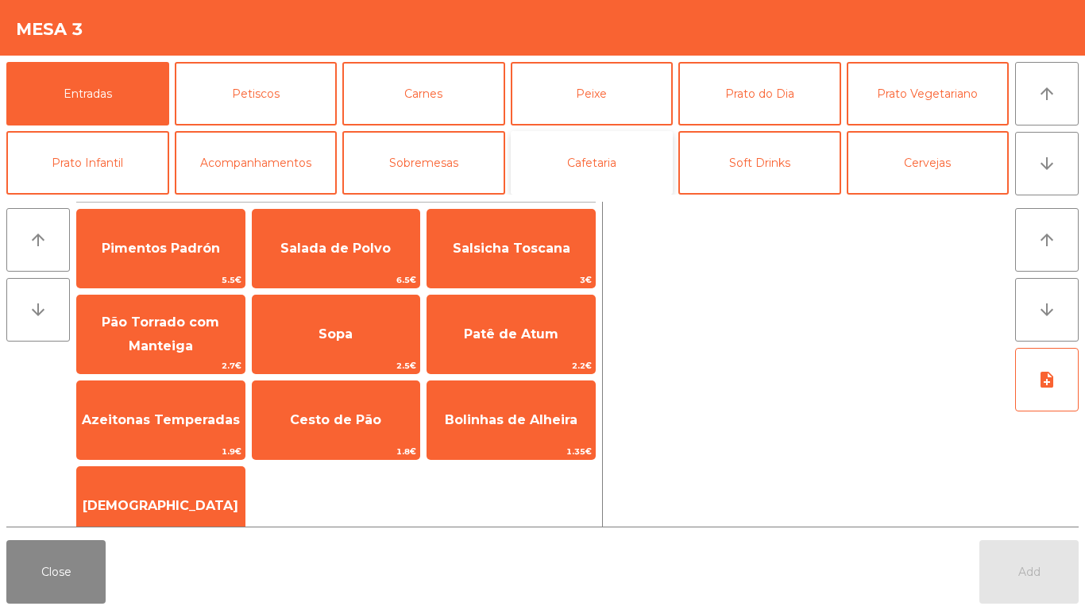
click at [604, 176] on button "Cafetaria" at bounding box center [592, 163] width 163 height 64
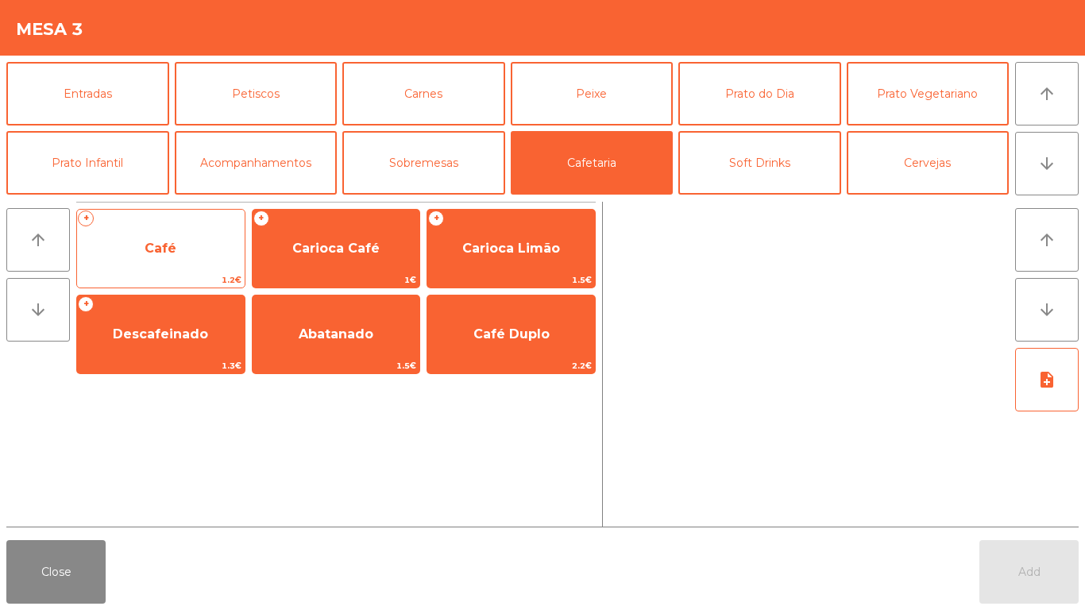
click at [156, 242] on span "Café" at bounding box center [161, 248] width 32 height 15
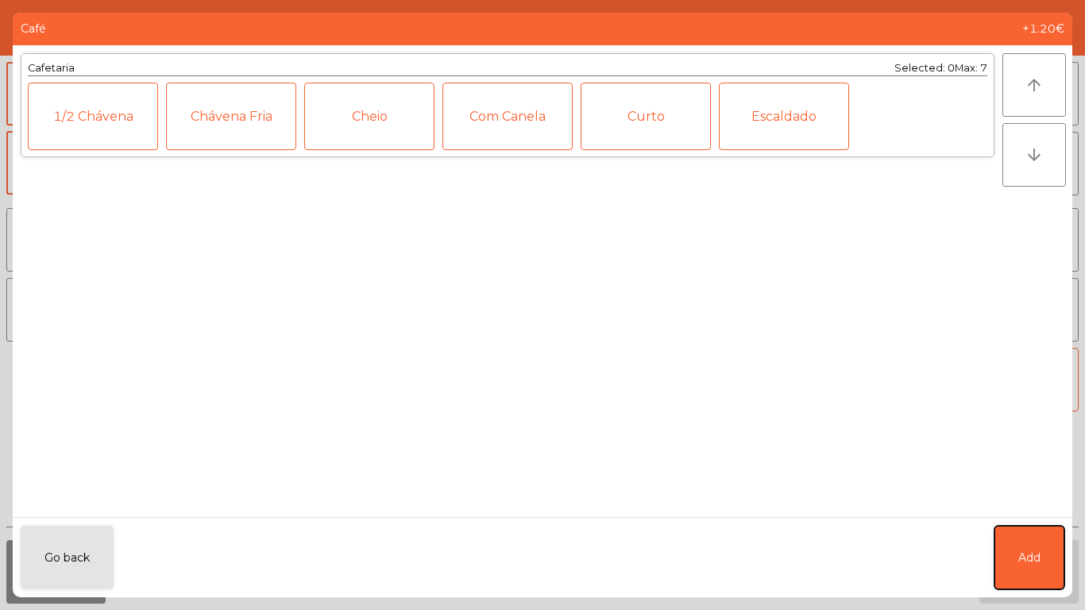
click at [1026, 542] on button "Add" at bounding box center [1029, 558] width 70 height 64
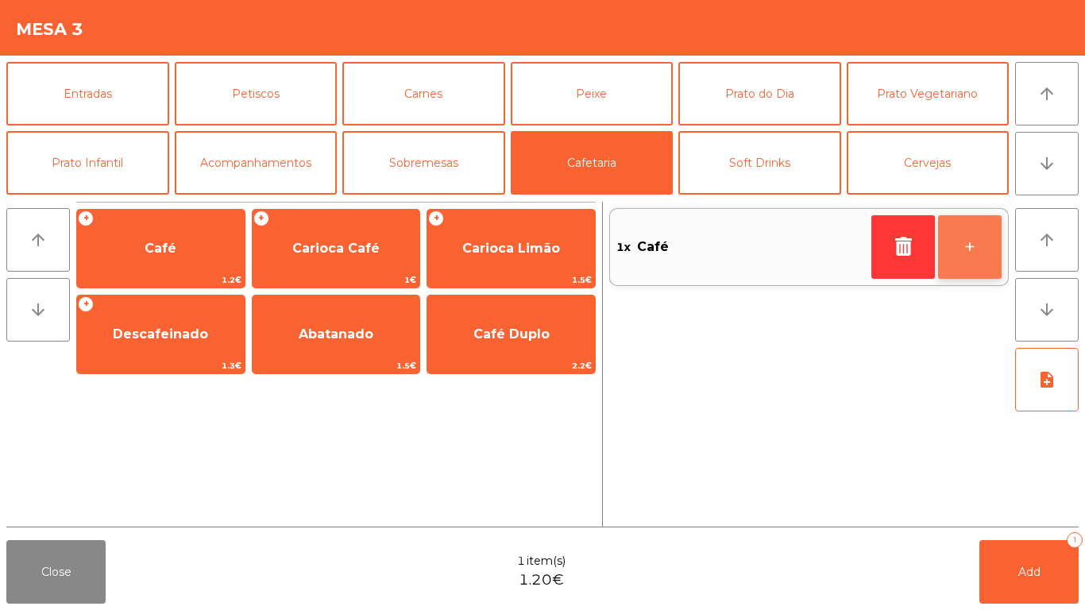
click at [960, 235] on button "+" at bounding box center [970, 247] width 64 height 64
click at [954, 248] on button "+" at bounding box center [970, 247] width 64 height 64
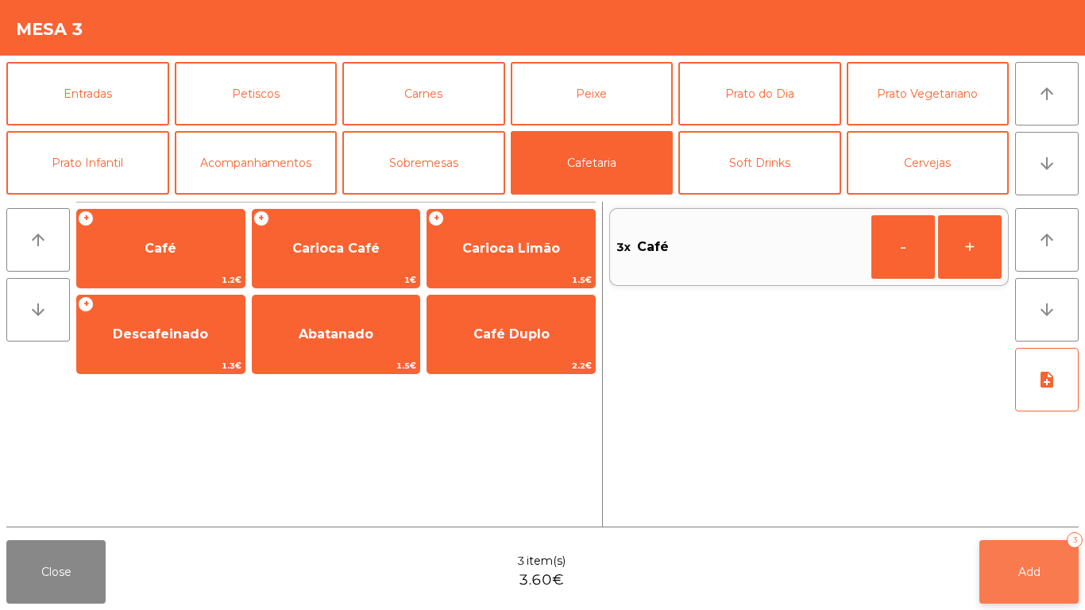
click at [1027, 565] on span "Add" at bounding box center [1029, 572] width 22 height 14
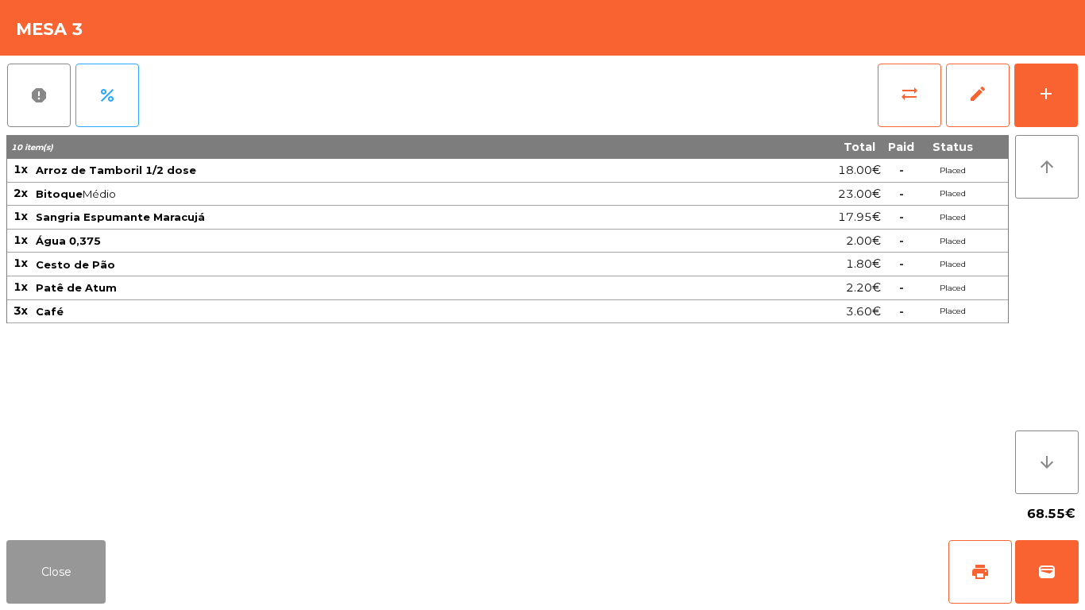
click at [48, 556] on button "Close" at bounding box center [55, 572] width 99 height 64
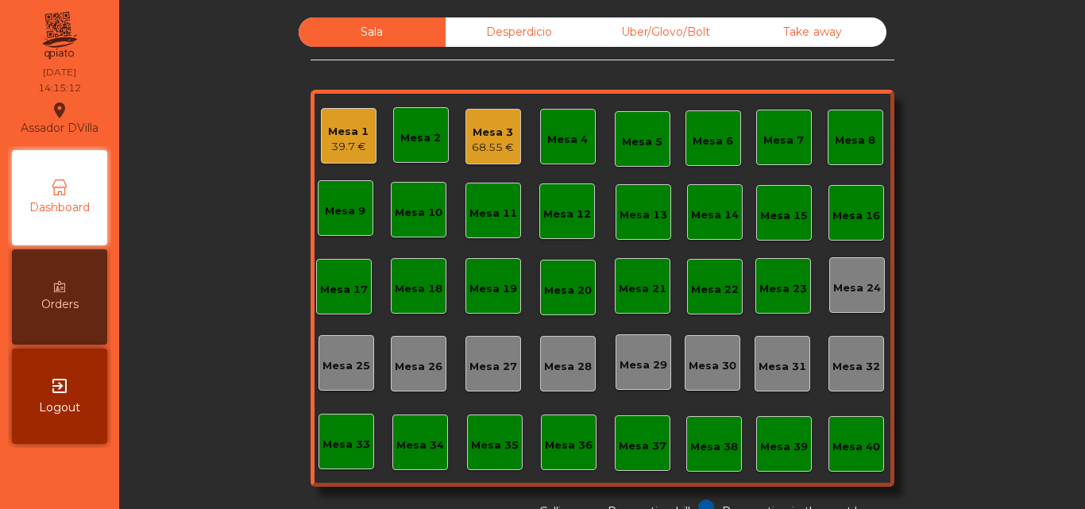
click at [486, 132] on div "Mesa 3" at bounding box center [493, 133] width 42 height 16
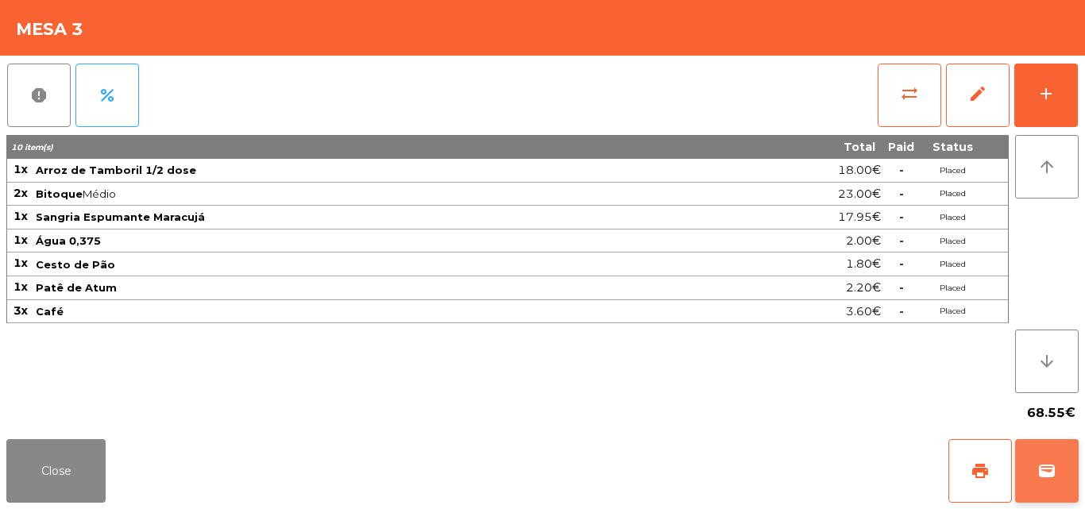
click at [1059, 442] on button "wallet" at bounding box center [1047, 471] width 64 height 64
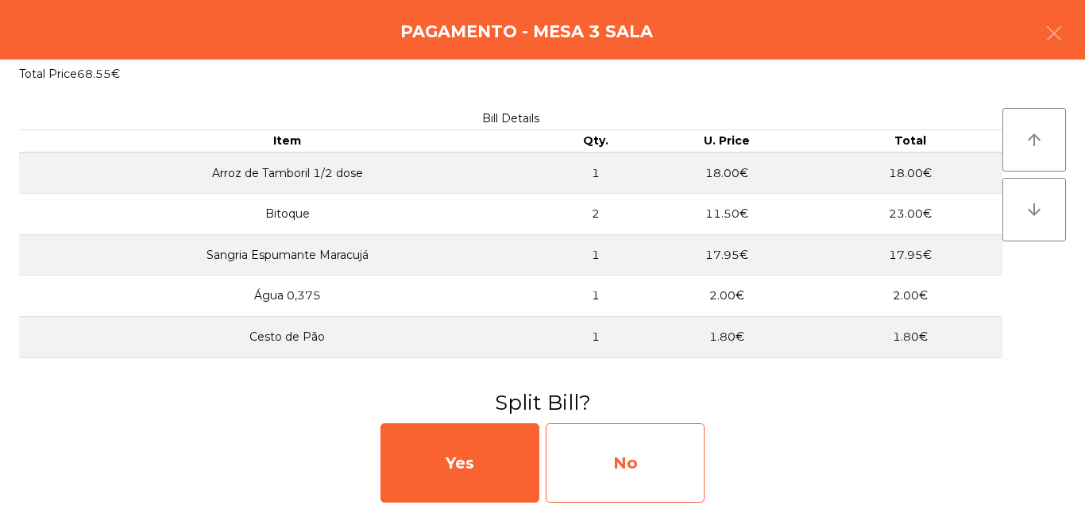
click at [573, 476] on div "No" at bounding box center [625, 462] width 159 height 79
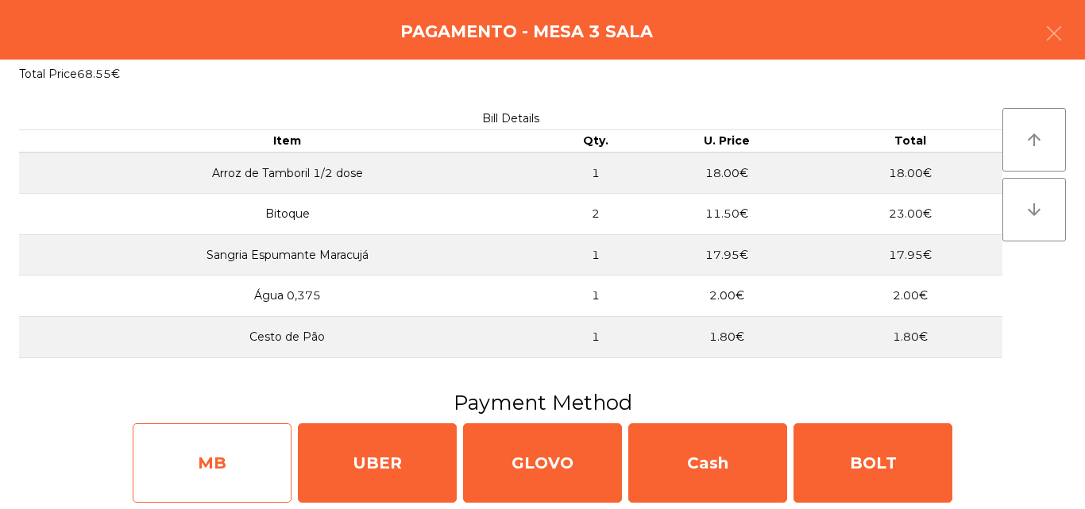
drag, startPoint x: 119, startPoint y: 445, endPoint x: 141, endPoint y: 453, distance: 22.9
click at [124, 445] on div "MB UBER GLOVO Cash BOLT" at bounding box center [542, 463] width 1085 height 92
click at [152, 456] on div "MB" at bounding box center [212, 462] width 159 height 79
select select "**"
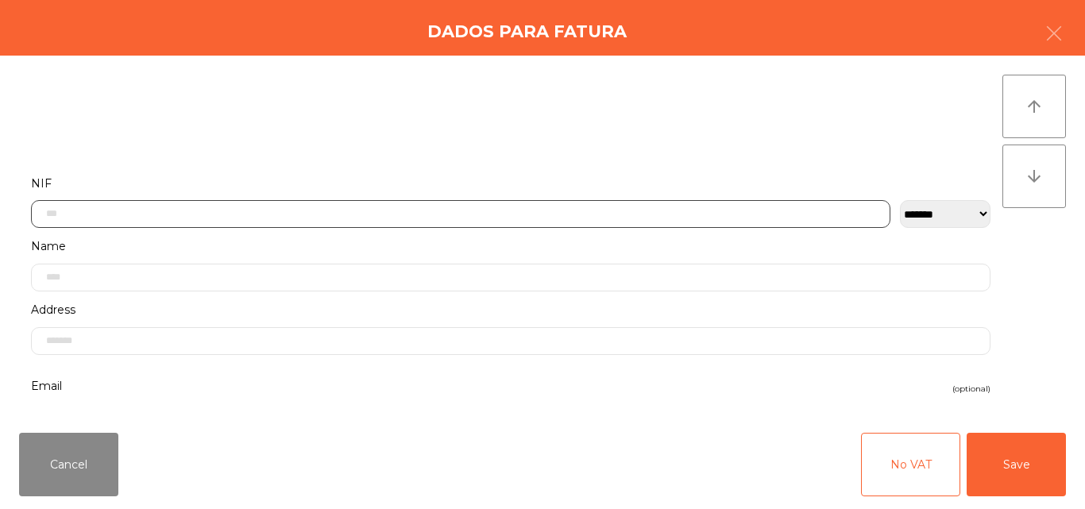
click at [190, 206] on input "text" at bounding box center [460, 214] width 859 height 28
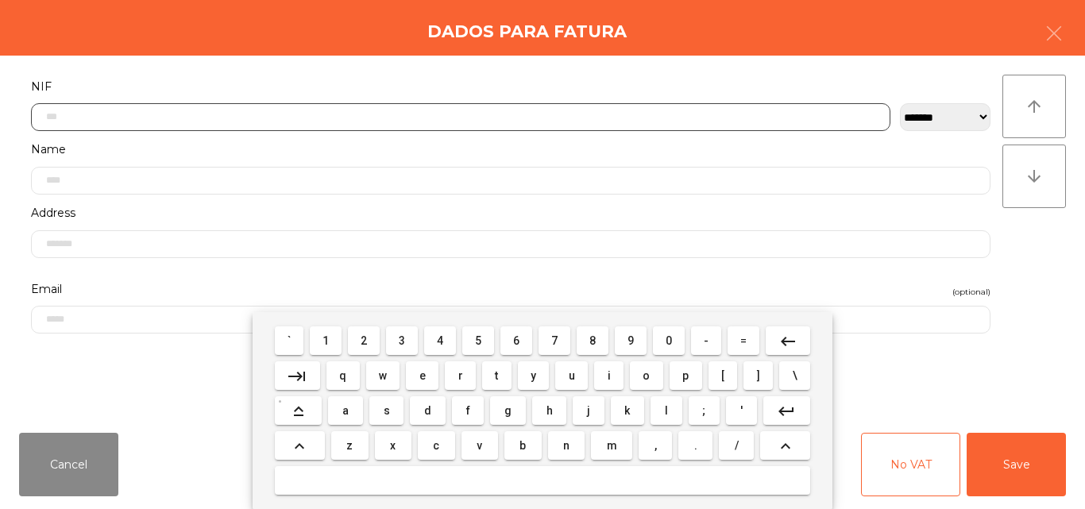
click at [324, 337] on span "1" at bounding box center [325, 340] width 6 height 13
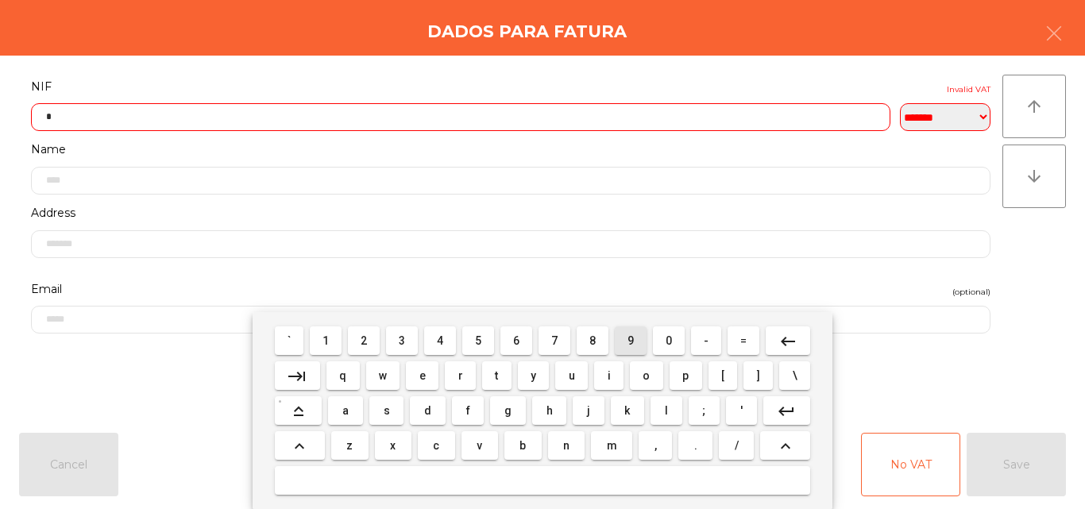
click at [632, 354] on button "9" at bounding box center [631, 340] width 32 height 29
click at [554, 340] on span "7" at bounding box center [554, 340] width 6 height 13
click at [478, 340] on span "5" at bounding box center [478, 340] width 6 height 13
click at [670, 337] on span "0" at bounding box center [669, 340] width 6 height 13
click at [516, 340] on span "6" at bounding box center [516, 340] width 6 height 13
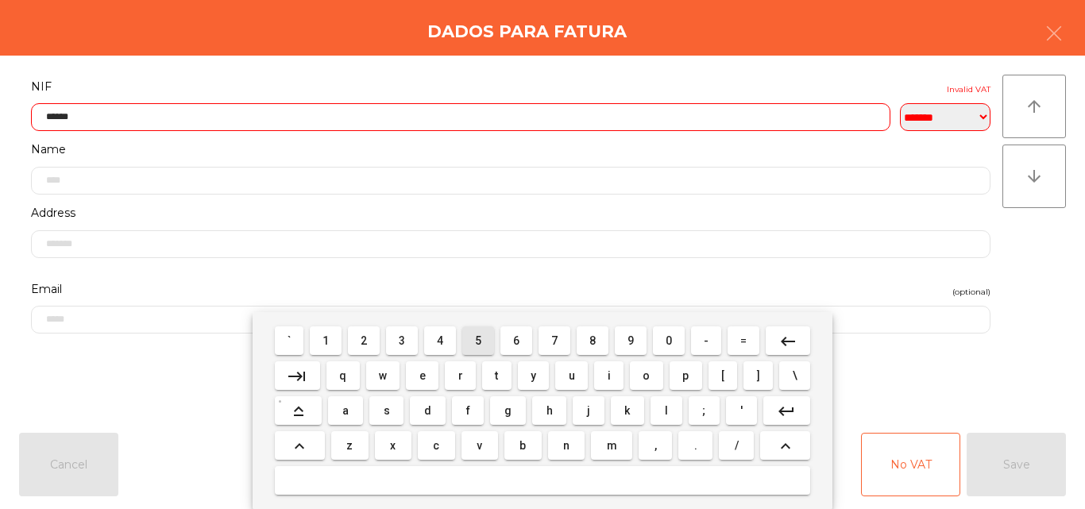
click at [478, 345] on span "5" at bounding box center [478, 340] width 6 height 13
click at [670, 338] on span "0" at bounding box center [669, 340] width 6 height 13
click at [668, 341] on span "0" at bounding box center [669, 340] width 6 height 13
type input "*********"
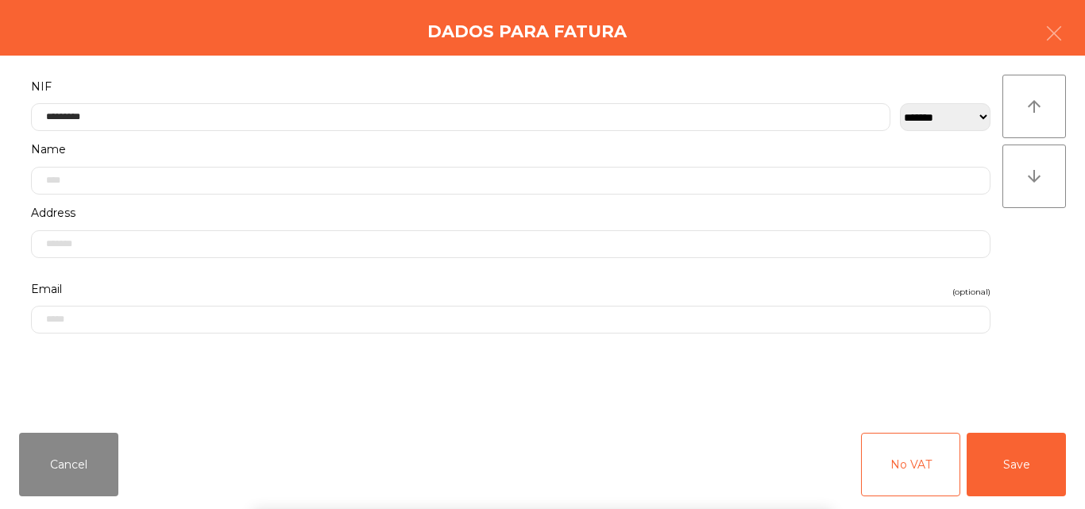
click at [990, 372] on div "` 1 2 3 4 5 6 7 8 9 0 - = keyboard_backspace keyboard_tab q w e r t y u i o p […" at bounding box center [542, 410] width 1085 height 197
click at [1019, 446] on button "Save" at bounding box center [1016, 465] width 99 height 64
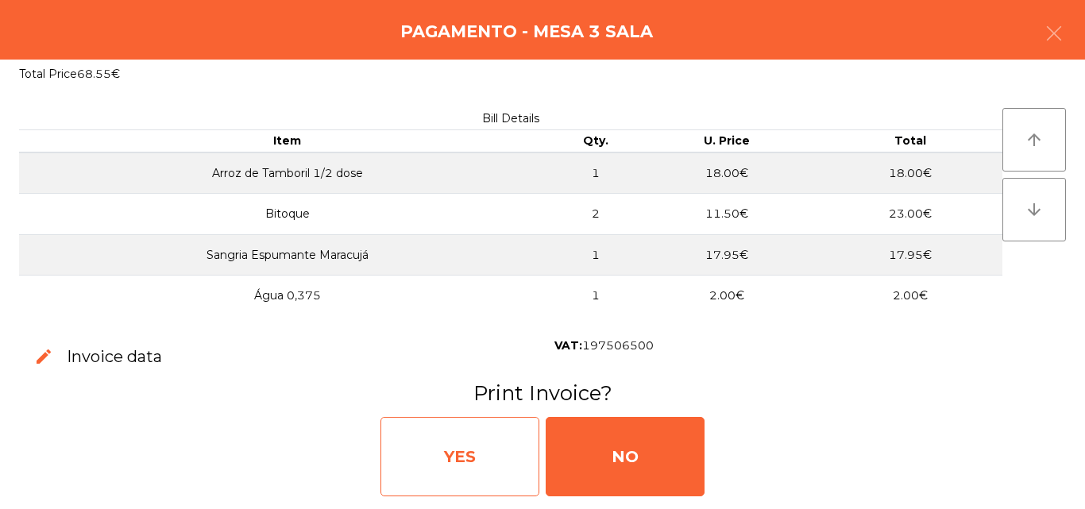
click at [492, 453] on div "YES" at bounding box center [459, 456] width 159 height 79
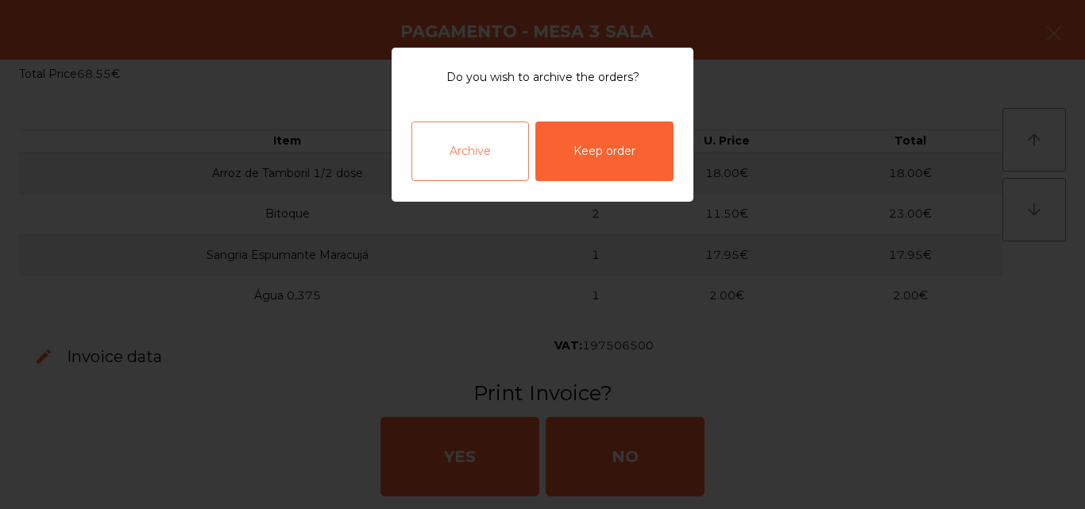
click at [508, 158] on div "Archive" at bounding box center [470, 152] width 118 height 60
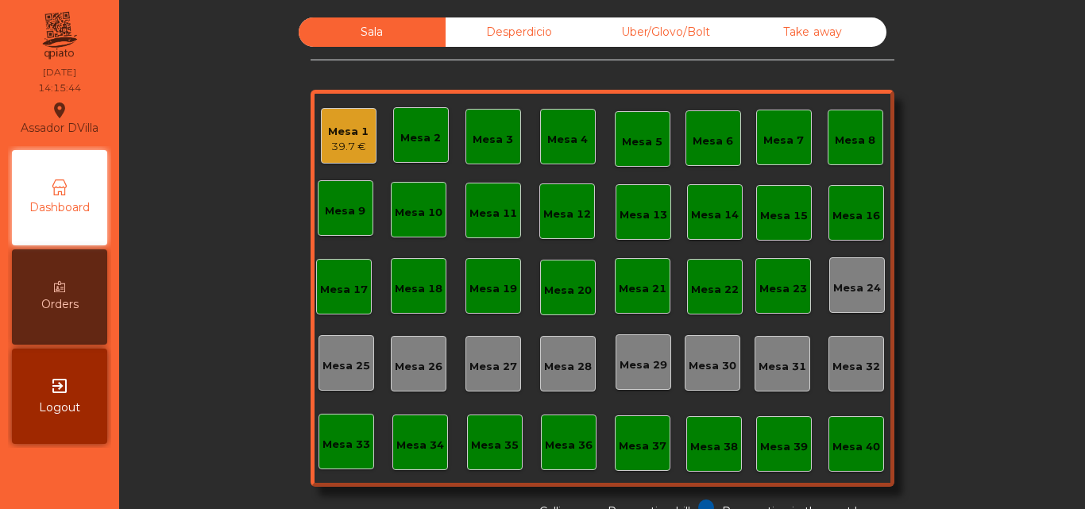
scroll to position [87, 0]
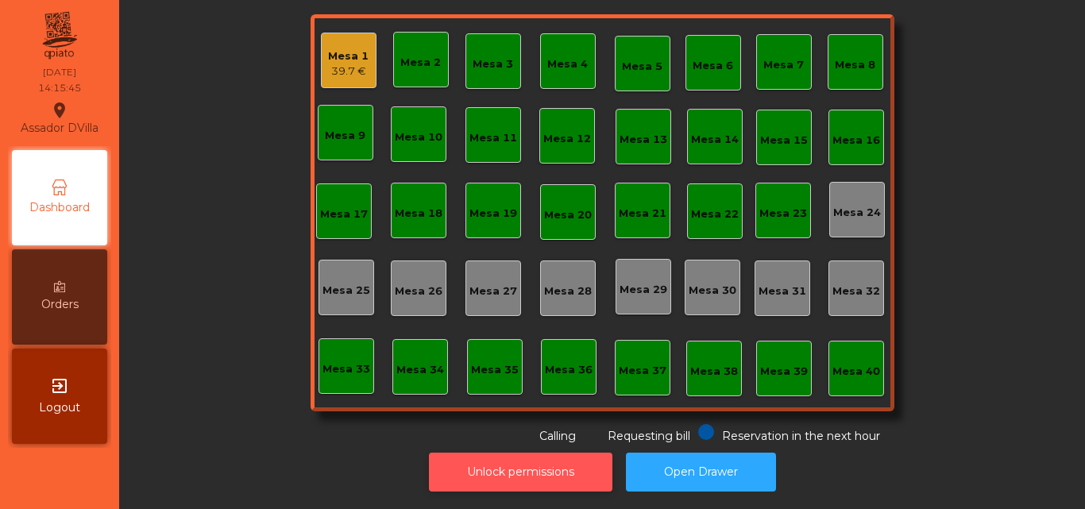
click at [479, 453] on button "Unlock permissions" at bounding box center [520, 472] width 183 height 39
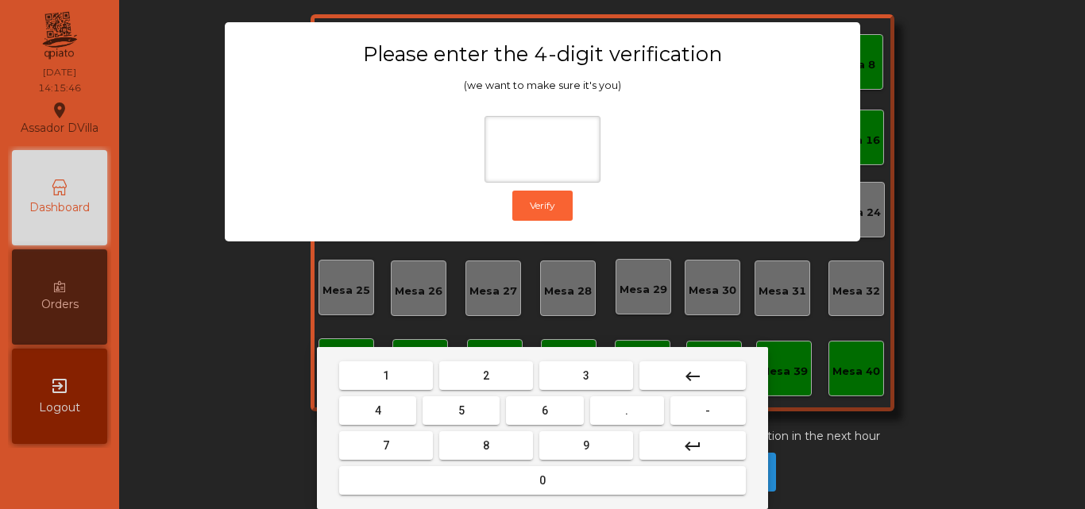
click at [413, 373] on button "1" at bounding box center [386, 375] width 94 height 29
click at [572, 435] on button "9" at bounding box center [586, 445] width 94 height 29
click at [396, 412] on button "4" at bounding box center [377, 410] width 77 height 29
click at [453, 489] on button "0" at bounding box center [542, 480] width 407 height 29
type input "****"
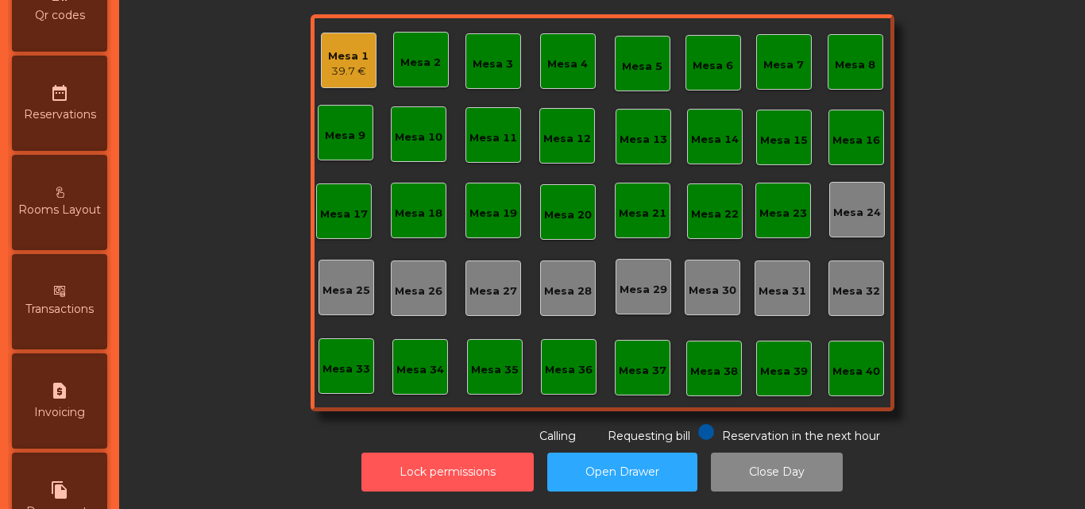
scroll to position [635, 0]
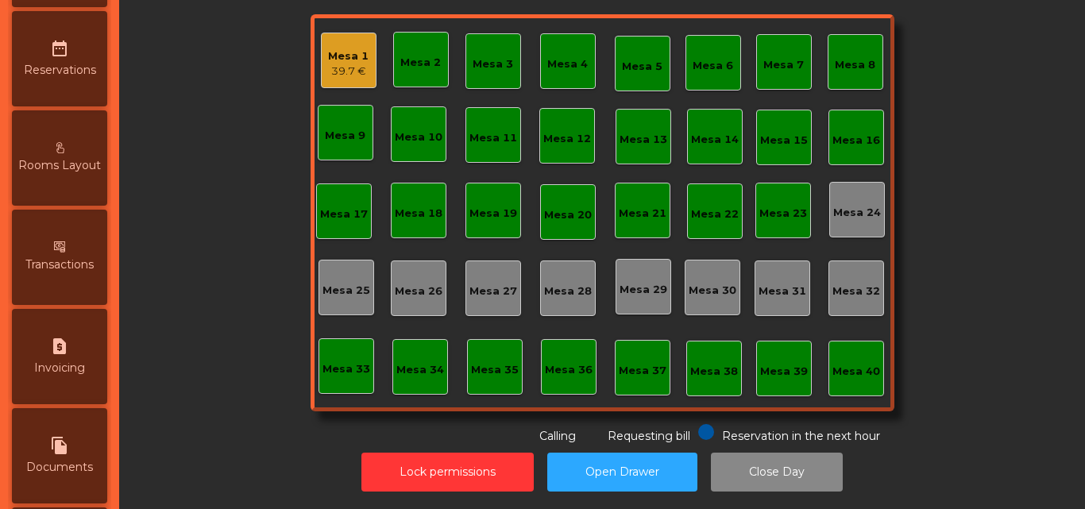
click at [75, 359] on div "request_page Invoicing" at bounding box center [59, 356] width 95 height 95
select select "**"
select select "****"
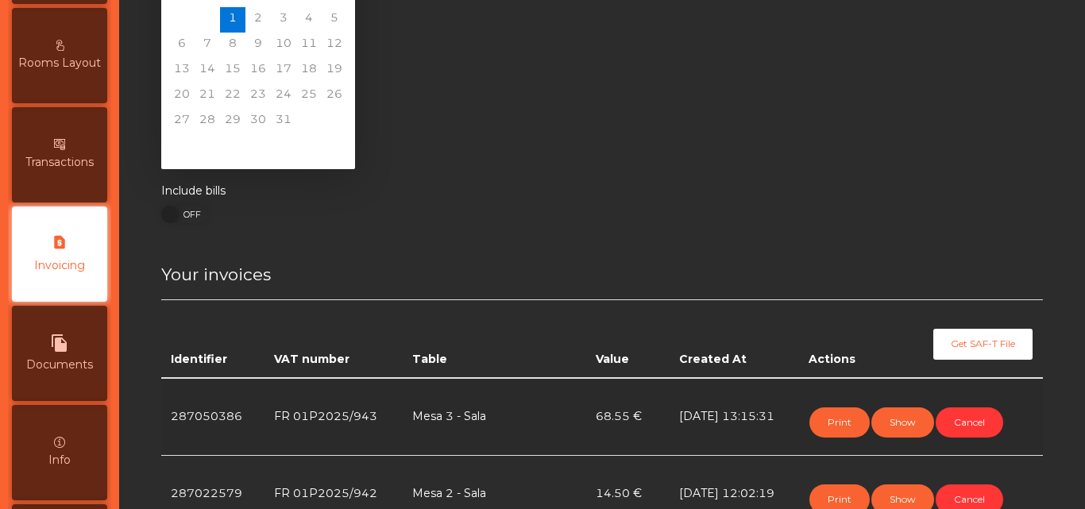
scroll to position [87, 0]
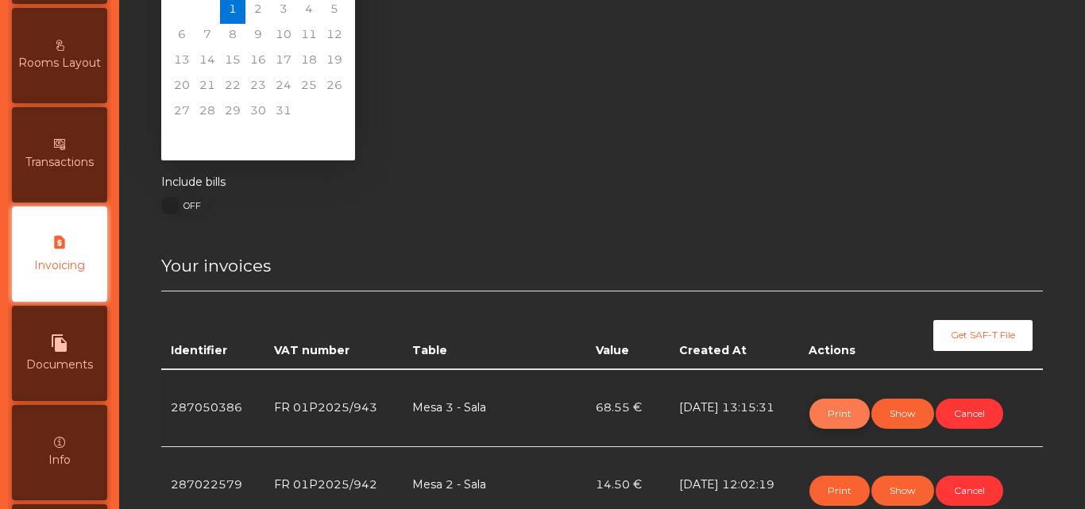
click at [823, 407] on button "Print" at bounding box center [839, 414] width 60 height 30
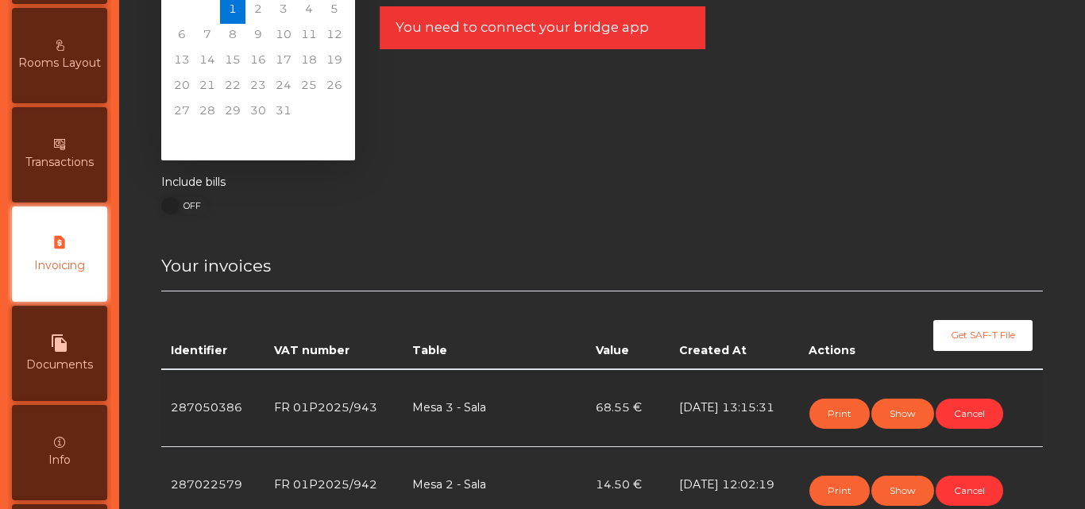
click at [542, 21] on span "You need to connect your bridge app" at bounding box center [521, 27] width 253 height 20
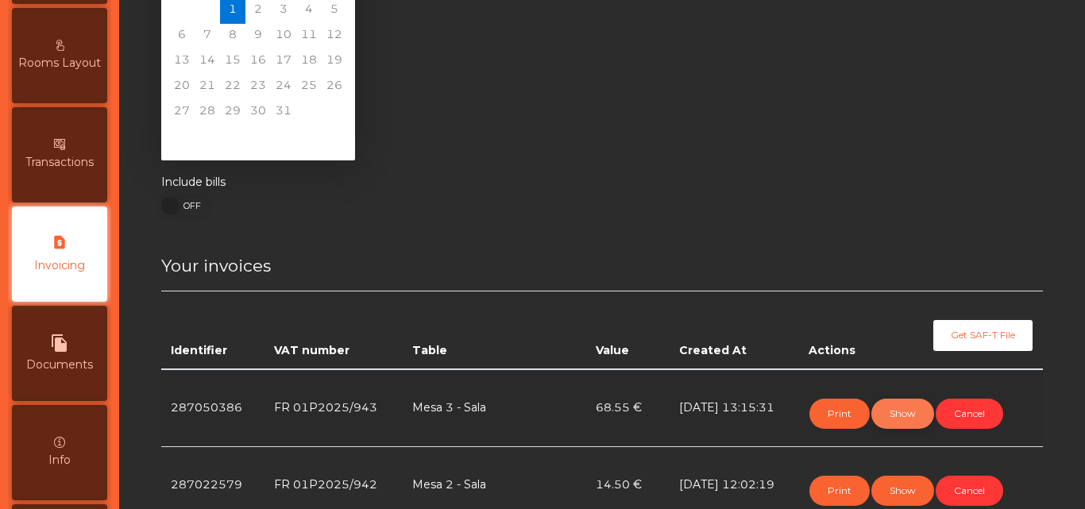
click at [914, 417] on button "Show" at bounding box center [902, 414] width 63 height 30
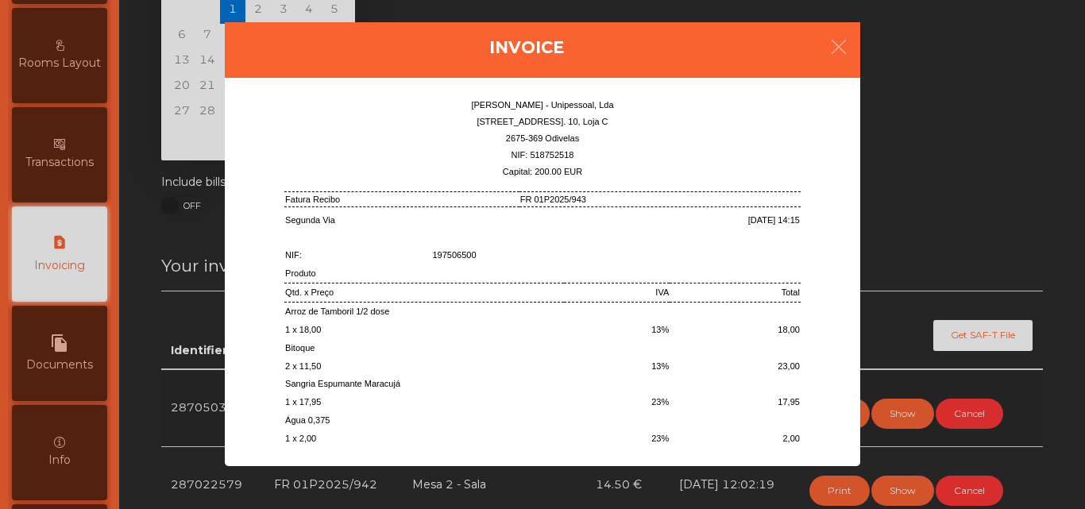
click at [1030, 197] on ngb-modal-window "Invoice [PERSON_NAME] - Unipessoal, Lda [STREET_ADDRESS] 10, Loja C 2675-369 Od…" at bounding box center [542, 254] width 1031 height 509
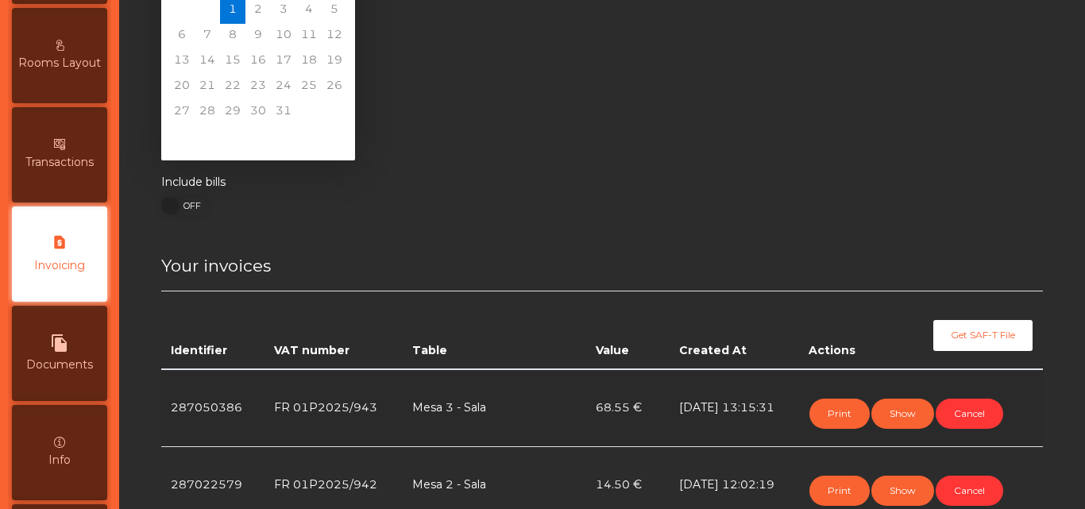
click at [150, 184] on div "Include bills ON OFF" at bounding box center [601, 202] width 905 height 56
drag, startPoint x: 60, startPoint y: 55, endPoint x: 65, endPoint y: 71, distance: 17.3
click at [60, 54] on div "Rooms Layout" at bounding box center [59, 55] width 95 height 95
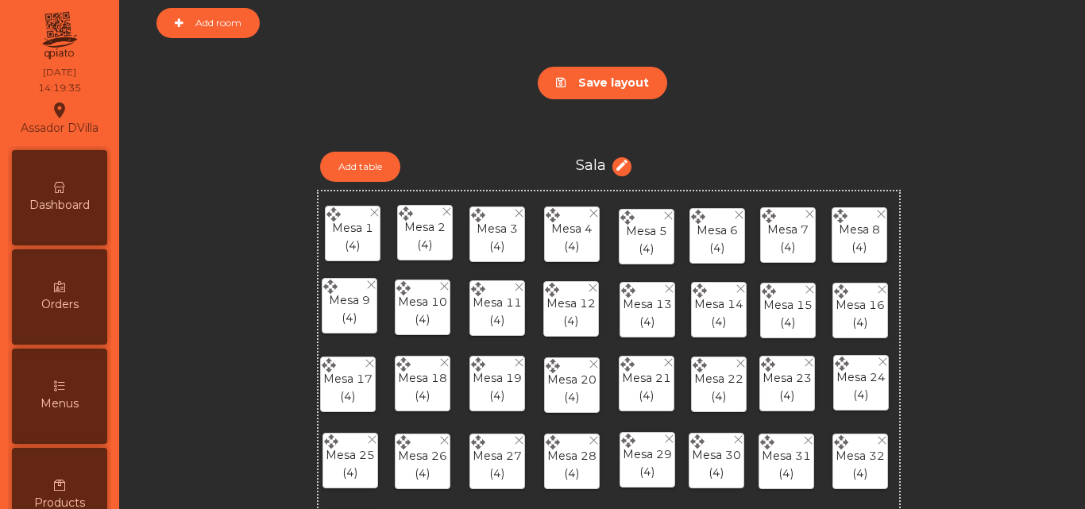
click at [107, 209] on div "Dashboard" at bounding box center [59, 197] width 95 height 95
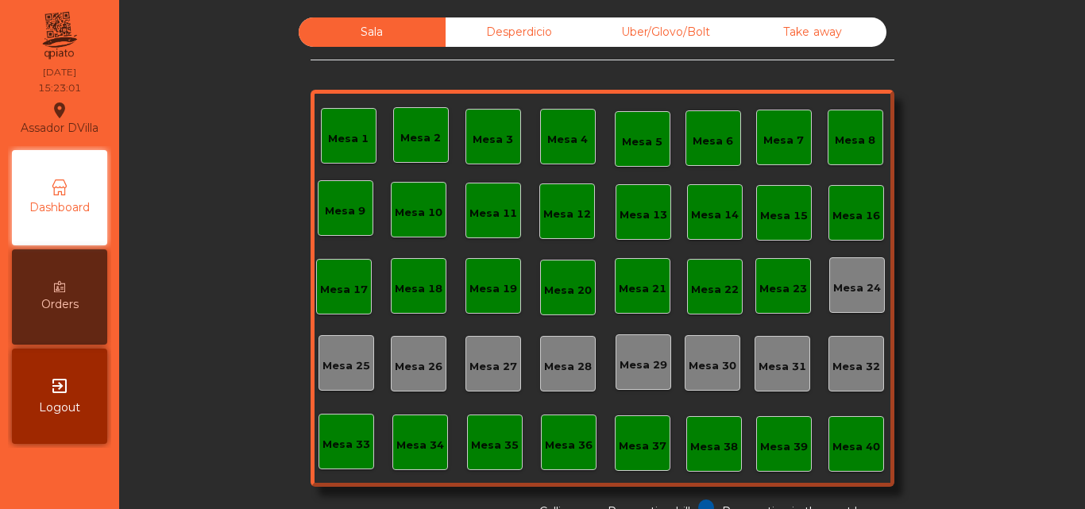
click at [161, 131] on div "Sala Desperdicio Uber/Glovo/Bolt Take away Mesa 1 Mesa 2 Mesa 3 [GEOGRAPHIC_DAT…" at bounding box center [602, 268] width 923 height 503
click at [488, 25] on div "Desperdicio" at bounding box center [519, 31] width 147 height 29
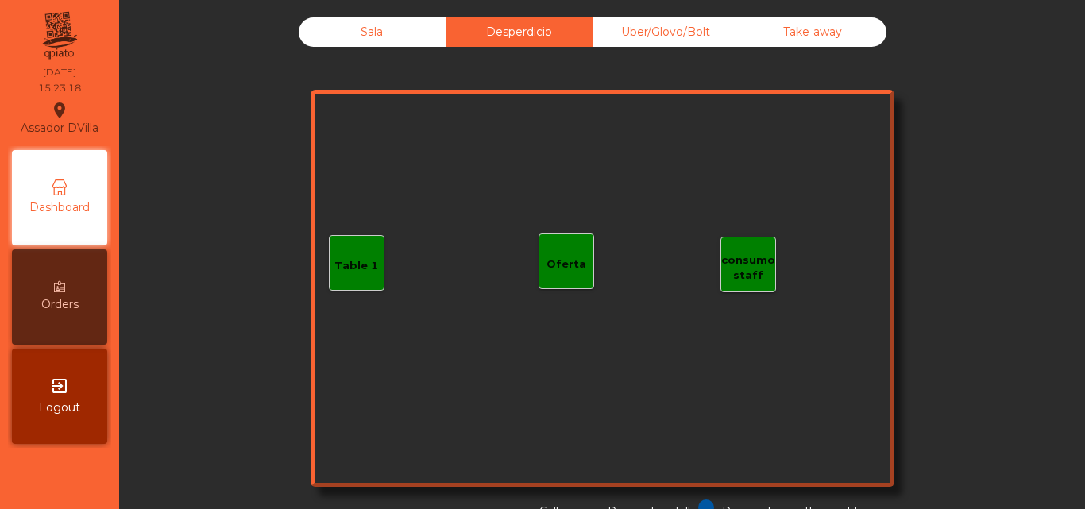
click at [409, 25] on div "Sala" at bounding box center [372, 31] width 147 height 29
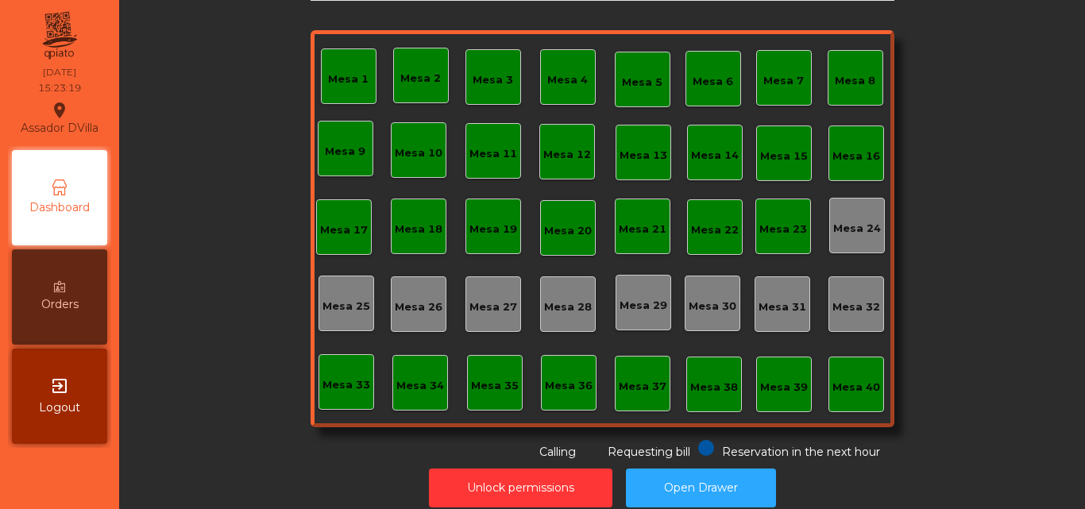
scroll to position [87, 0]
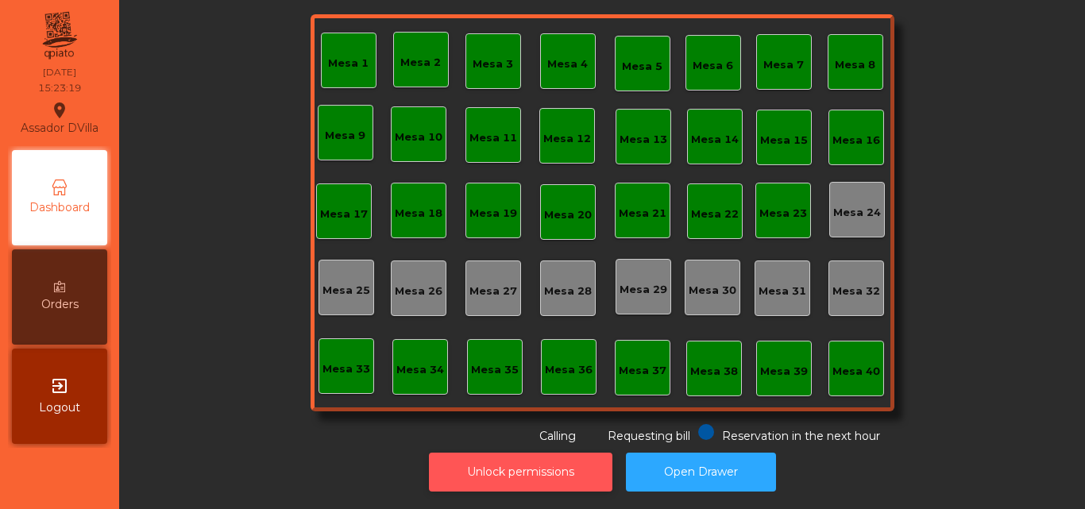
click at [482, 461] on button "Unlock permissions" at bounding box center [520, 472] width 183 height 39
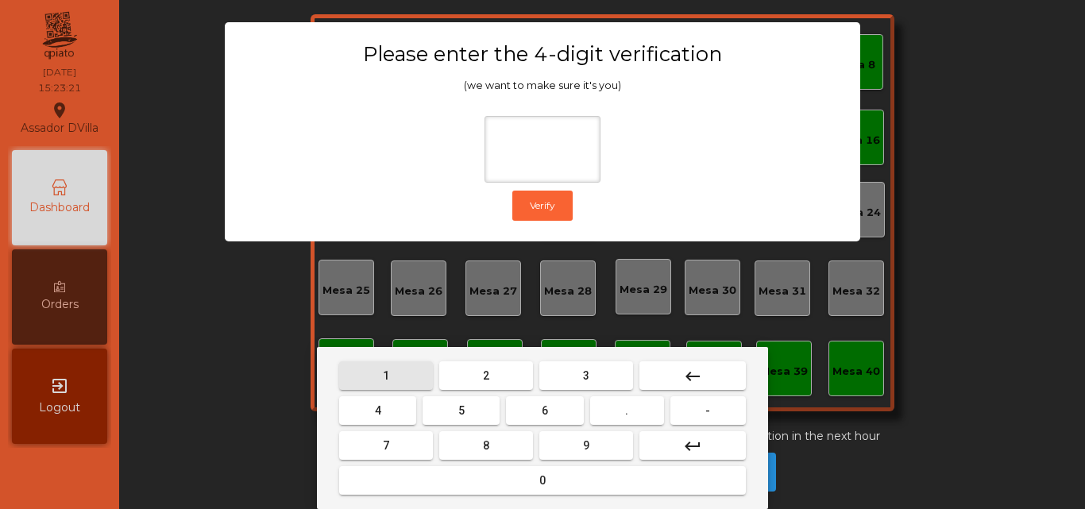
click at [396, 372] on button "1" at bounding box center [386, 375] width 94 height 29
click at [550, 441] on button "9" at bounding box center [586, 445] width 94 height 29
click at [396, 419] on button "4" at bounding box center [377, 410] width 77 height 29
click at [464, 473] on button "0" at bounding box center [542, 480] width 407 height 29
type input "****"
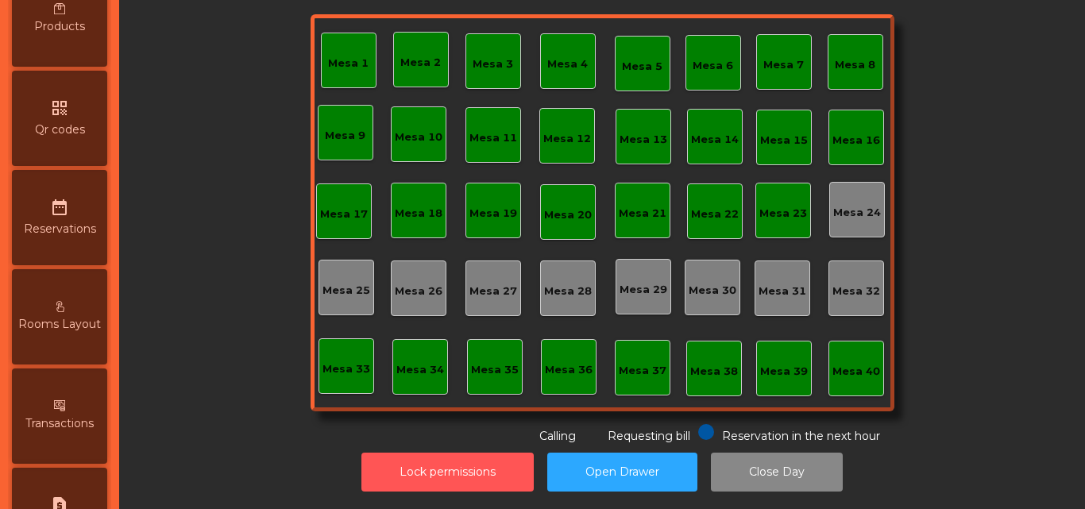
scroll to position [715, 0]
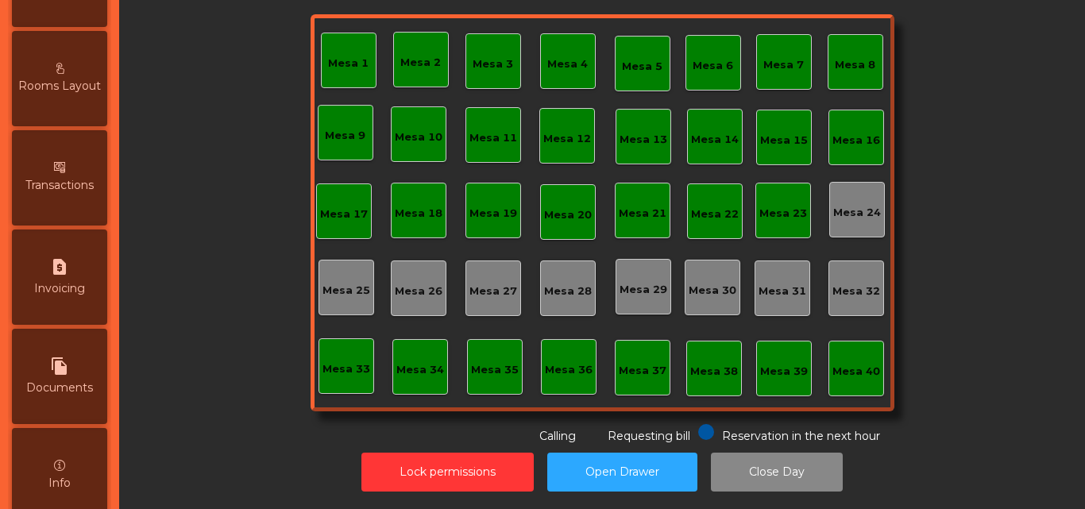
click at [62, 264] on icon "request_page" at bounding box center [59, 266] width 19 height 19
select select "**"
select select "****"
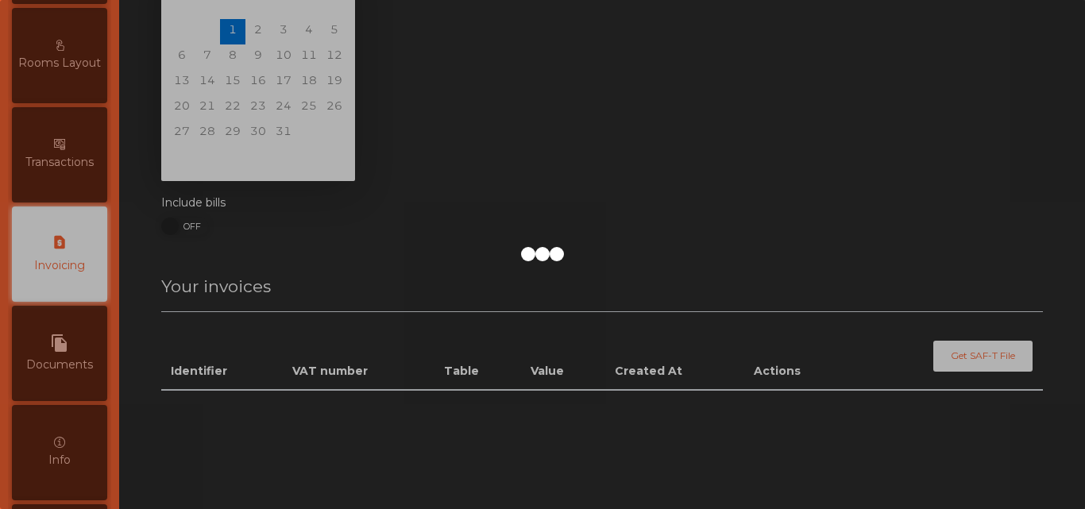
scroll to position [87, 0]
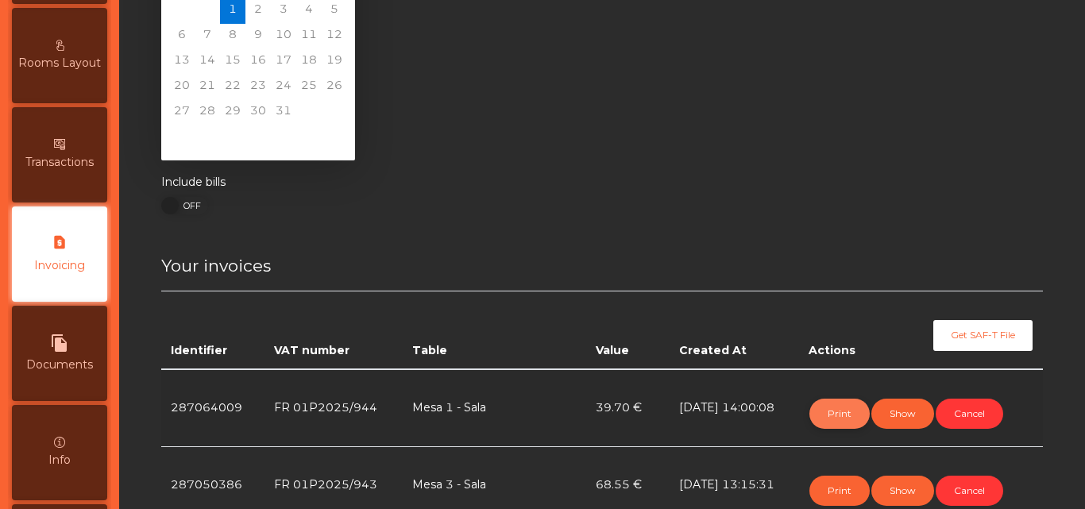
click at [836, 407] on button "Print" at bounding box center [839, 414] width 60 height 30
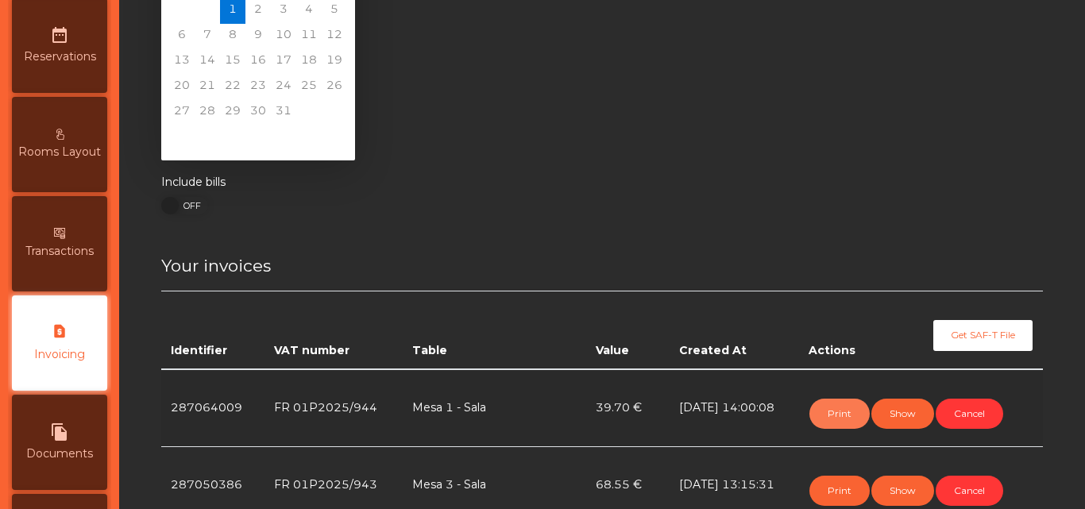
scroll to position [420, 0]
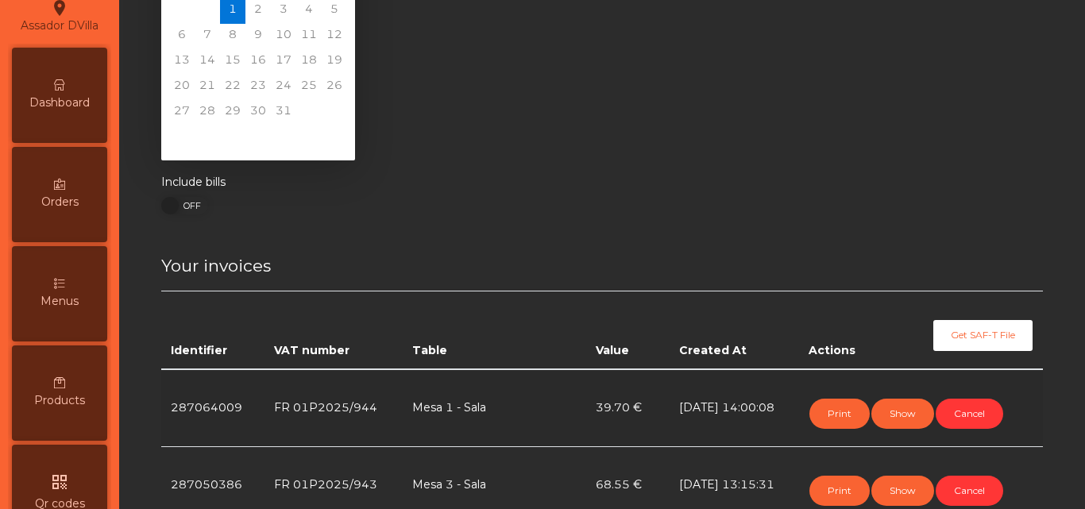
click at [79, 104] on span "Dashboard" at bounding box center [59, 103] width 60 height 17
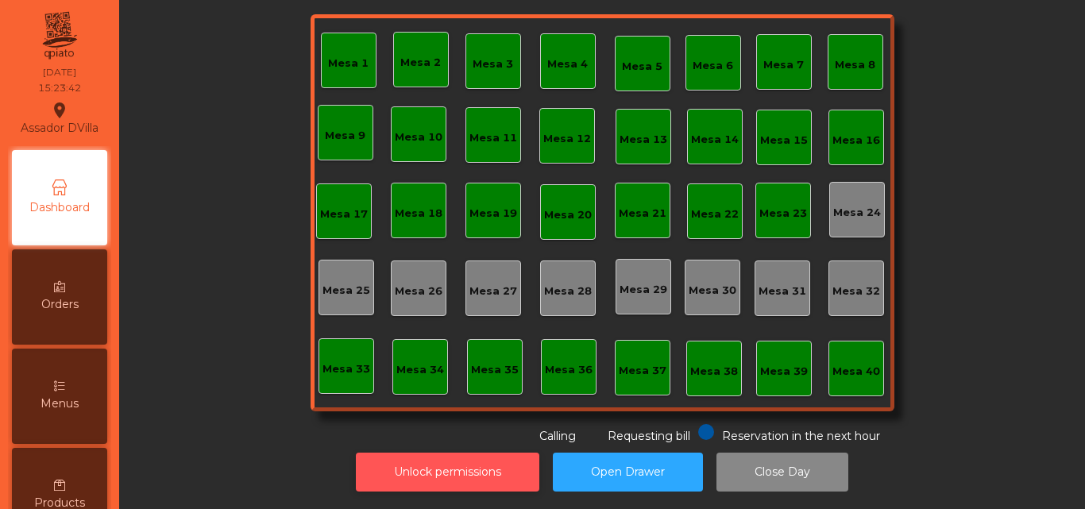
click at [468, 453] on button "Unlock permissions" at bounding box center [447, 472] width 183 height 39
